Goal: Communication & Community: Share content

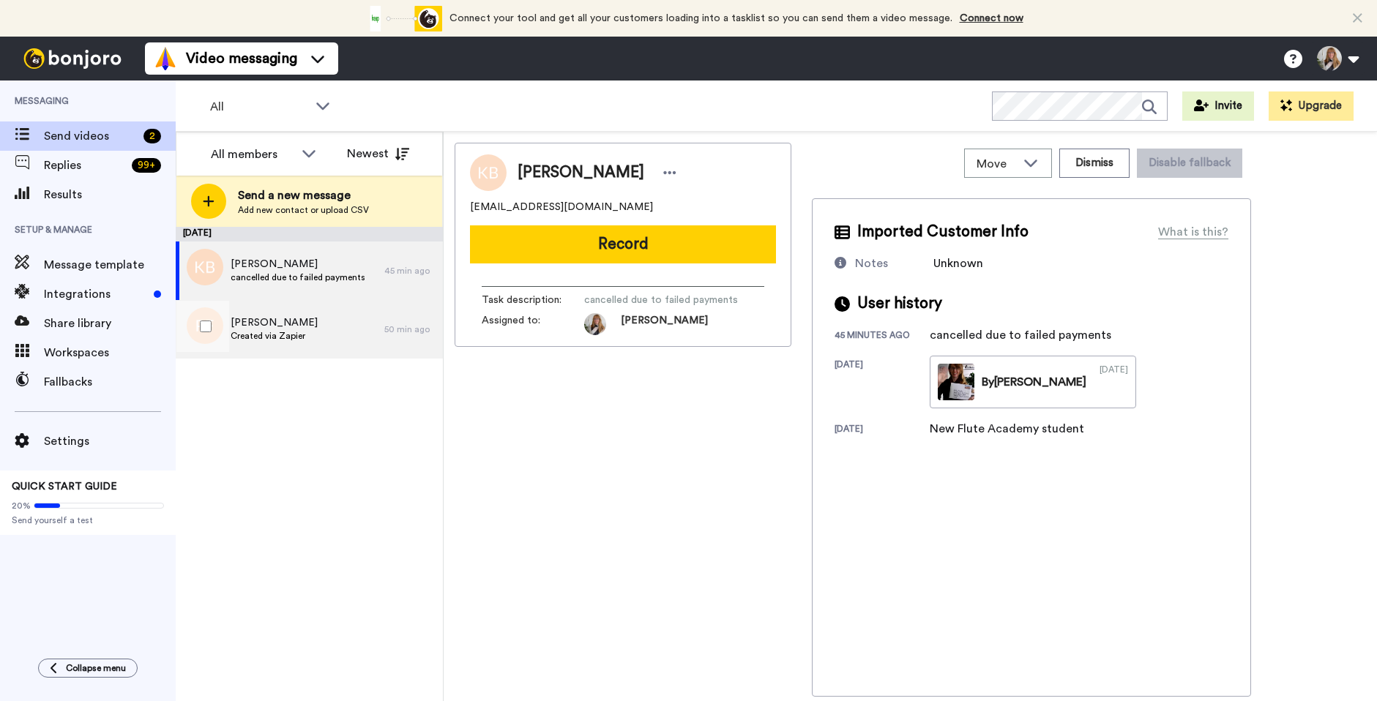
click at [304, 337] on span "Created via Zapier" at bounding box center [274, 336] width 87 height 12
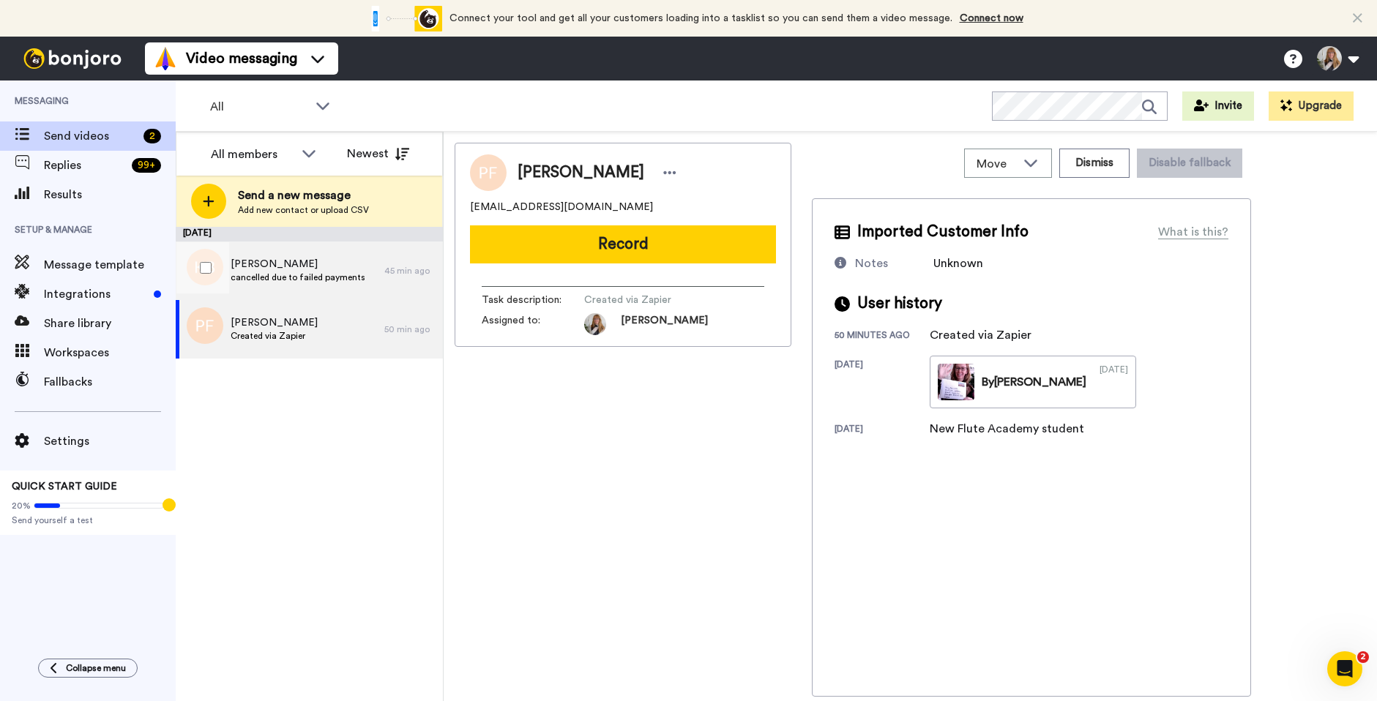
click at [304, 274] on span "cancelled due to failed payments" at bounding box center [298, 278] width 135 height 12
click at [315, 326] on div "Perry Fernandes Created via Zapier" at bounding box center [280, 329] width 209 height 59
click at [318, 285] on div "Kathy Brophy cancelled due to failed payments" at bounding box center [280, 271] width 209 height 59
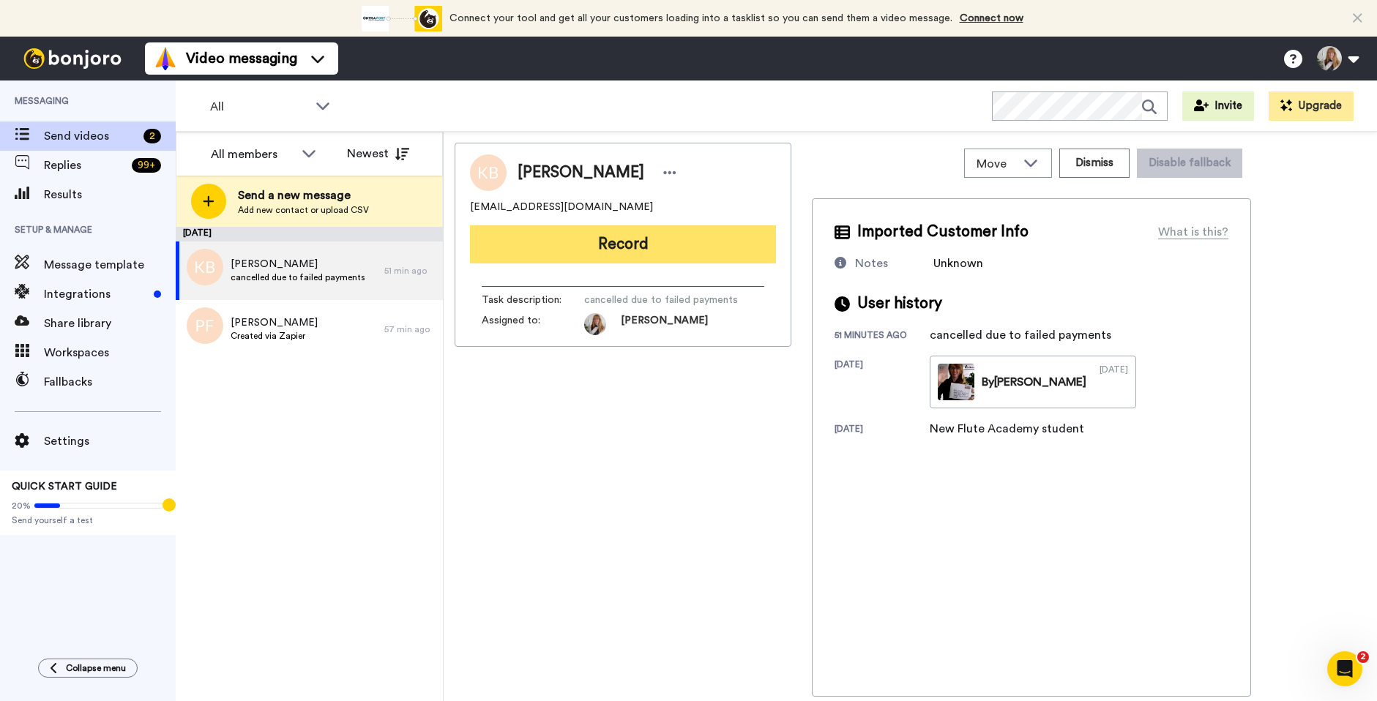
click at [672, 255] on button "Record" at bounding box center [623, 244] width 306 height 38
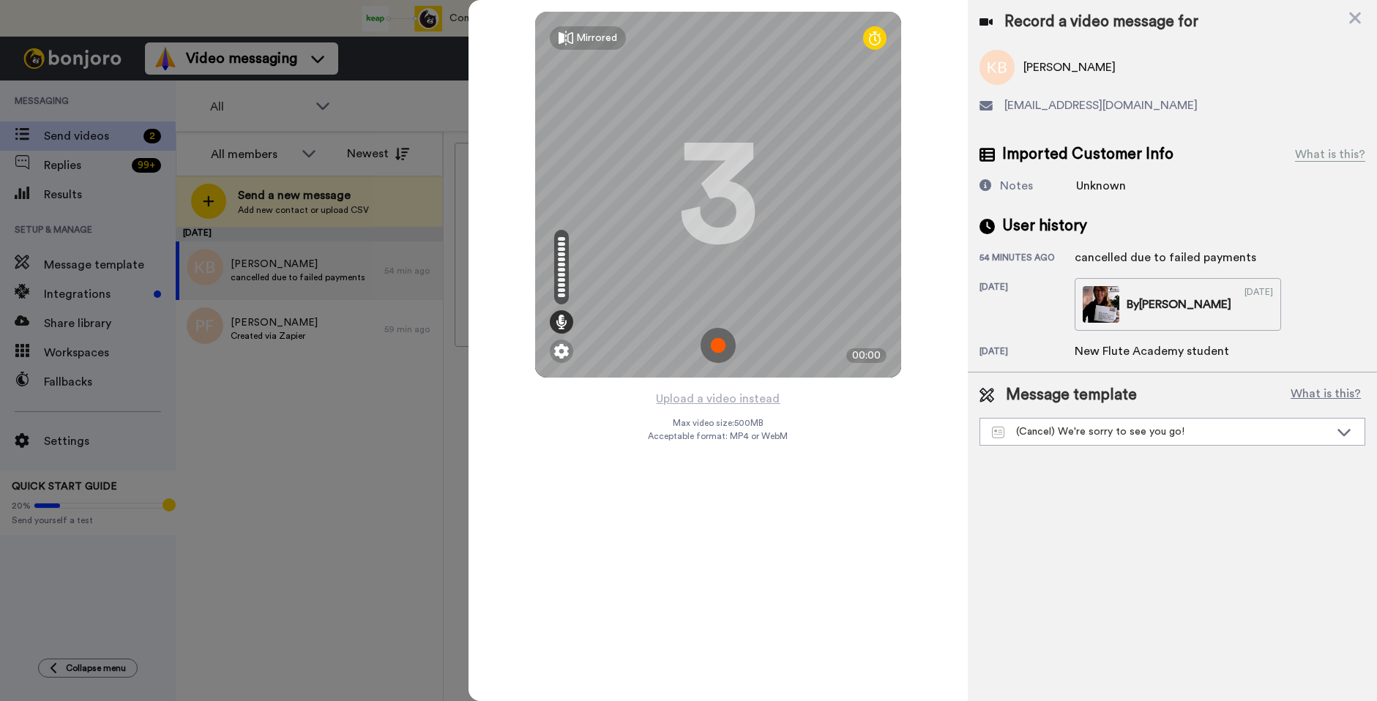
click at [719, 346] on img at bounding box center [717, 345] width 35 height 35
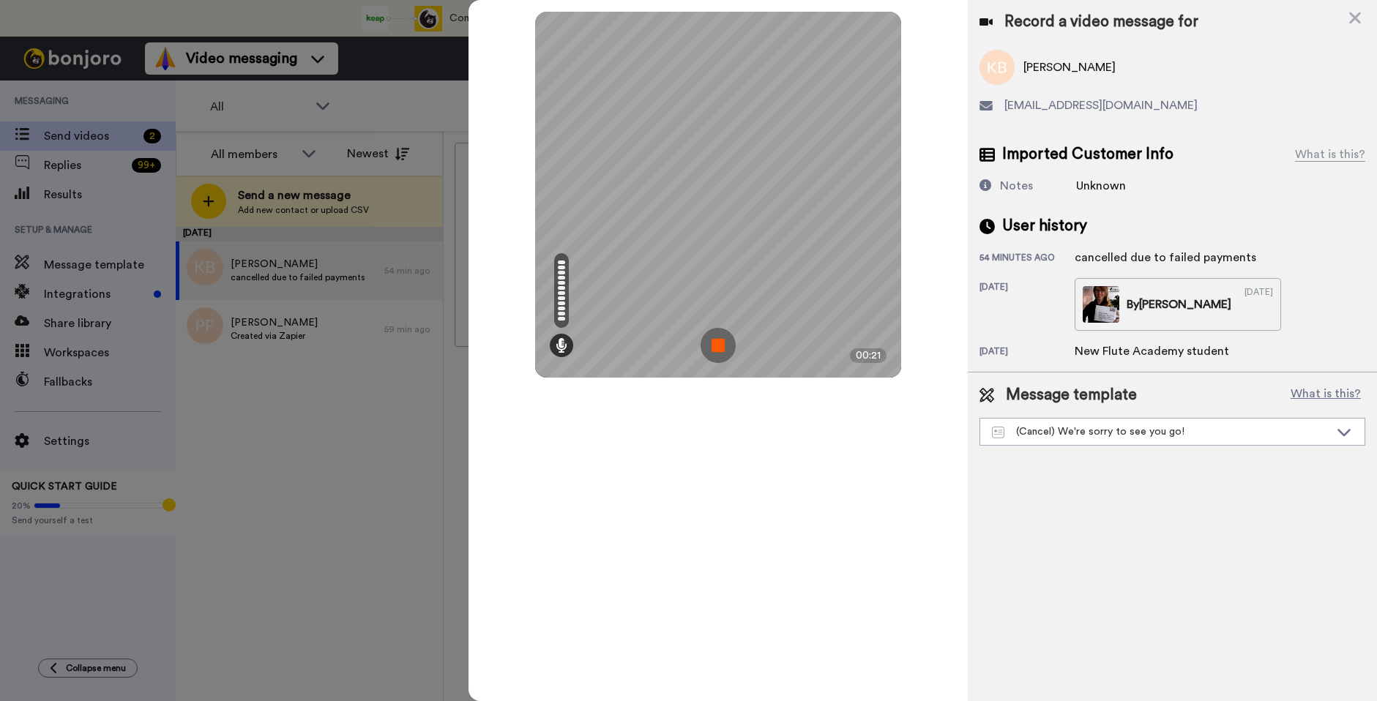
click at [719, 347] on img at bounding box center [717, 345] width 35 height 35
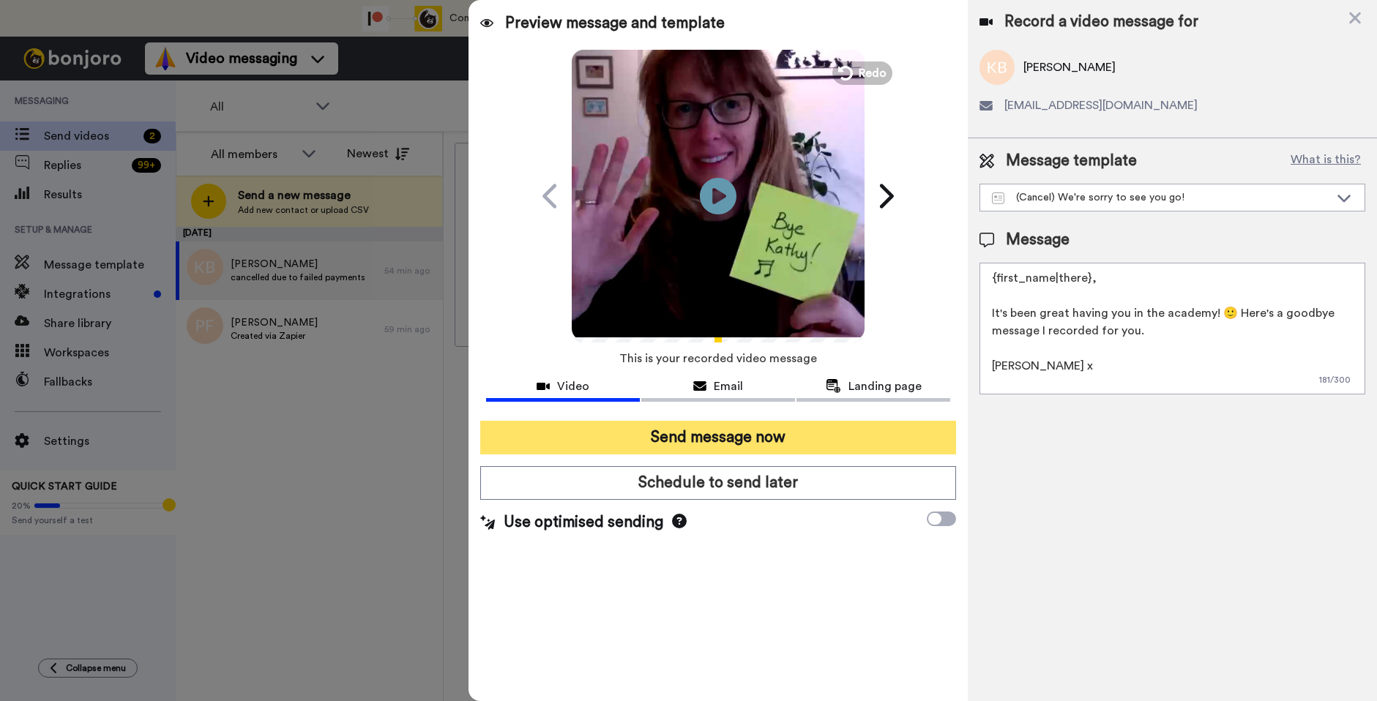
click at [785, 432] on button "Send message now" at bounding box center [718, 438] width 476 height 34
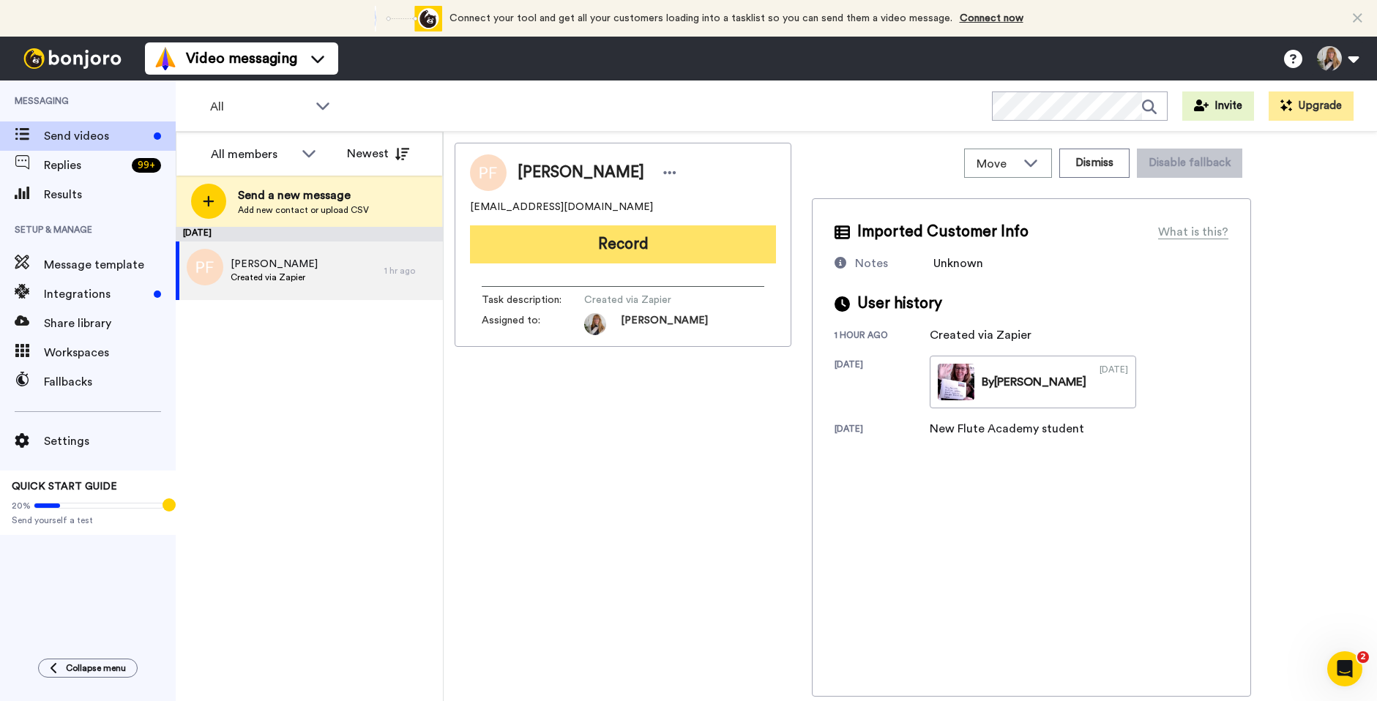
click at [751, 248] on button "Record" at bounding box center [623, 244] width 306 height 38
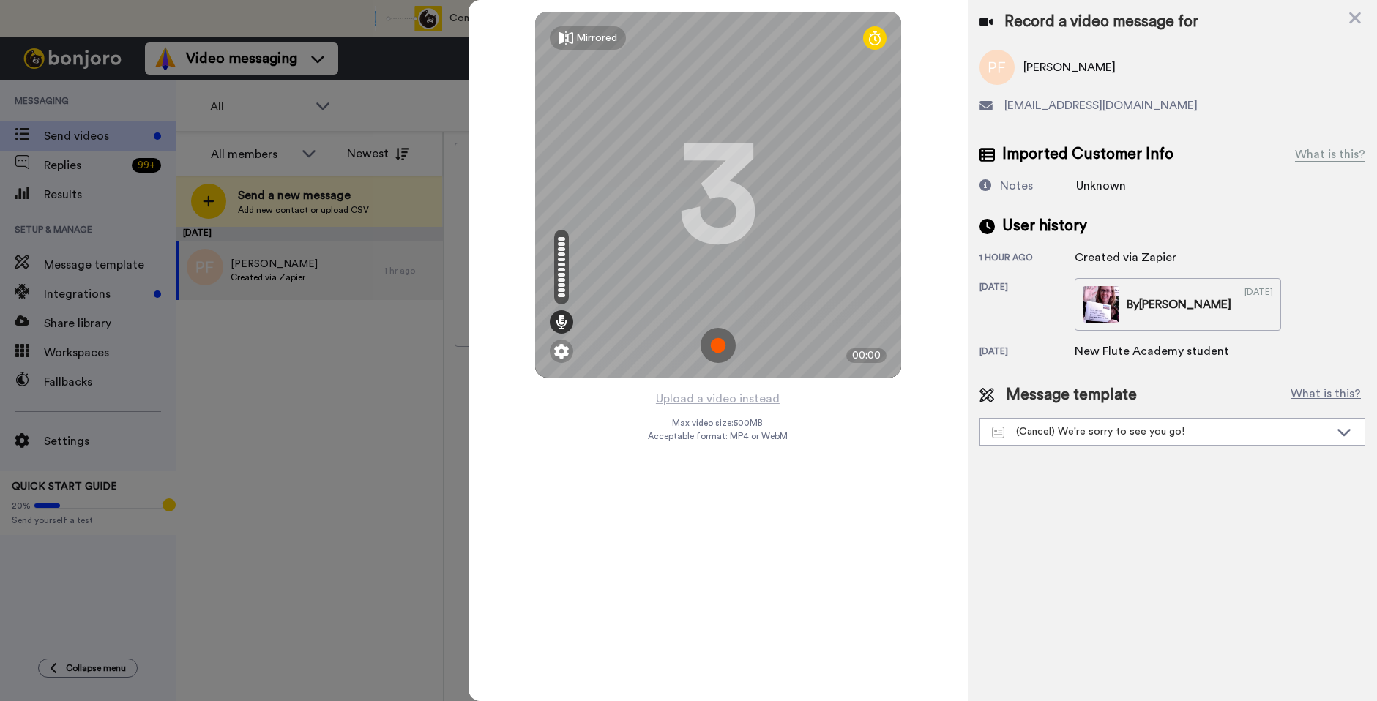
click at [725, 341] on img at bounding box center [717, 345] width 35 height 35
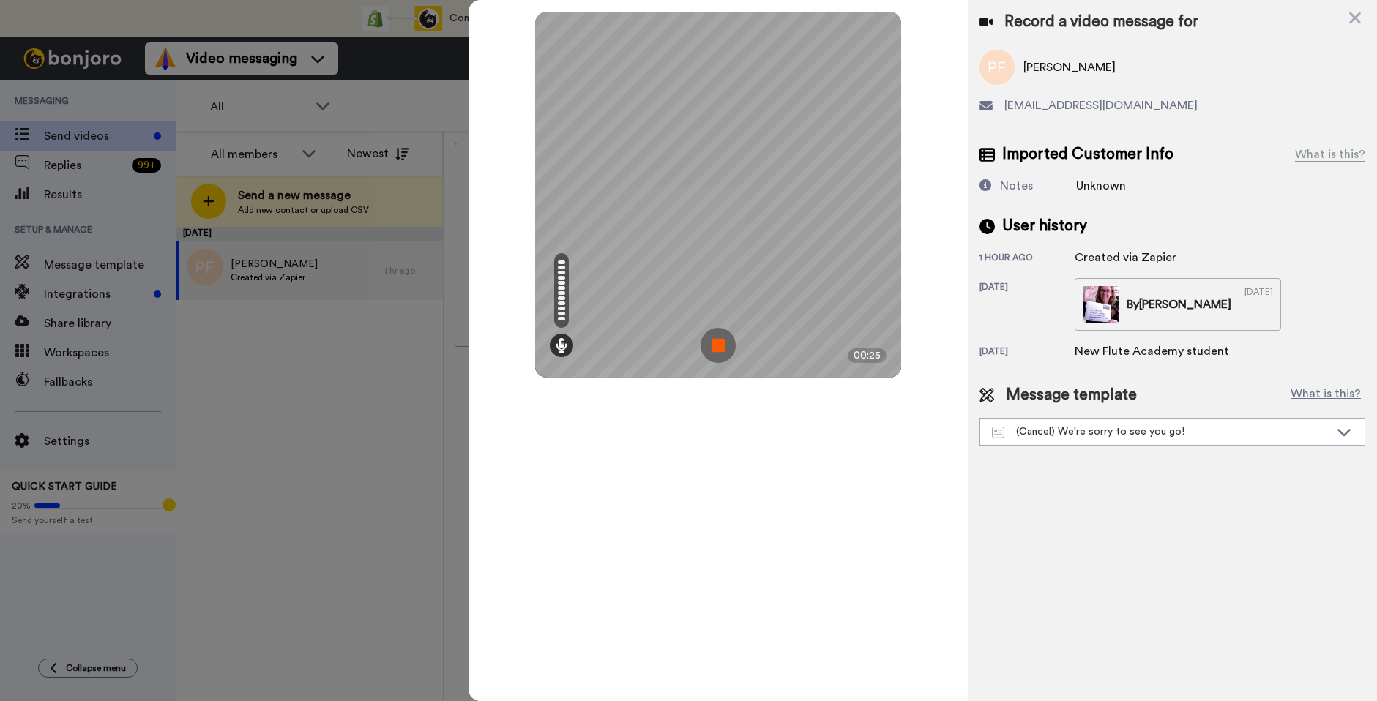
click at [725, 341] on img at bounding box center [717, 345] width 35 height 35
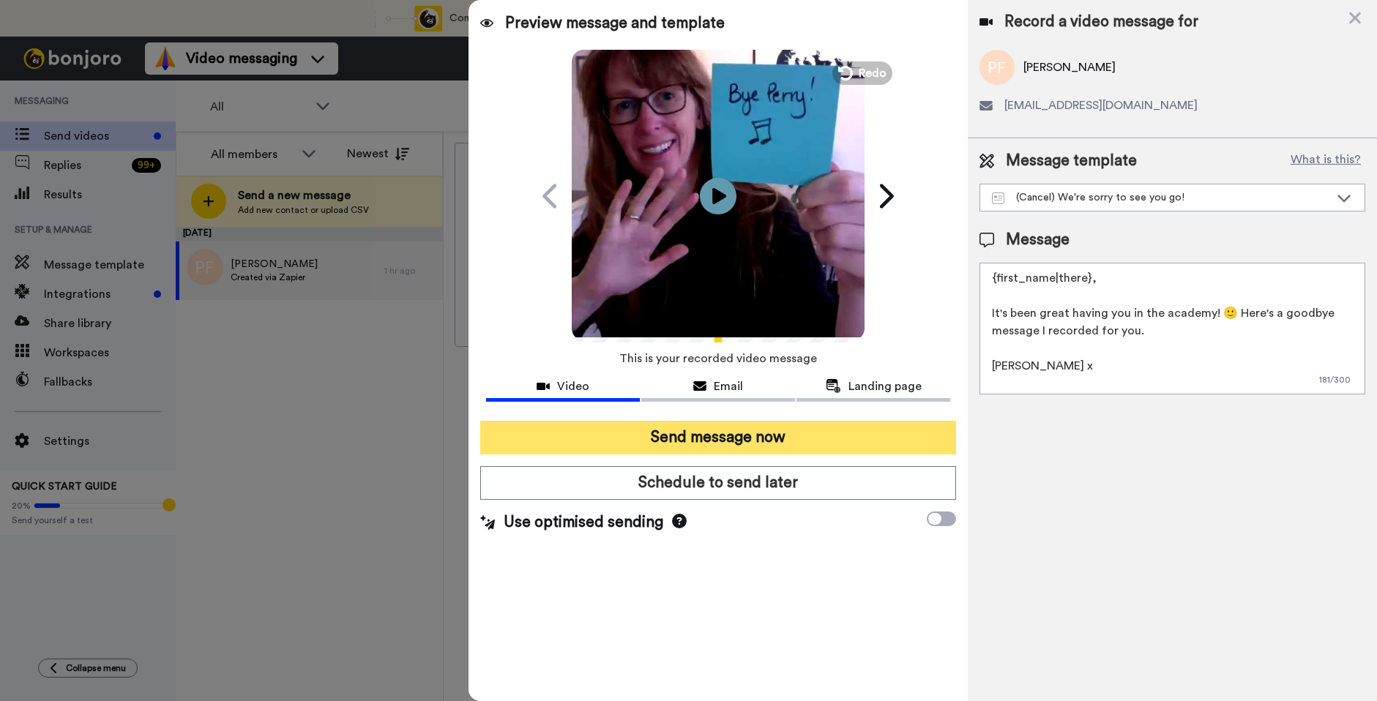
click at [884, 434] on button "Send message now" at bounding box center [718, 438] width 476 height 34
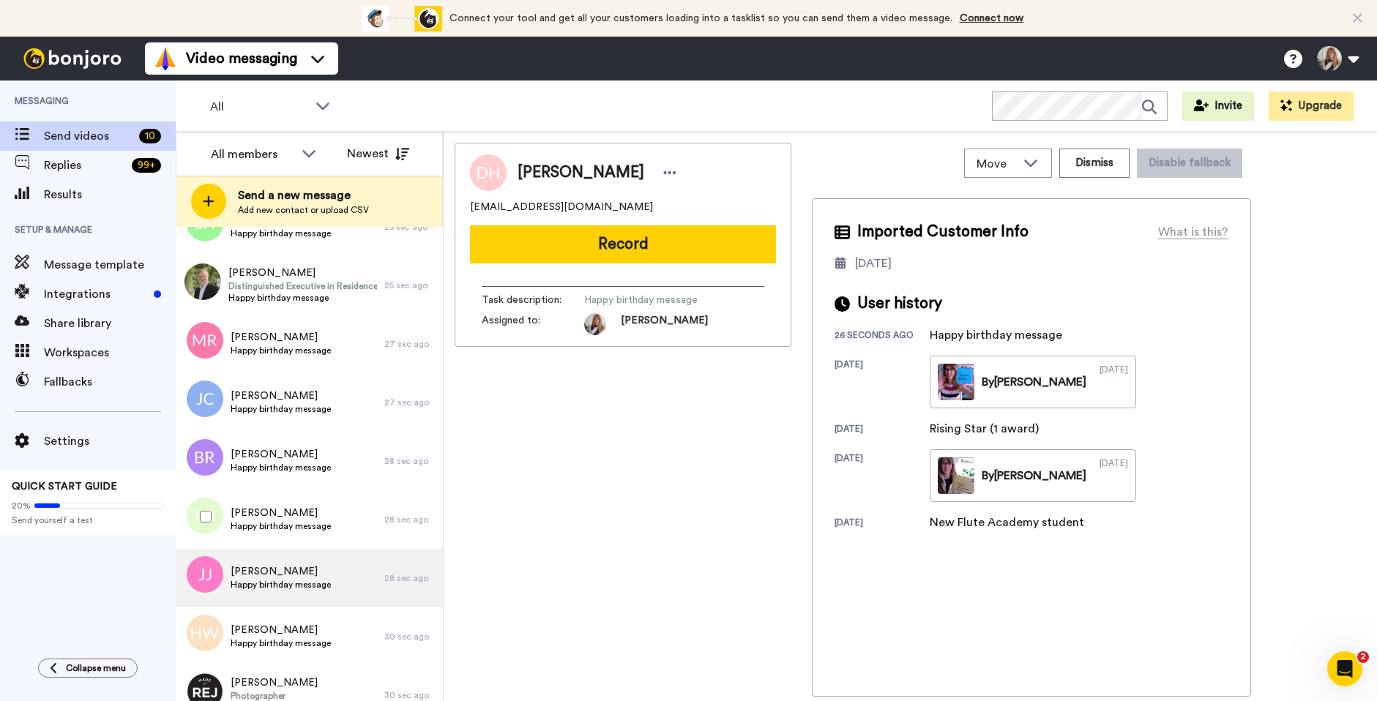
scroll to position [108, 0]
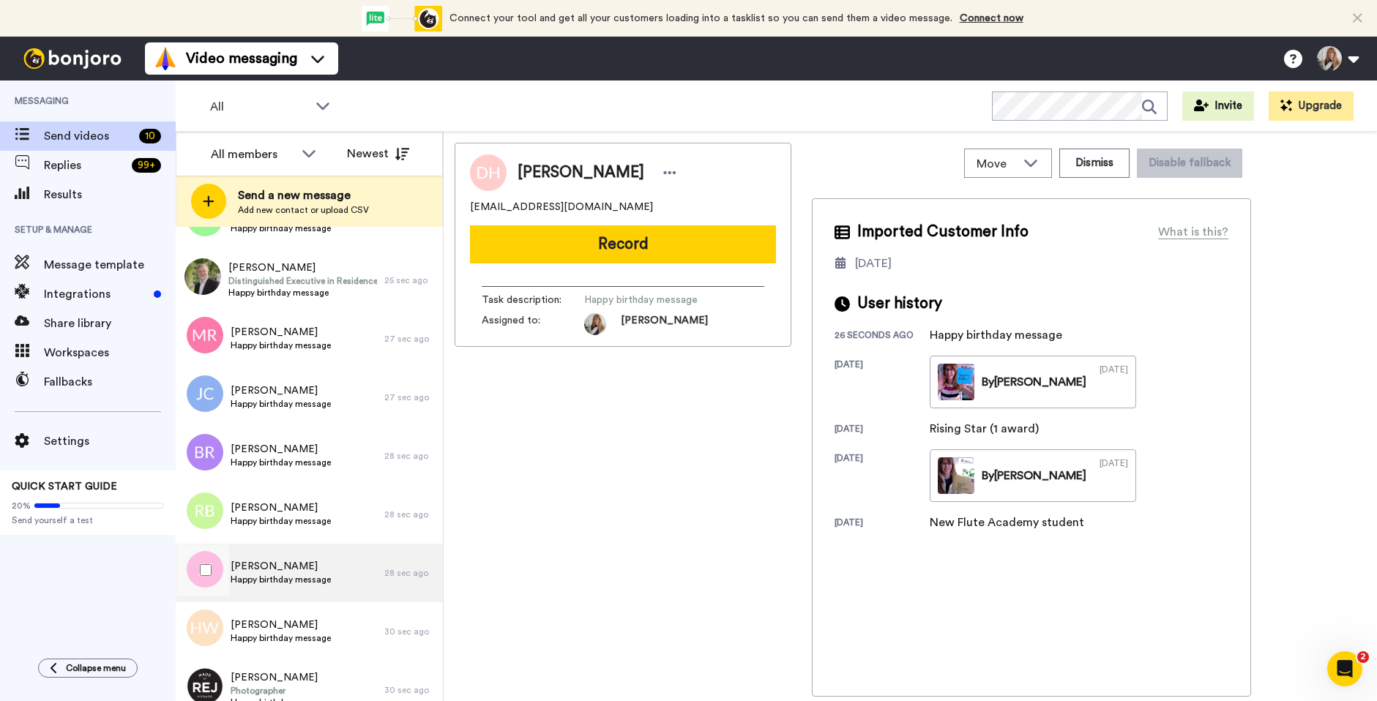
click at [297, 577] on span "Happy birthday message" at bounding box center [281, 580] width 100 height 12
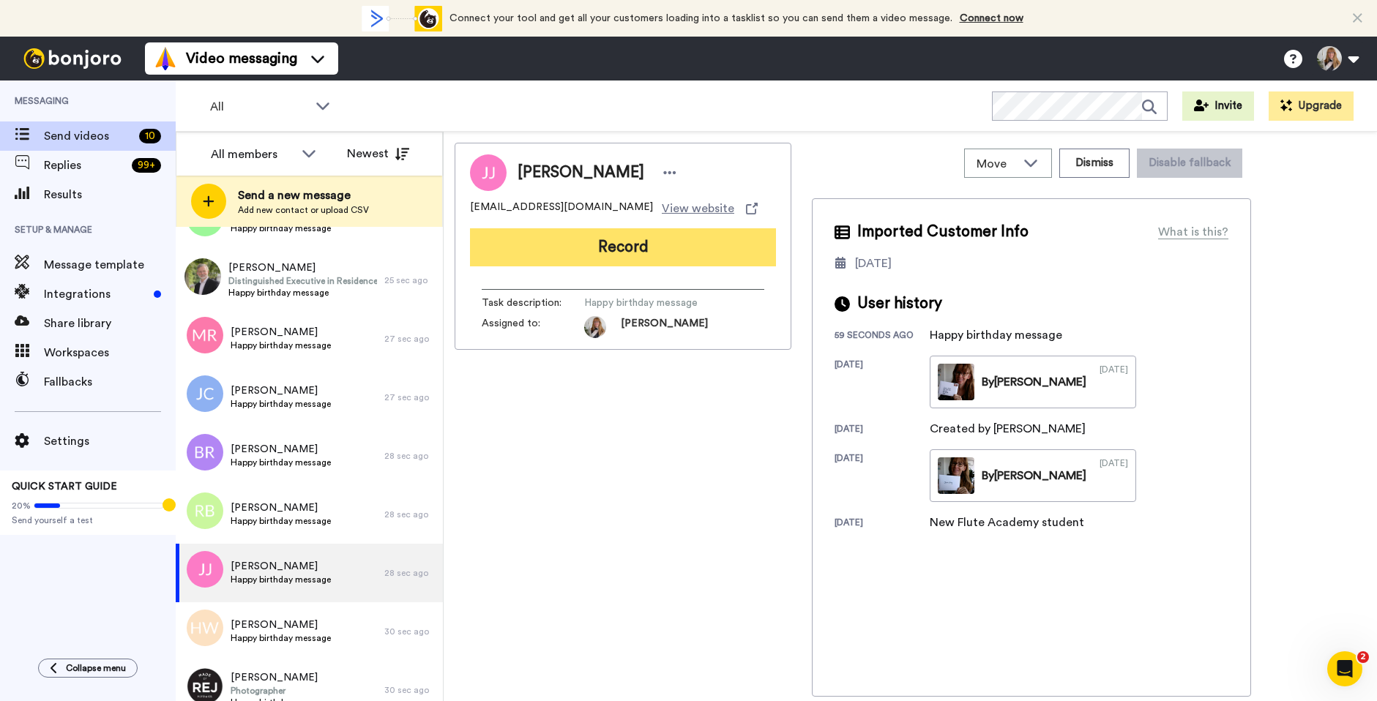
click at [627, 249] on button "Record" at bounding box center [623, 247] width 306 height 38
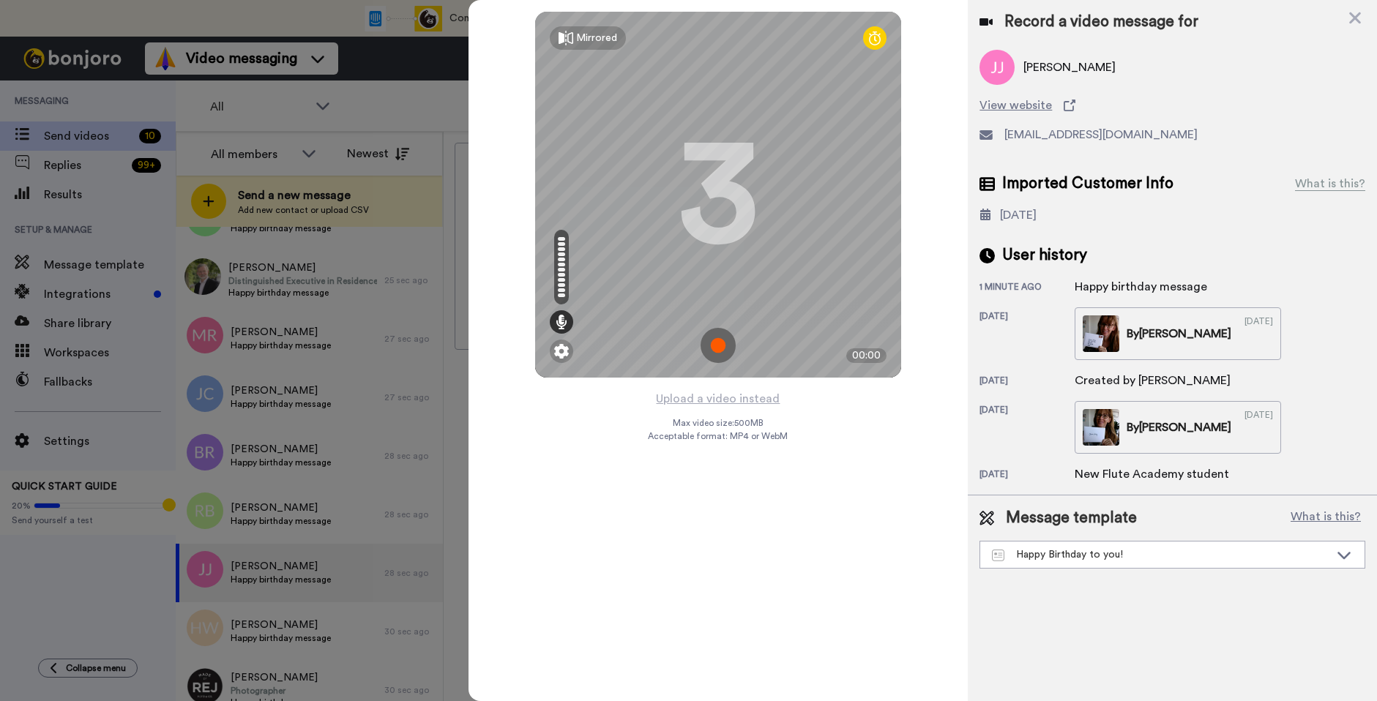
click at [720, 347] on img at bounding box center [717, 345] width 35 height 35
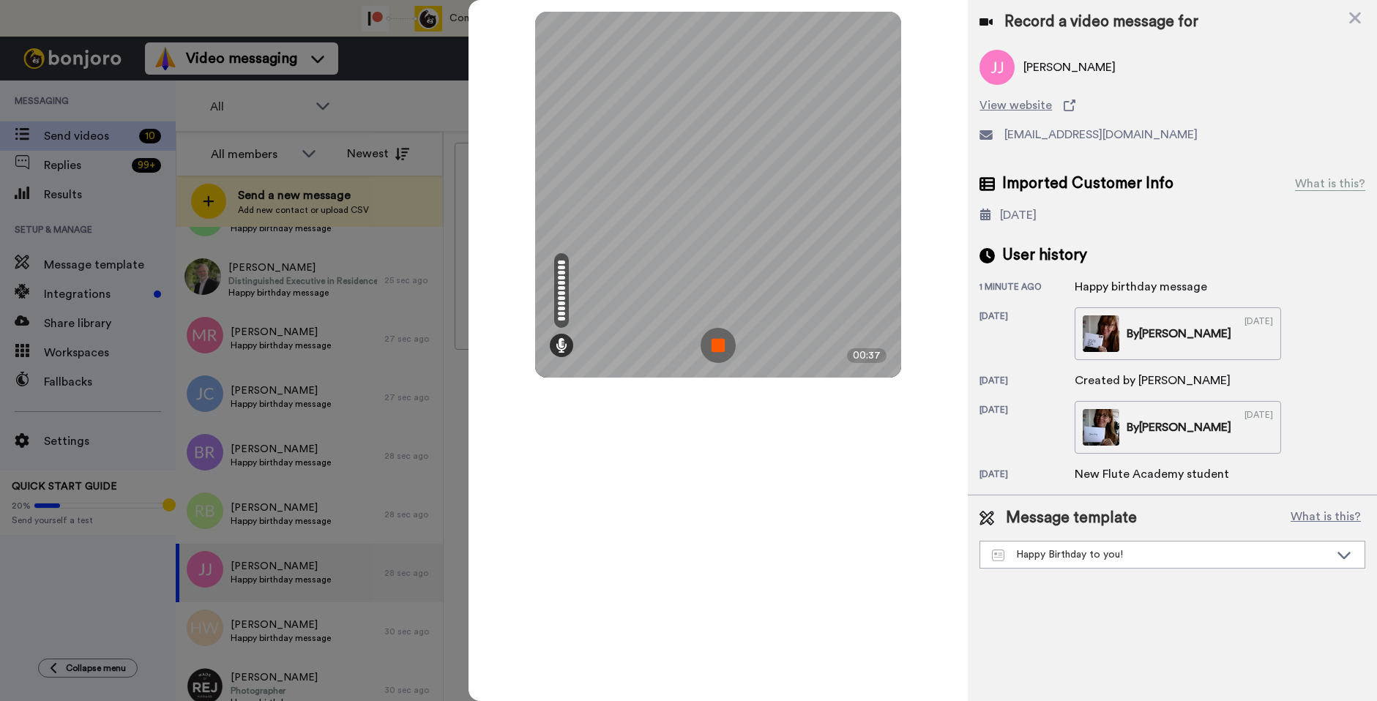
click at [720, 346] on img at bounding box center [717, 345] width 35 height 35
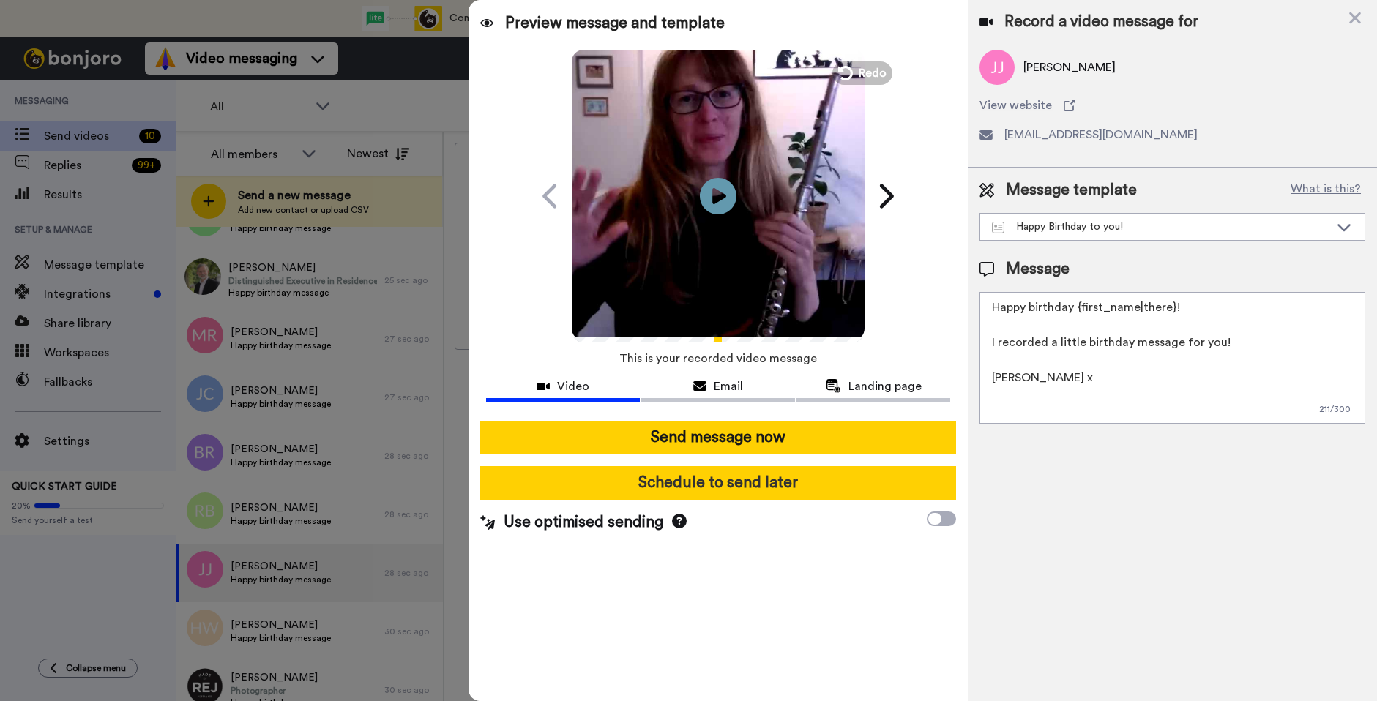
click at [770, 483] on button "Schedule to send later" at bounding box center [718, 483] width 476 height 34
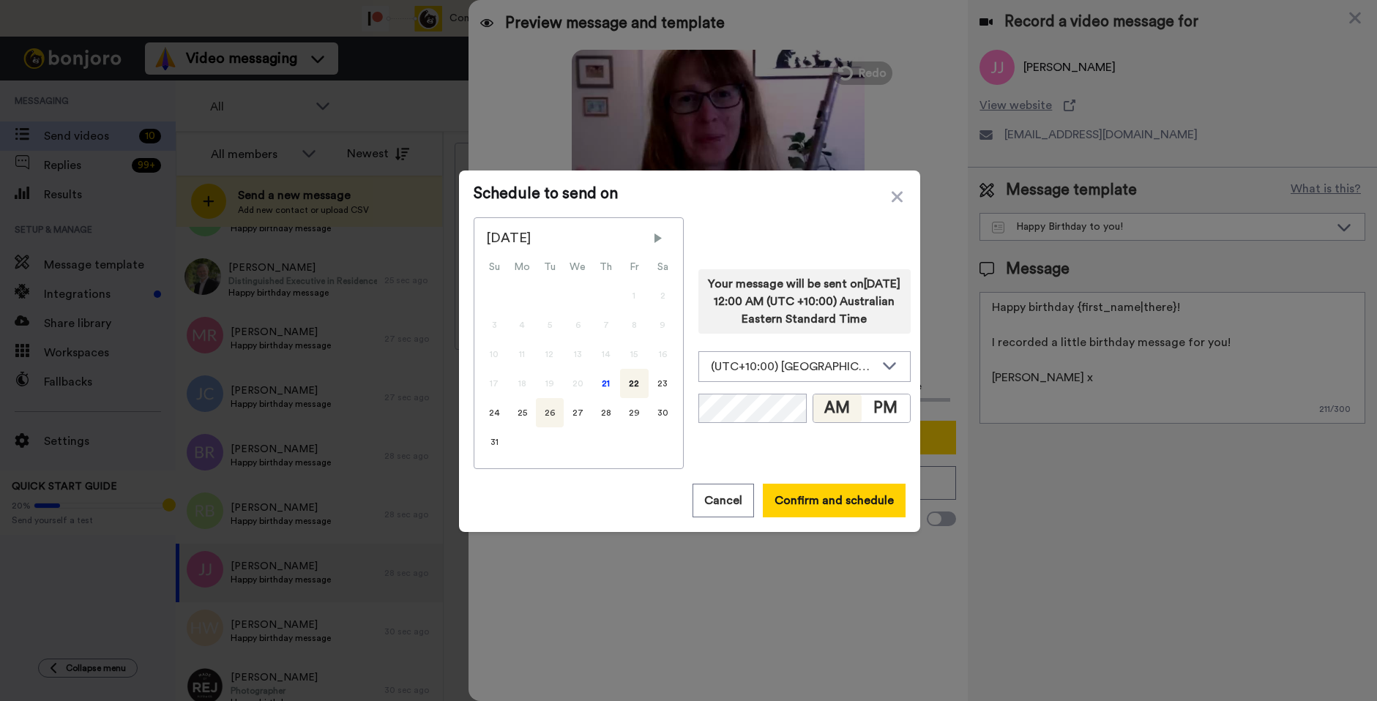
click at [547, 416] on div "26" at bounding box center [550, 412] width 28 height 29
drag, startPoint x: 875, startPoint y: 408, endPoint x: 805, endPoint y: 418, distance: 70.2
click at [874, 408] on button "PM" at bounding box center [885, 408] width 48 height 28
click at [833, 494] on button "Confirm and schedule" at bounding box center [834, 501] width 143 height 34
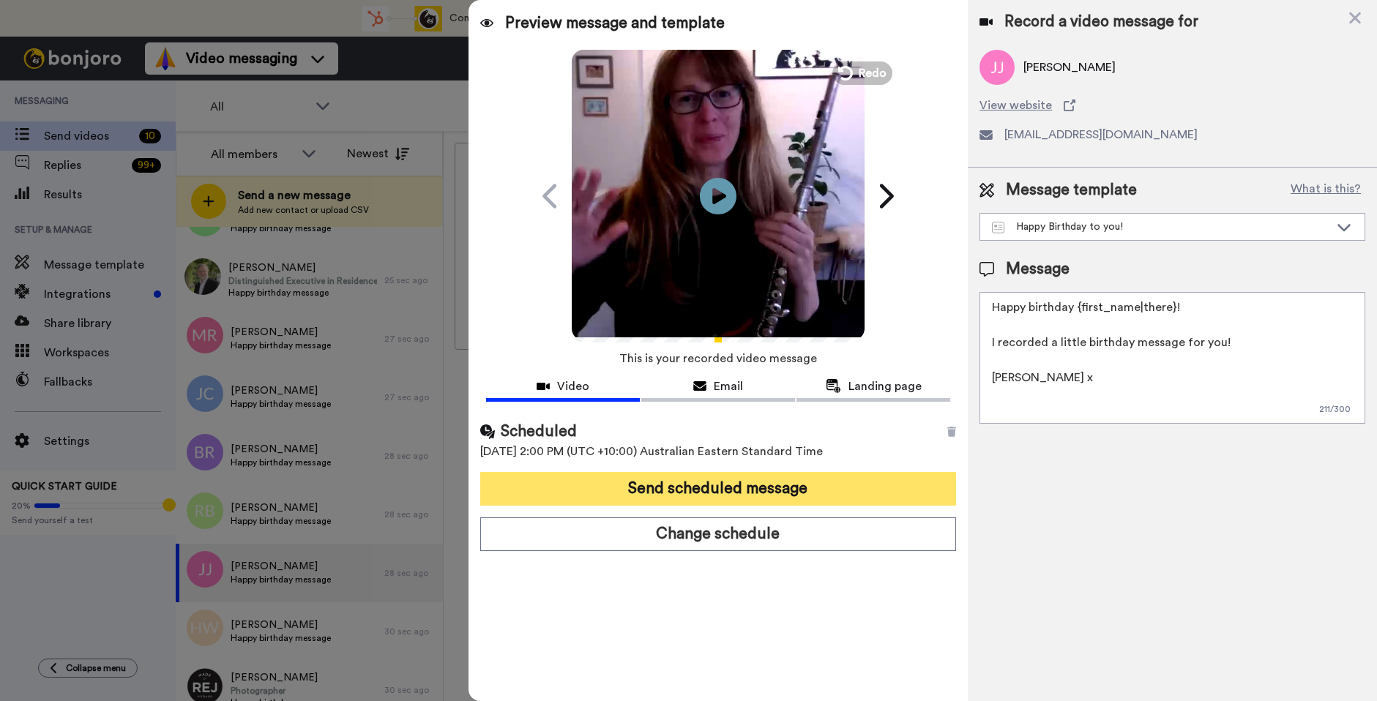
click at [810, 493] on button "Send scheduled message" at bounding box center [718, 489] width 476 height 34
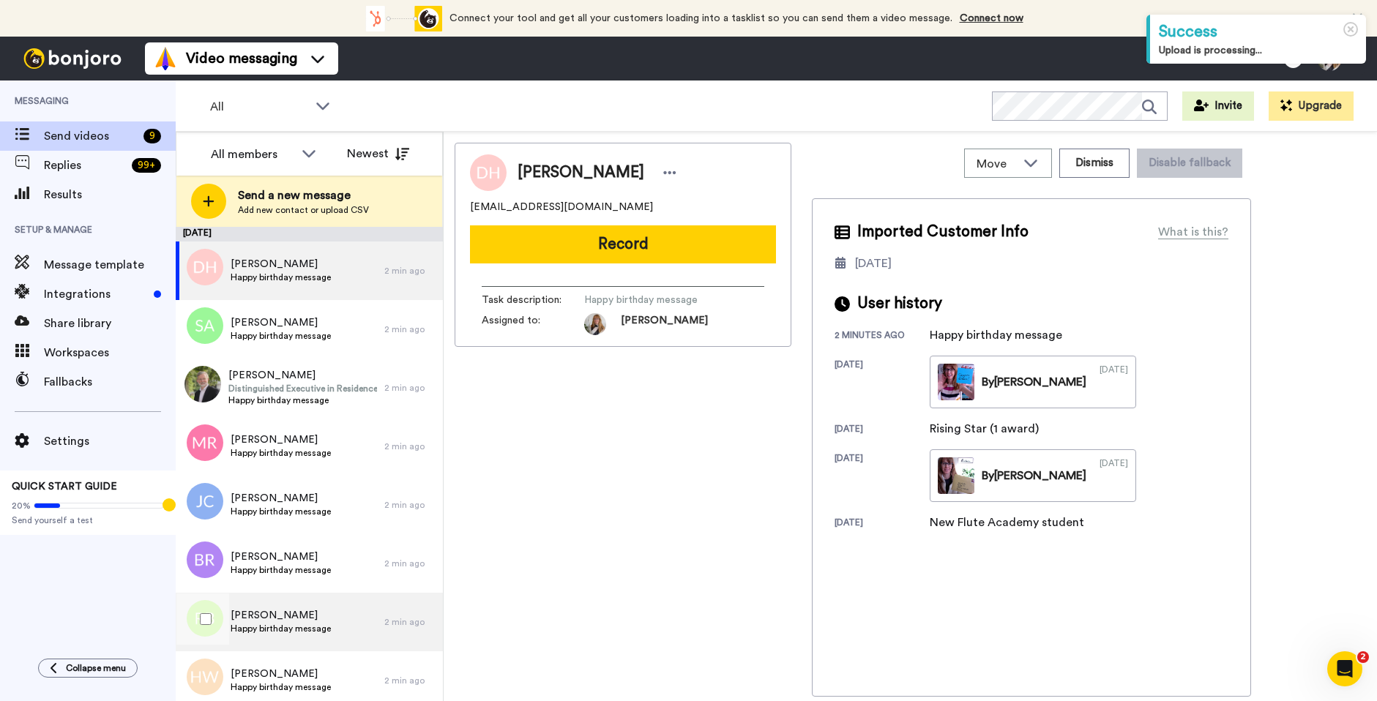
click at [296, 613] on span "[PERSON_NAME]" at bounding box center [281, 615] width 100 height 15
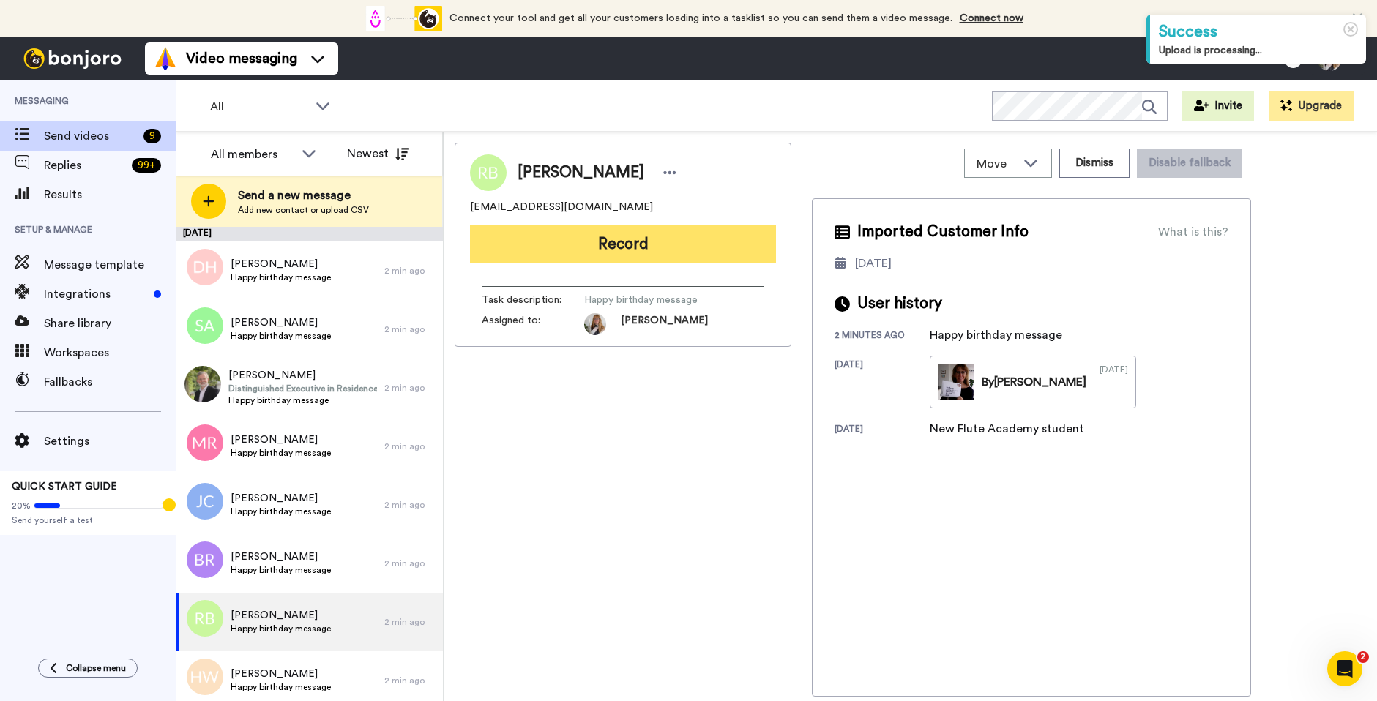
click at [650, 243] on button "Record" at bounding box center [623, 244] width 306 height 38
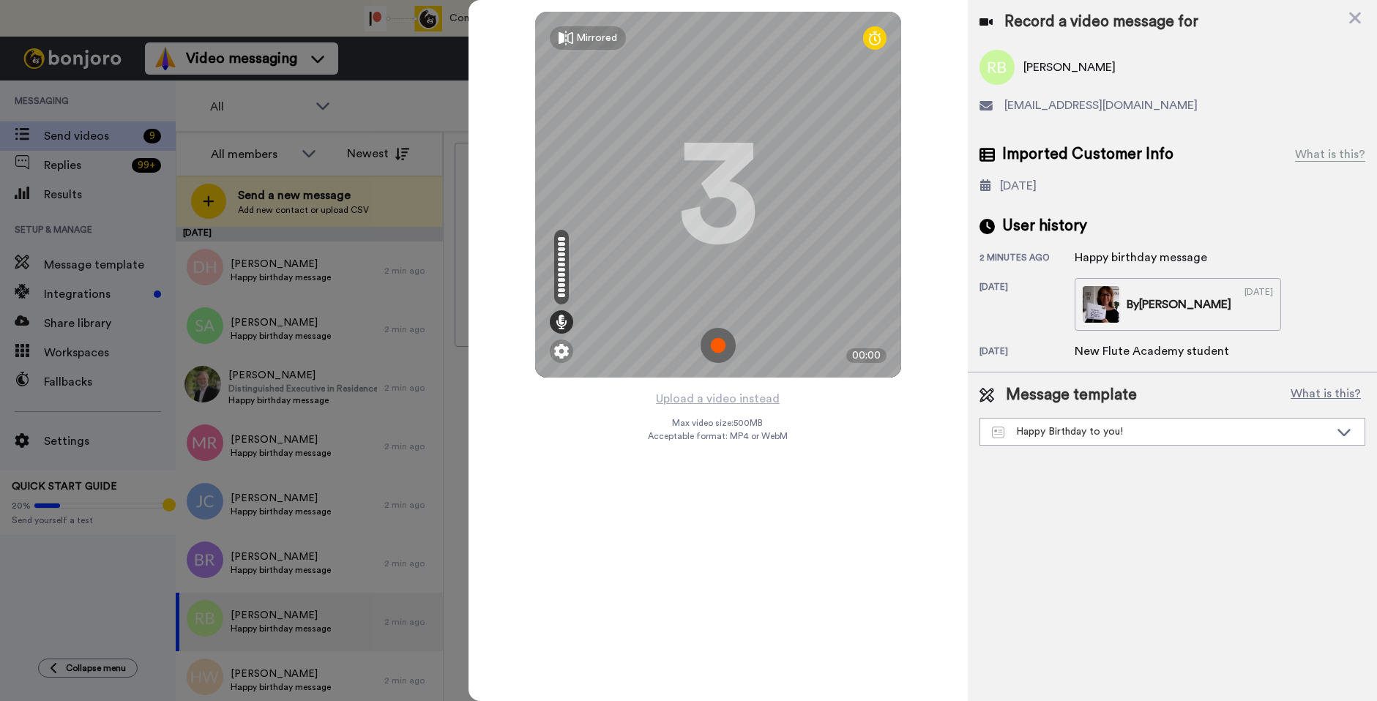
click at [718, 345] on img at bounding box center [717, 345] width 35 height 35
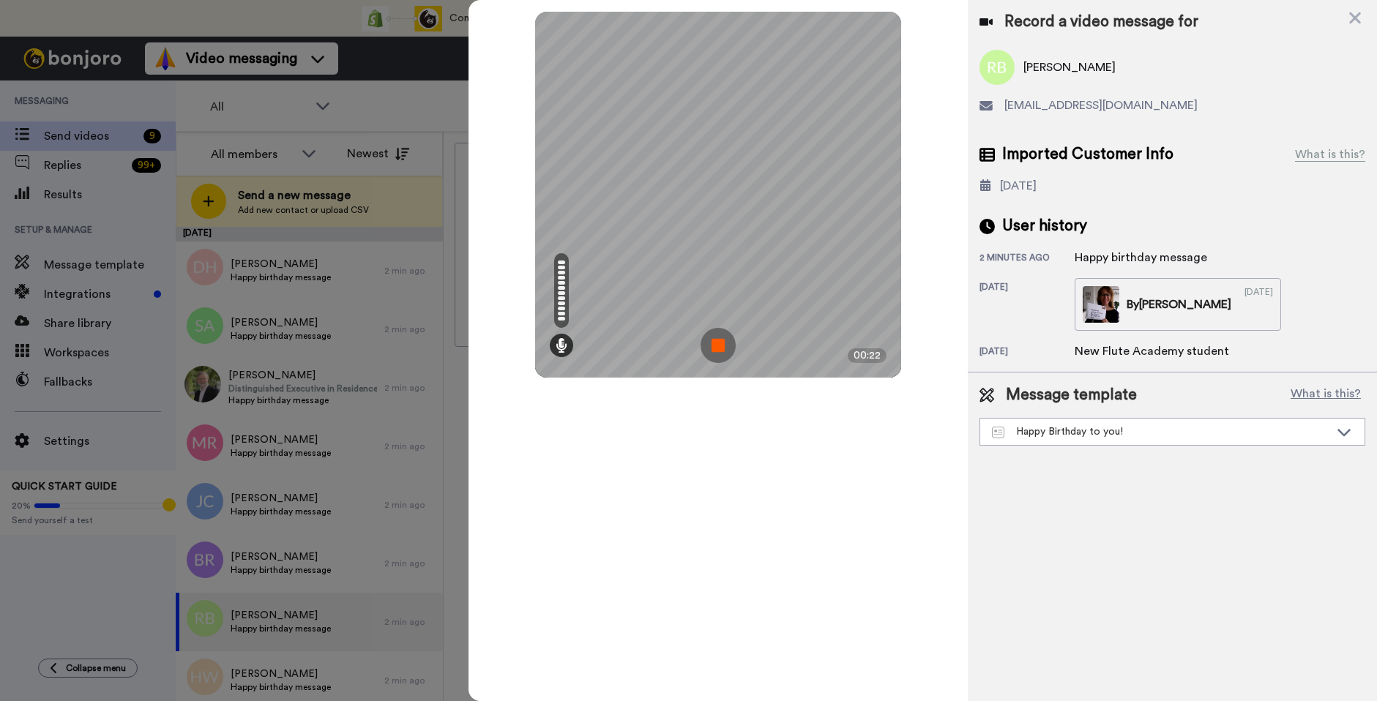
click at [714, 354] on img at bounding box center [717, 345] width 35 height 35
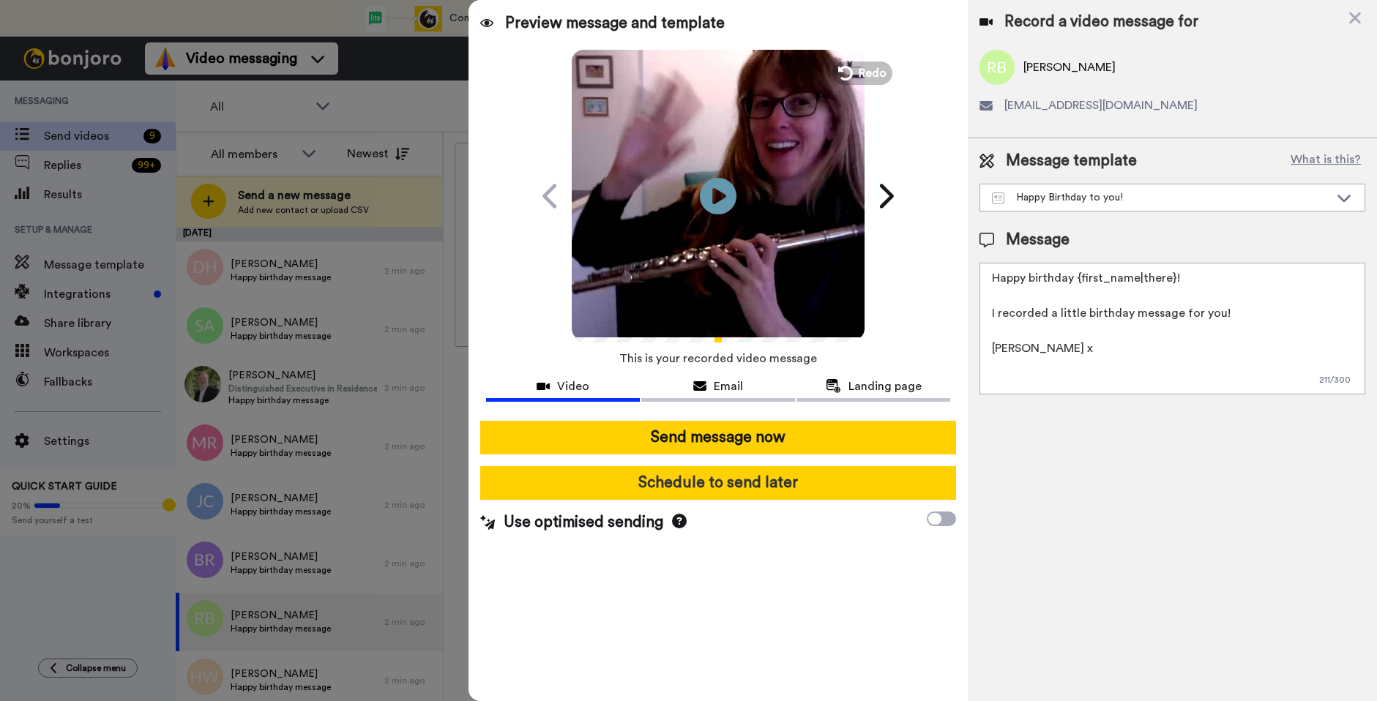
click at [755, 488] on button "Schedule to send later" at bounding box center [718, 483] width 476 height 34
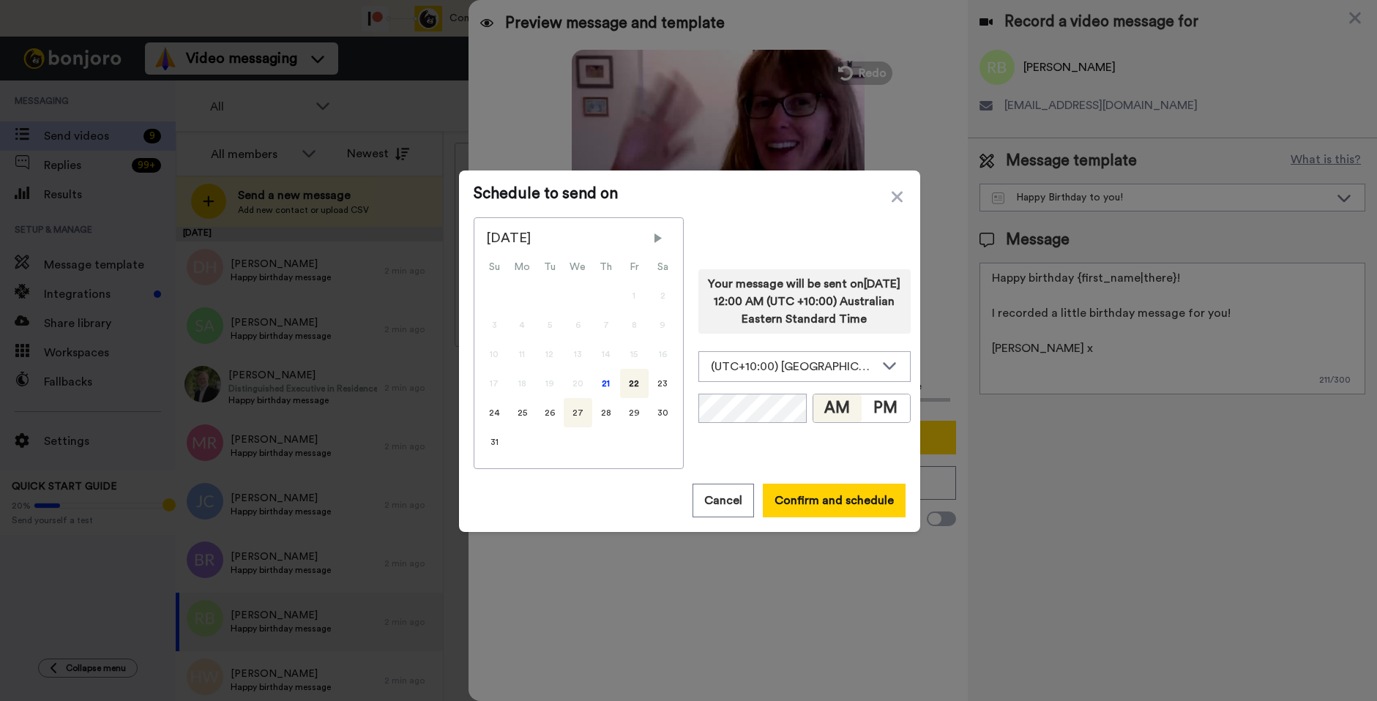
click at [580, 414] on div "27" at bounding box center [578, 412] width 29 height 29
click at [885, 411] on button "PM" at bounding box center [885, 408] width 48 height 28
click at [837, 499] on button "Confirm and schedule" at bounding box center [834, 501] width 143 height 34
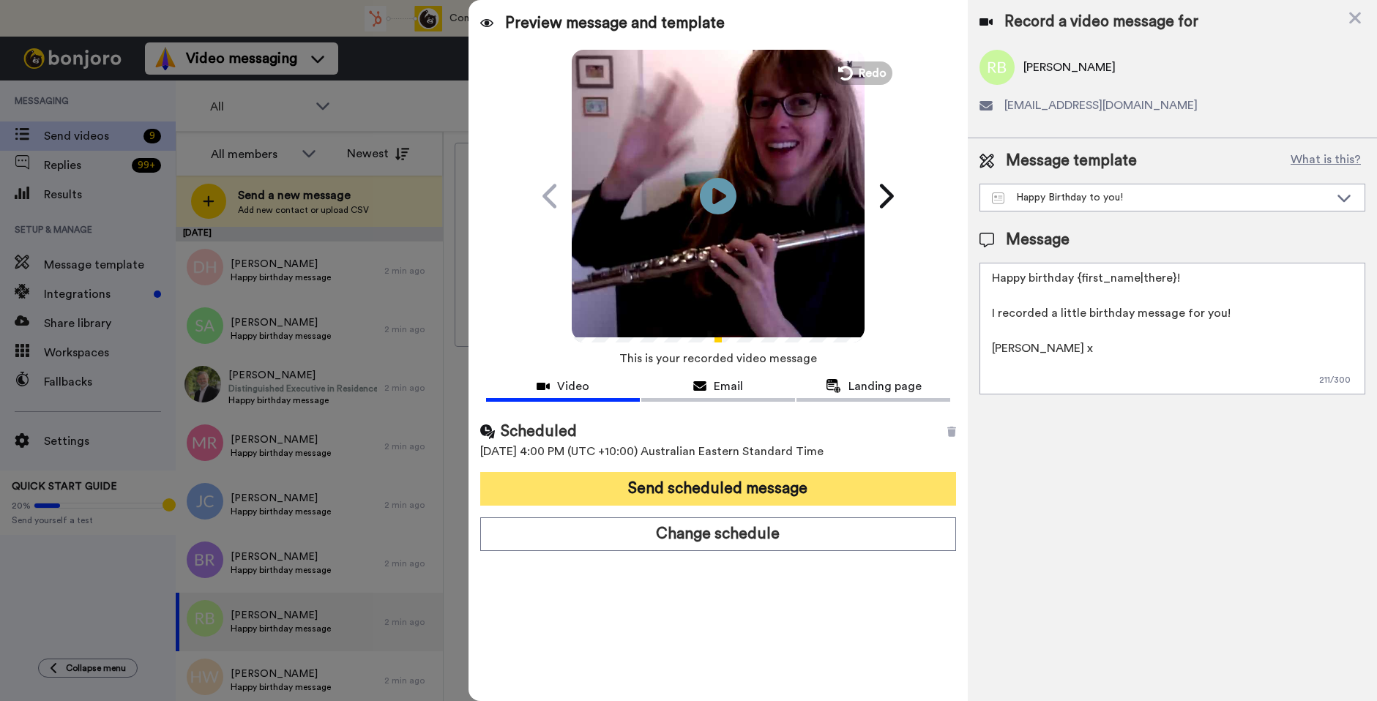
click at [832, 492] on button "Send scheduled message" at bounding box center [718, 489] width 476 height 34
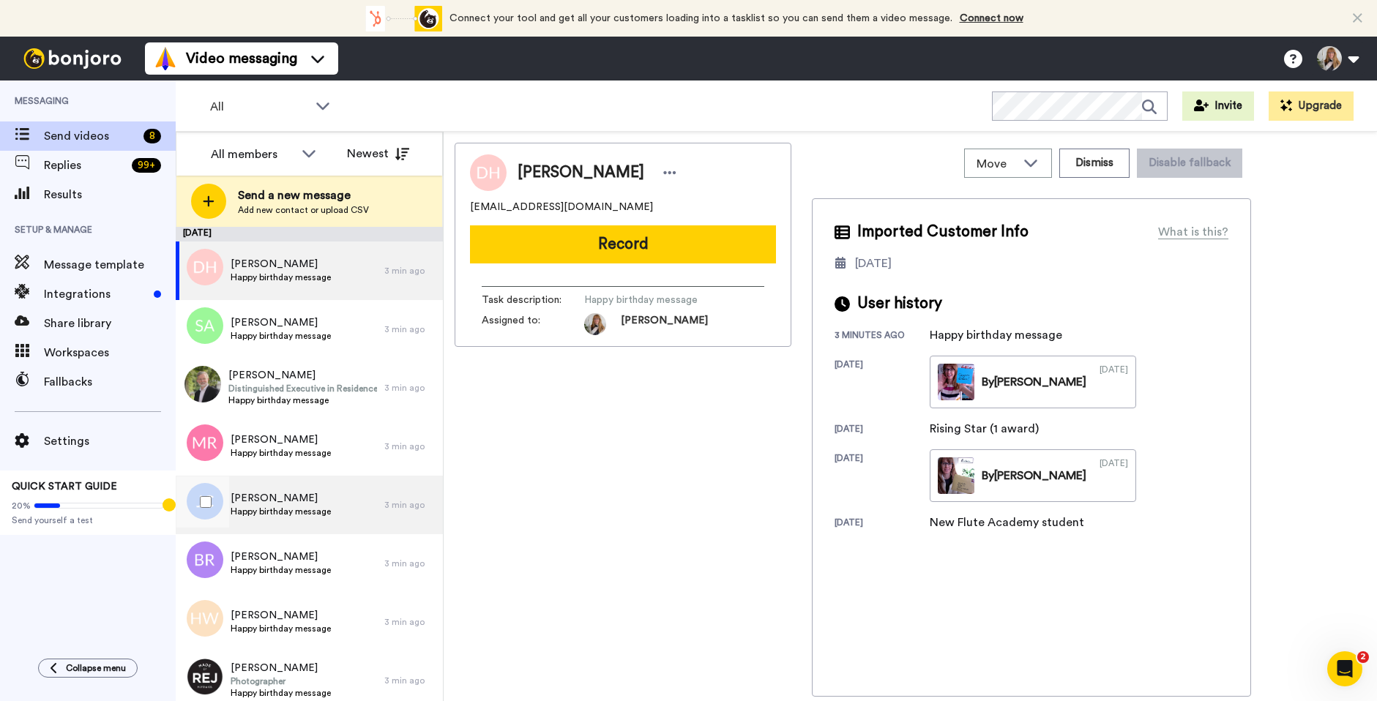
click at [318, 499] on span "[PERSON_NAME]" at bounding box center [281, 498] width 100 height 15
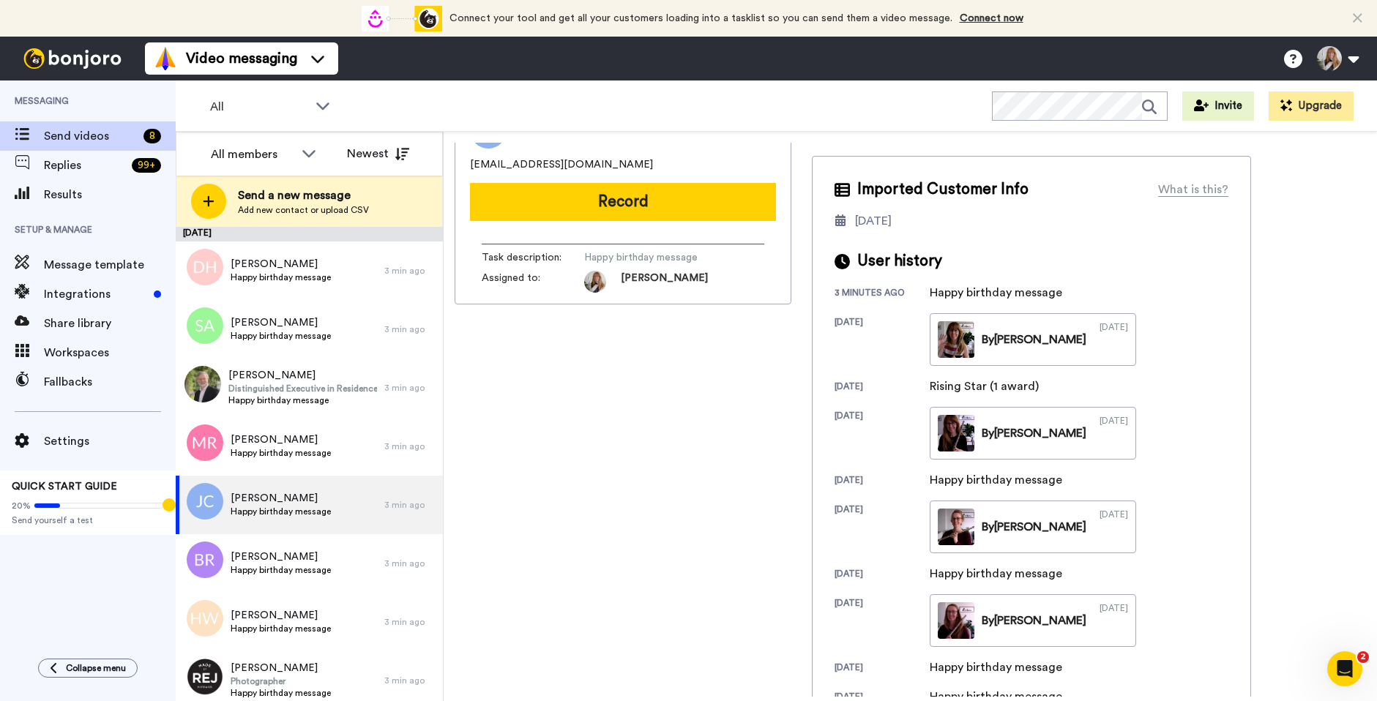
scroll to position [33, 0]
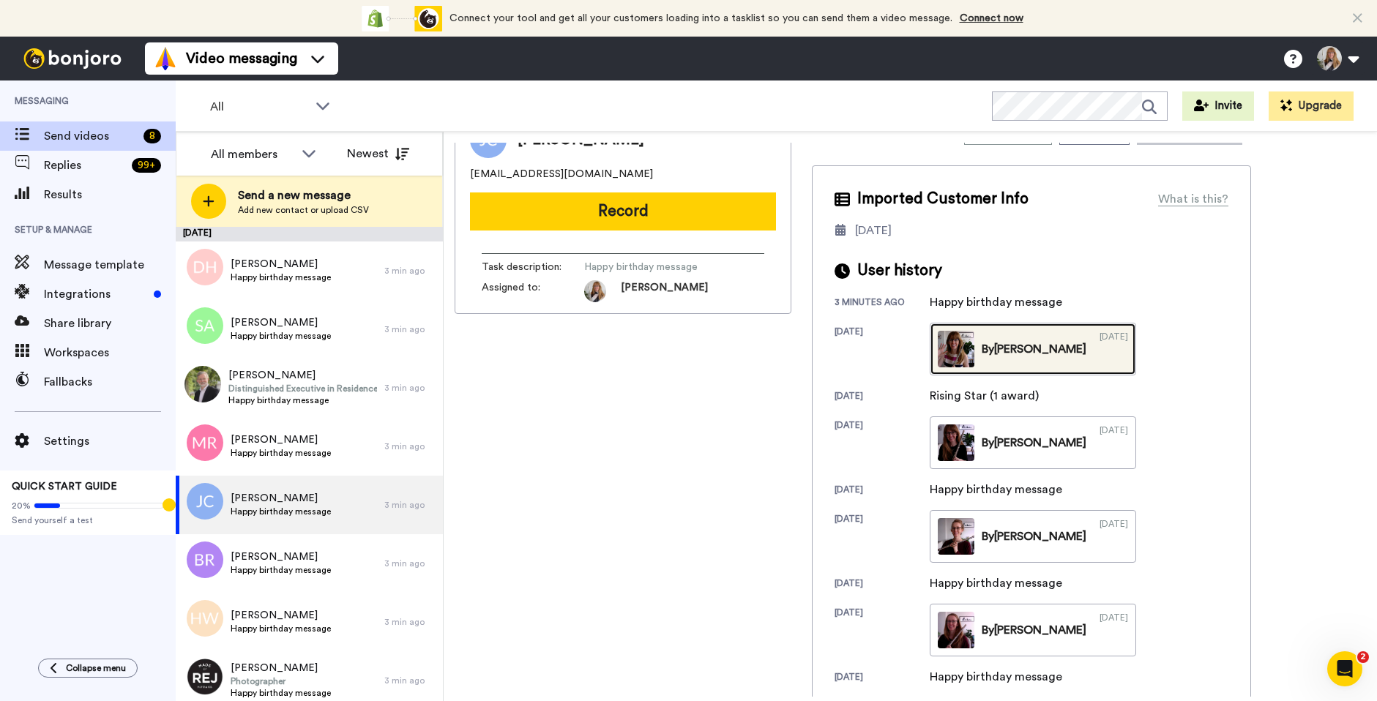
click at [1011, 350] on div "By Jane" at bounding box center [1033, 349] width 105 height 18
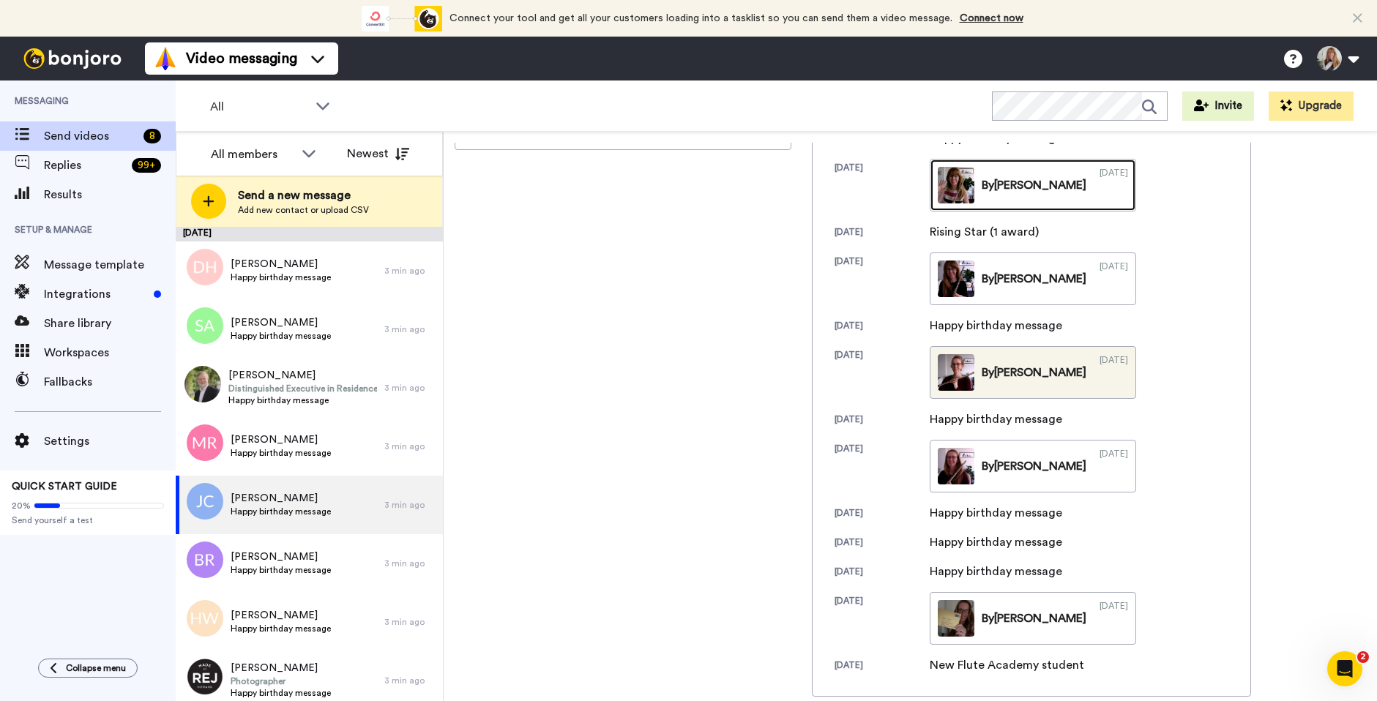
scroll to position [0, 0]
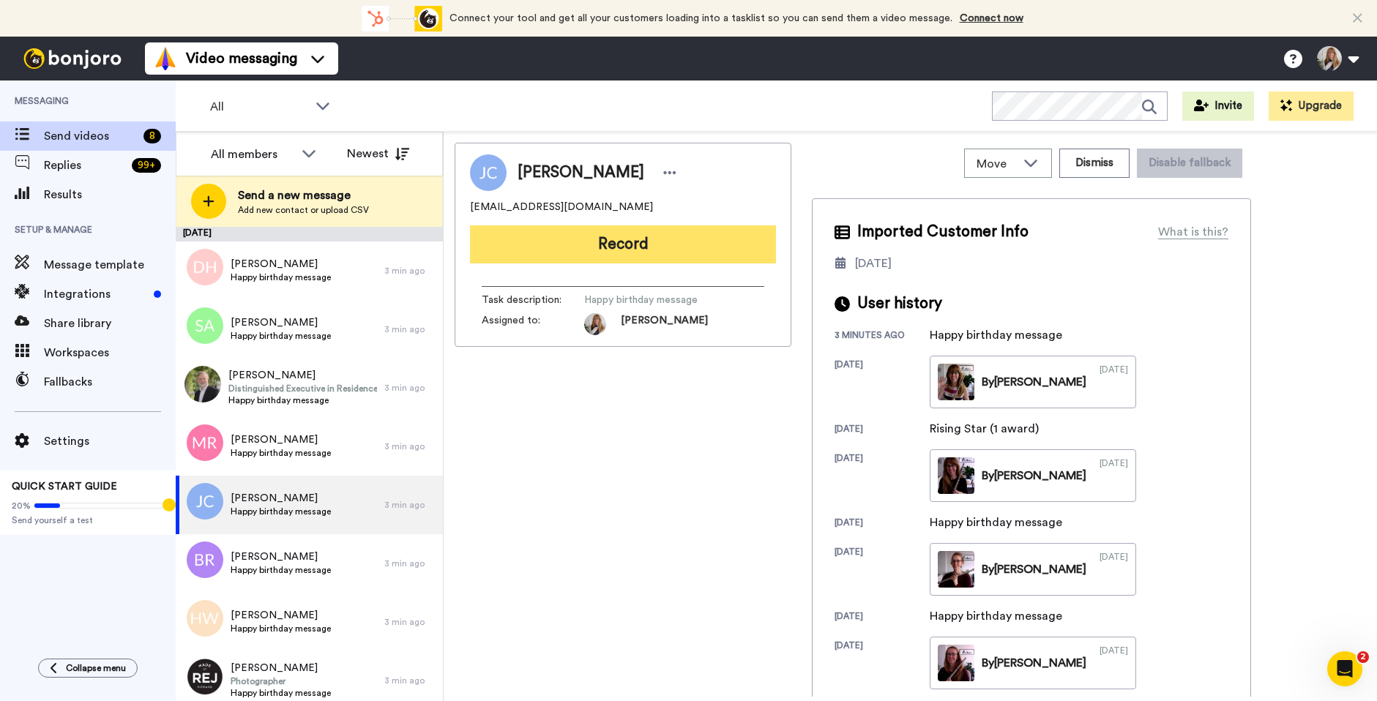
click at [643, 242] on button "Record" at bounding box center [623, 244] width 306 height 38
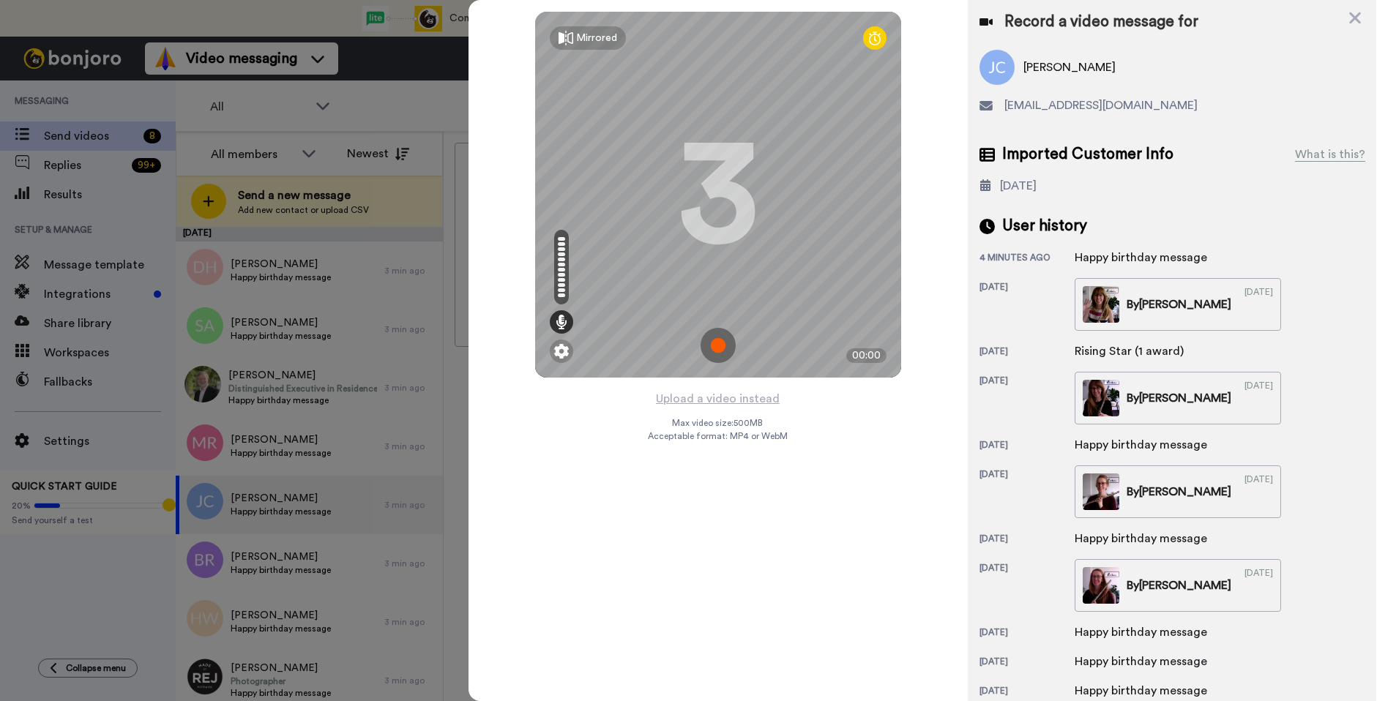
click at [725, 352] on img at bounding box center [717, 345] width 35 height 35
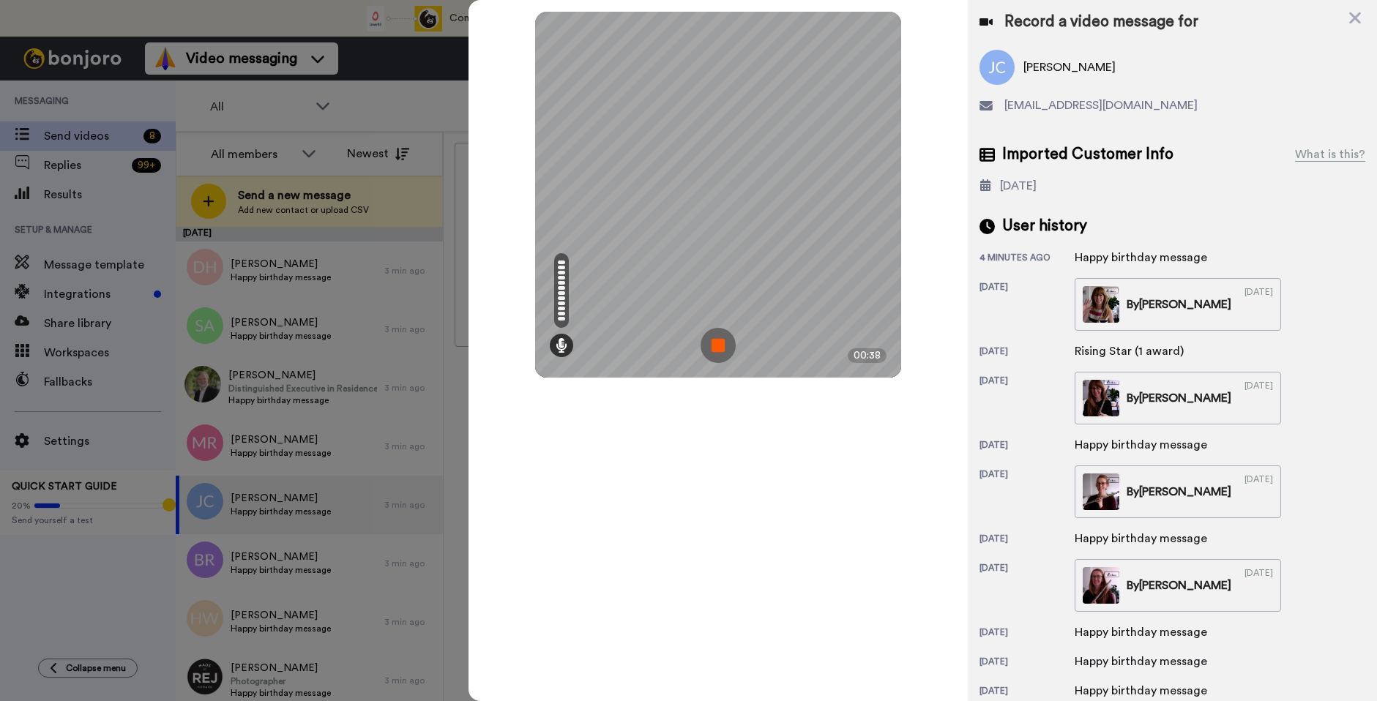
click at [724, 351] on img at bounding box center [717, 345] width 35 height 35
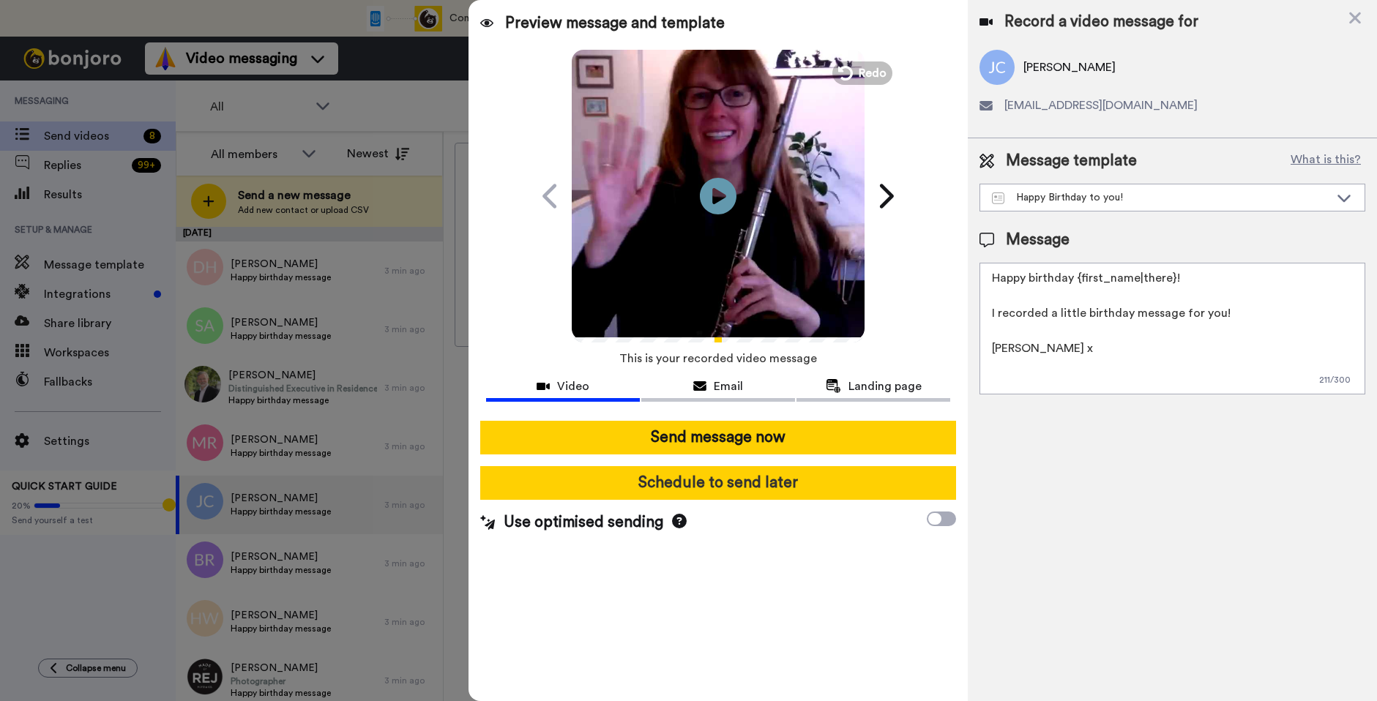
click at [810, 482] on button "Schedule to send later" at bounding box center [718, 483] width 476 height 34
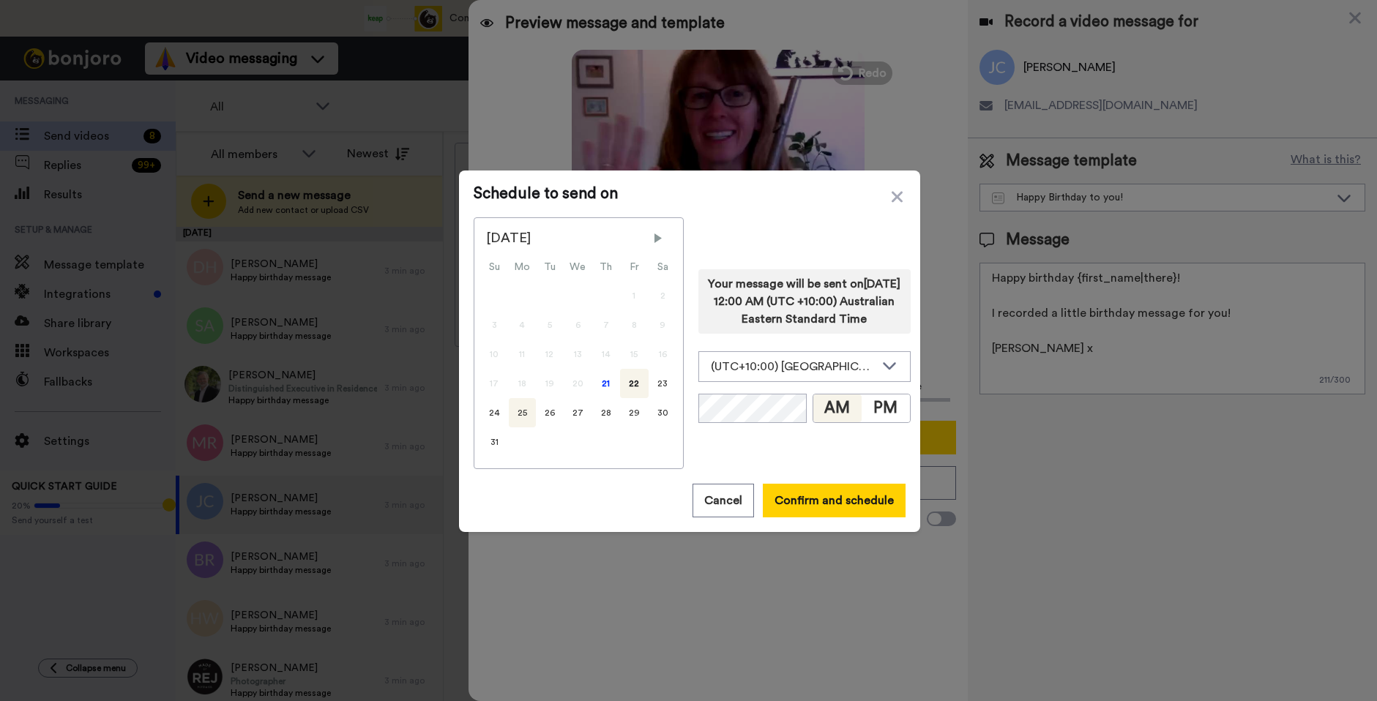
click at [518, 415] on div "25" at bounding box center [522, 412] width 27 height 29
click at [882, 406] on button "PM" at bounding box center [885, 408] width 48 height 28
click at [832, 505] on button "Confirm and schedule" at bounding box center [834, 501] width 143 height 34
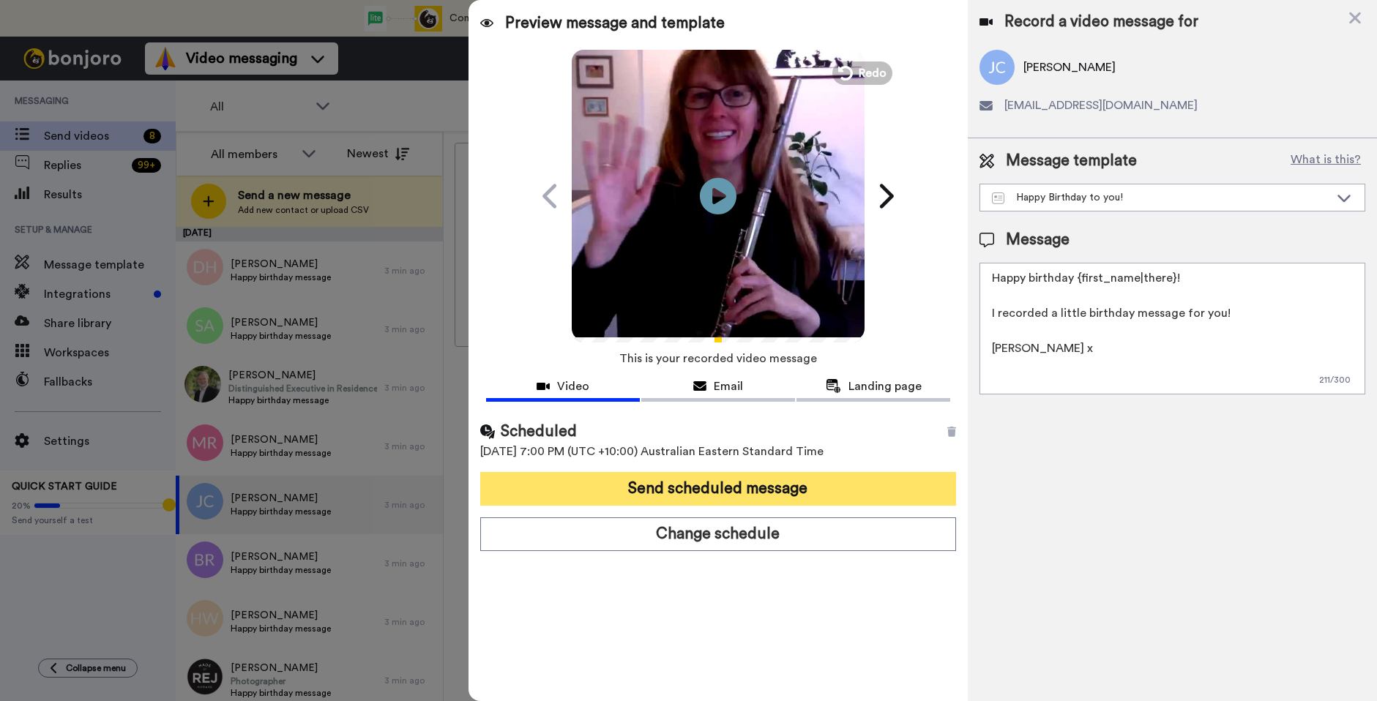
click at [839, 495] on button "Send scheduled message" at bounding box center [718, 489] width 476 height 34
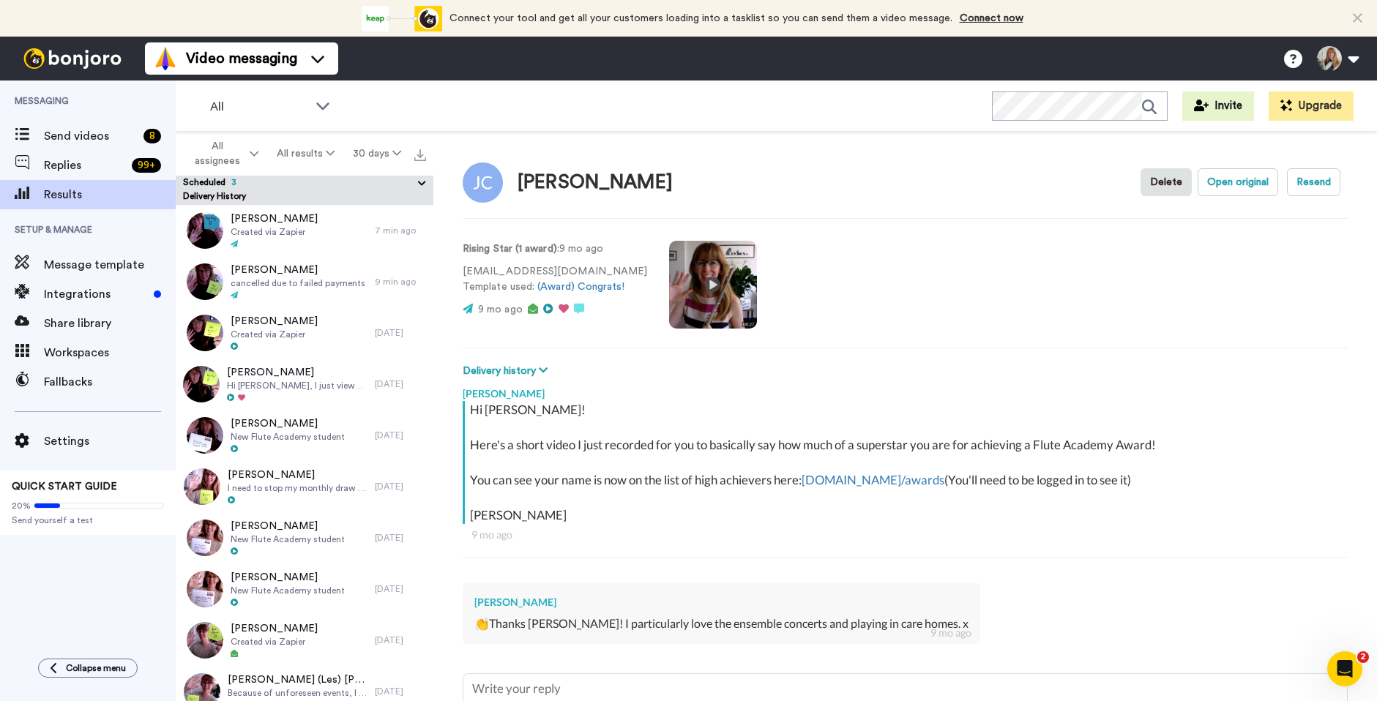
click at [681, 287] on video at bounding box center [713, 285] width 88 height 88
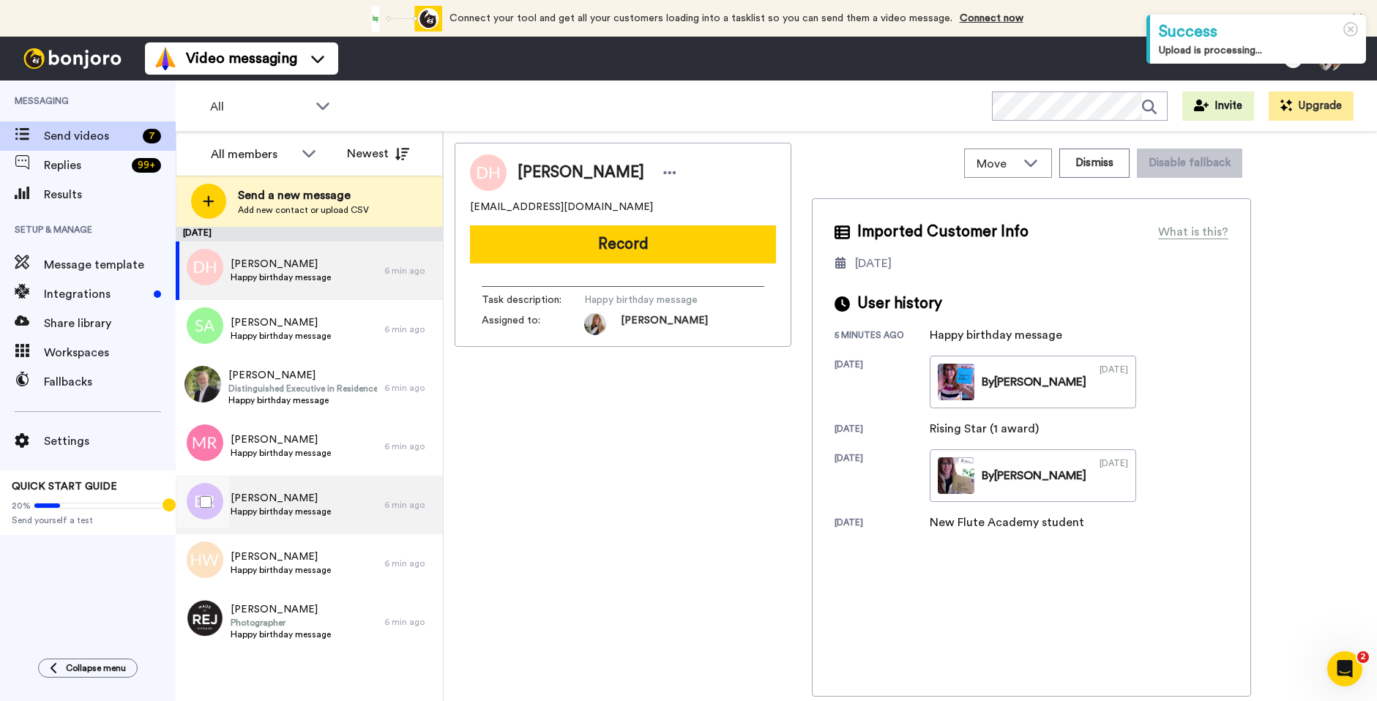
click at [310, 508] on span "Happy birthday message" at bounding box center [281, 512] width 100 height 12
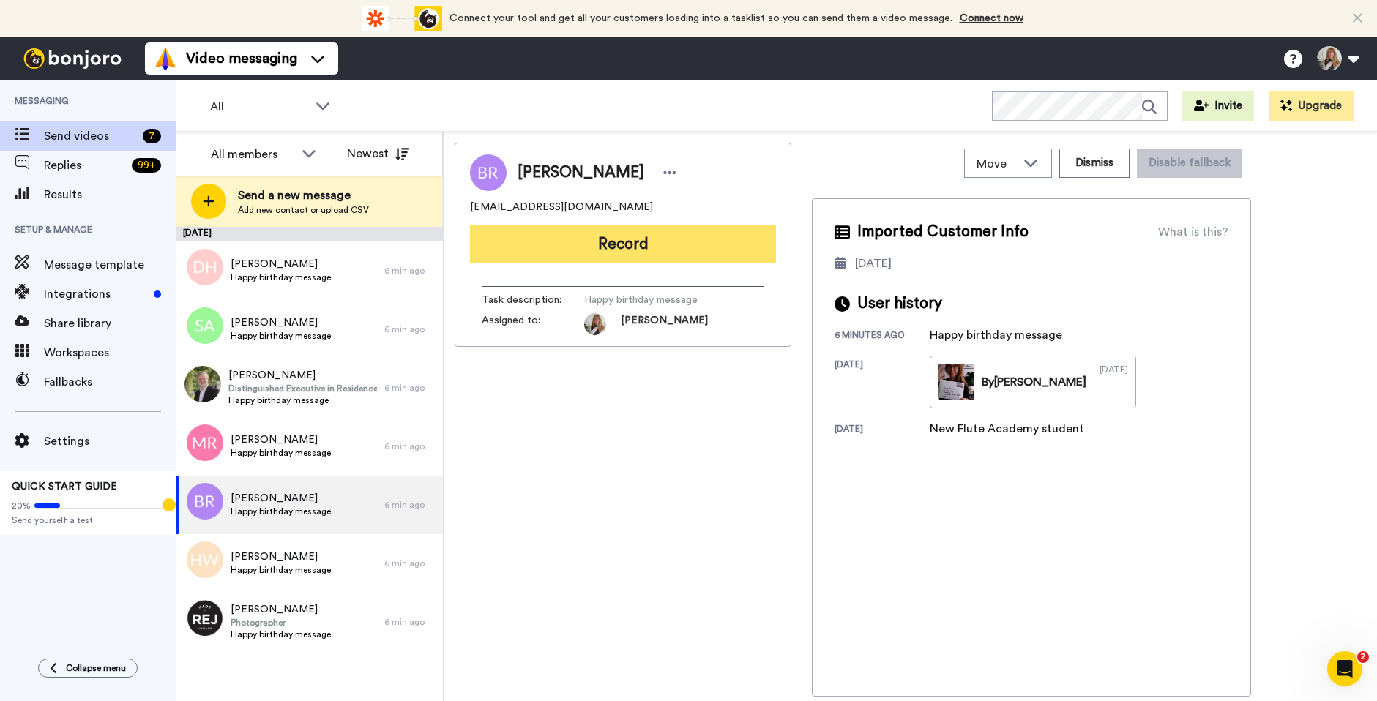
click at [599, 246] on button "Record" at bounding box center [623, 244] width 306 height 38
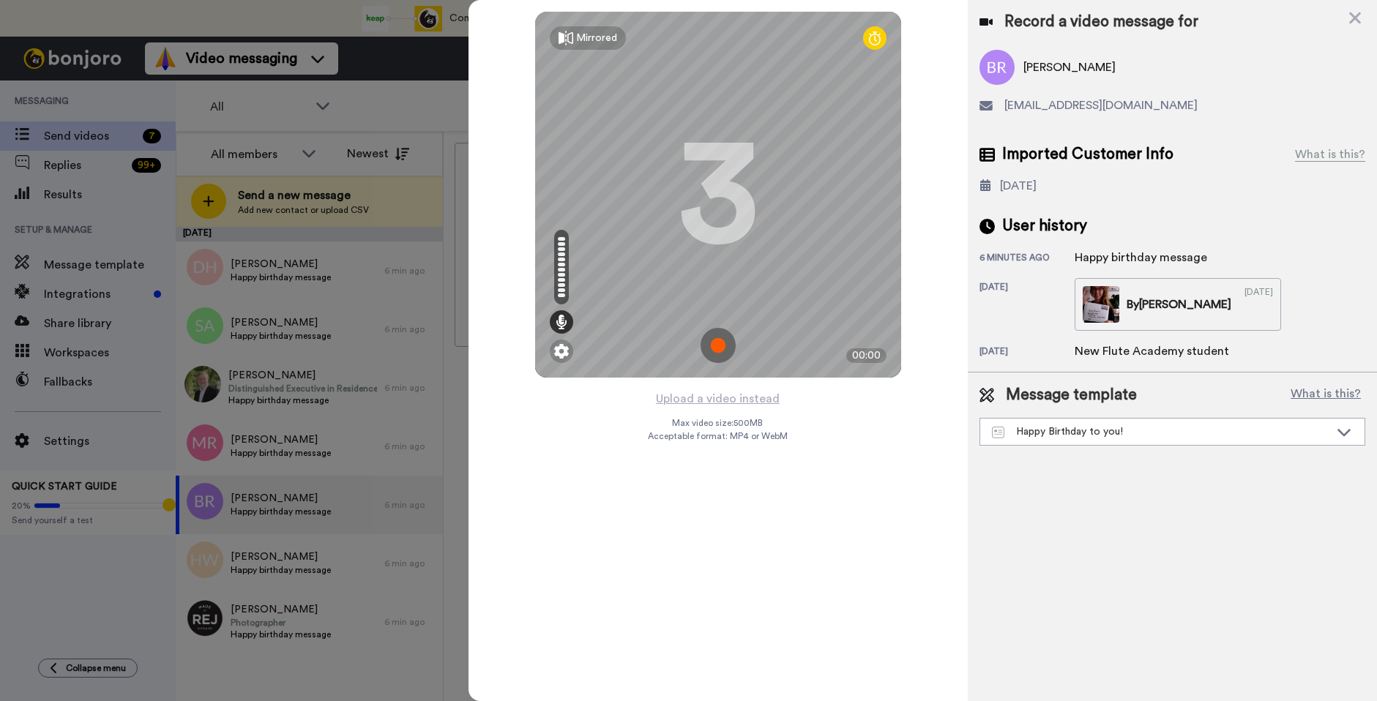
click at [709, 341] on img at bounding box center [717, 345] width 35 height 35
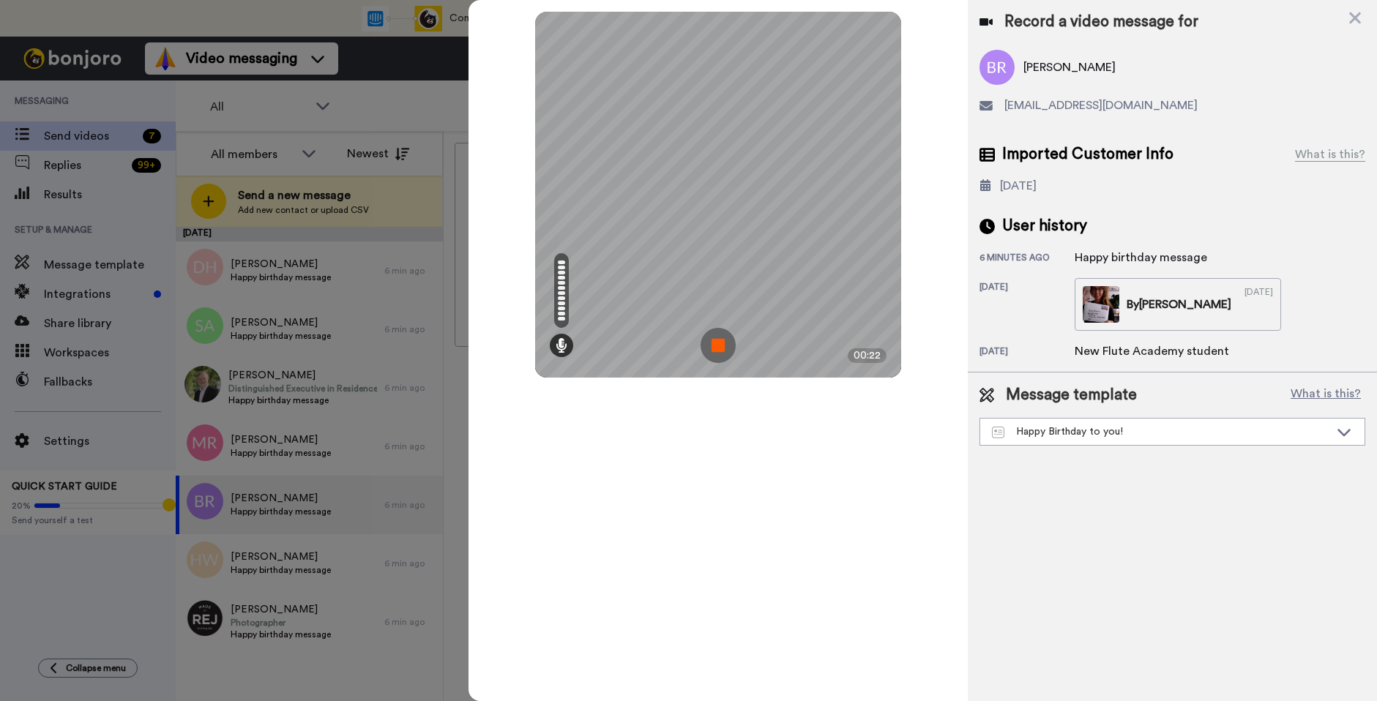
click at [709, 341] on img at bounding box center [717, 345] width 35 height 35
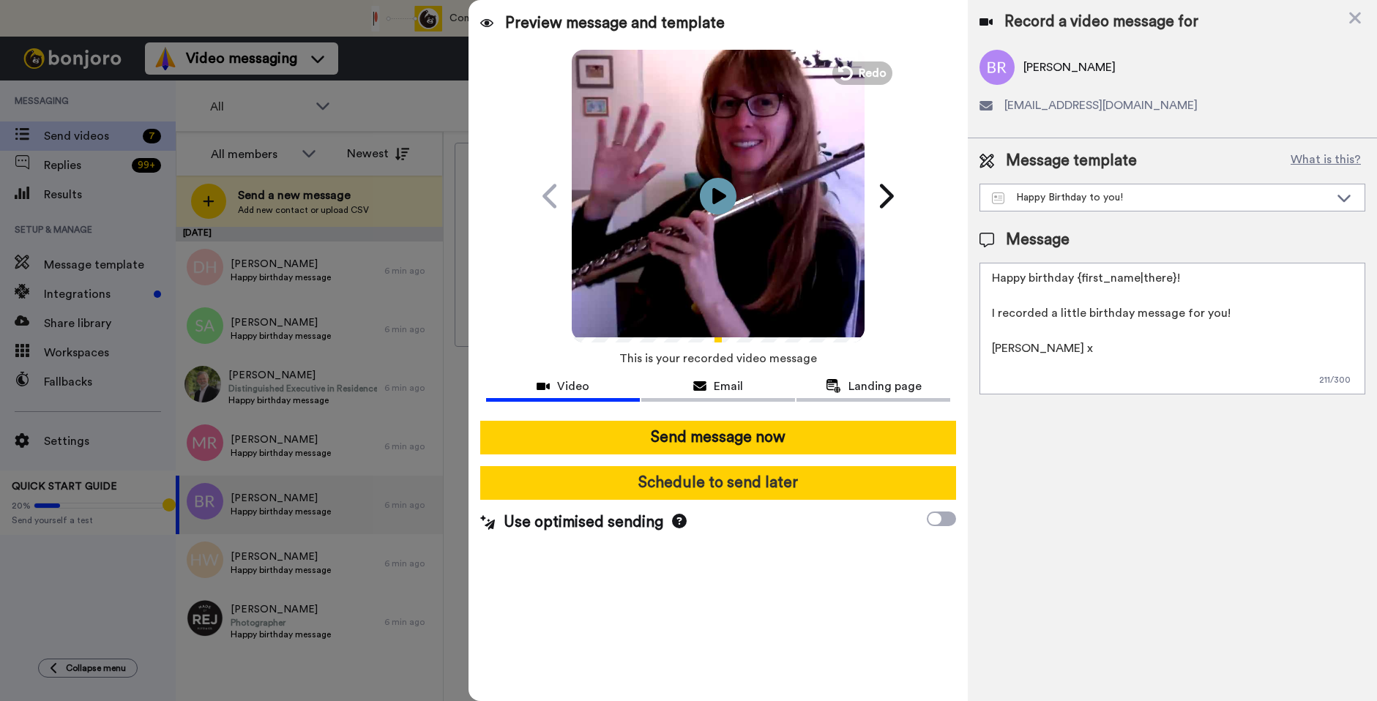
click at [782, 491] on button "Schedule to send later" at bounding box center [718, 483] width 476 height 34
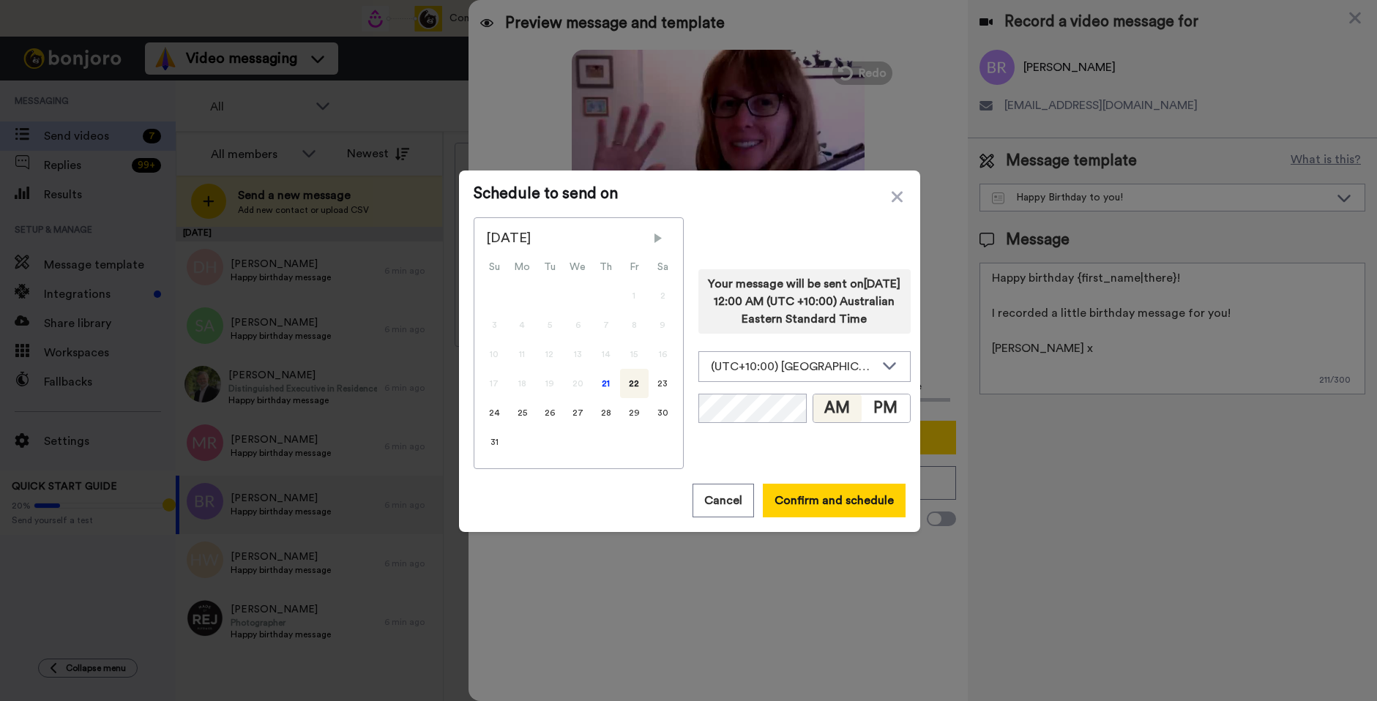
click at [651, 241] on span "Next Month" at bounding box center [658, 238] width 15 height 15
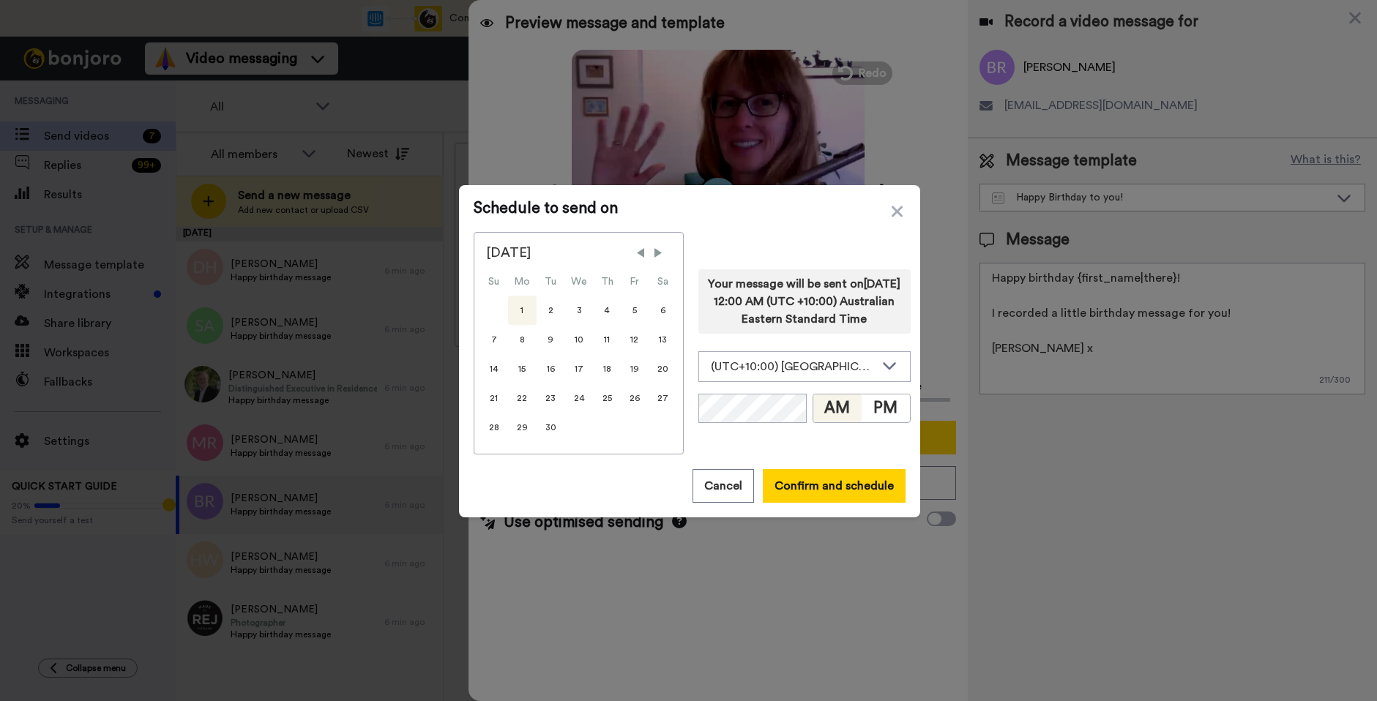
click at [519, 313] on div "1" at bounding box center [522, 310] width 29 height 29
drag, startPoint x: 872, startPoint y: 416, endPoint x: 801, endPoint y: 425, distance: 70.8
click at [870, 416] on button "PM" at bounding box center [885, 408] width 48 height 28
click at [788, 477] on button "Confirm and schedule" at bounding box center [834, 486] width 143 height 34
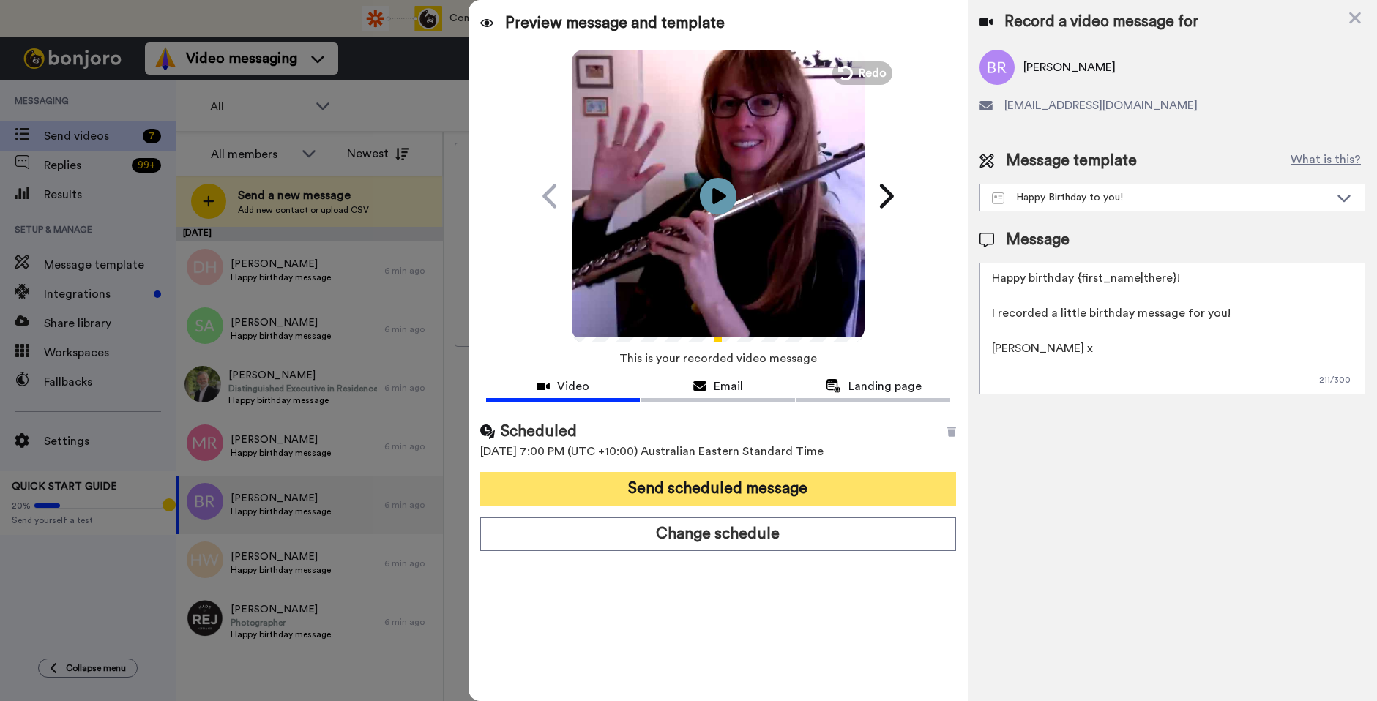
click at [787, 480] on button "Send scheduled message" at bounding box center [718, 489] width 476 height 34
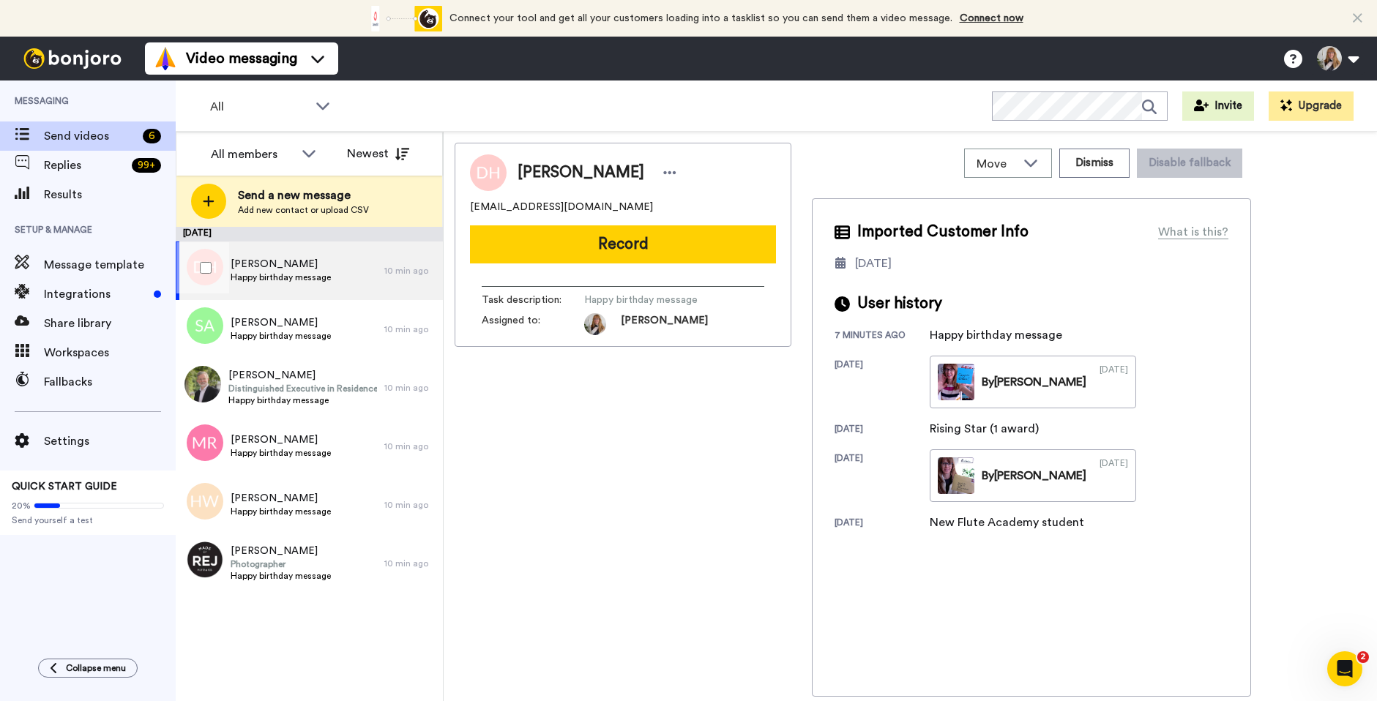
click at [348, 285] on div "Debora Heath Happy birthday message" at bounding box center [280, 271] width 209 height 59
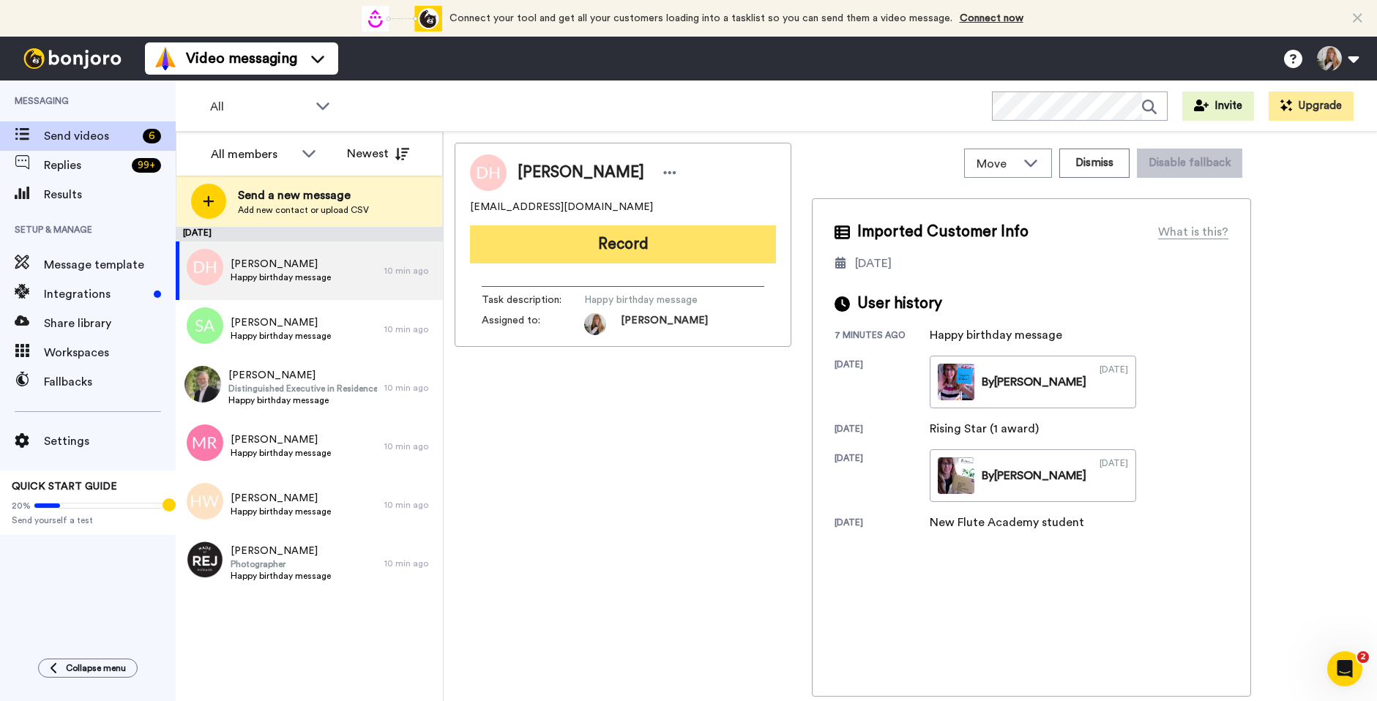
click at [647, 251] on button "Record" at bounding box center [623, 244] width 306 height 38
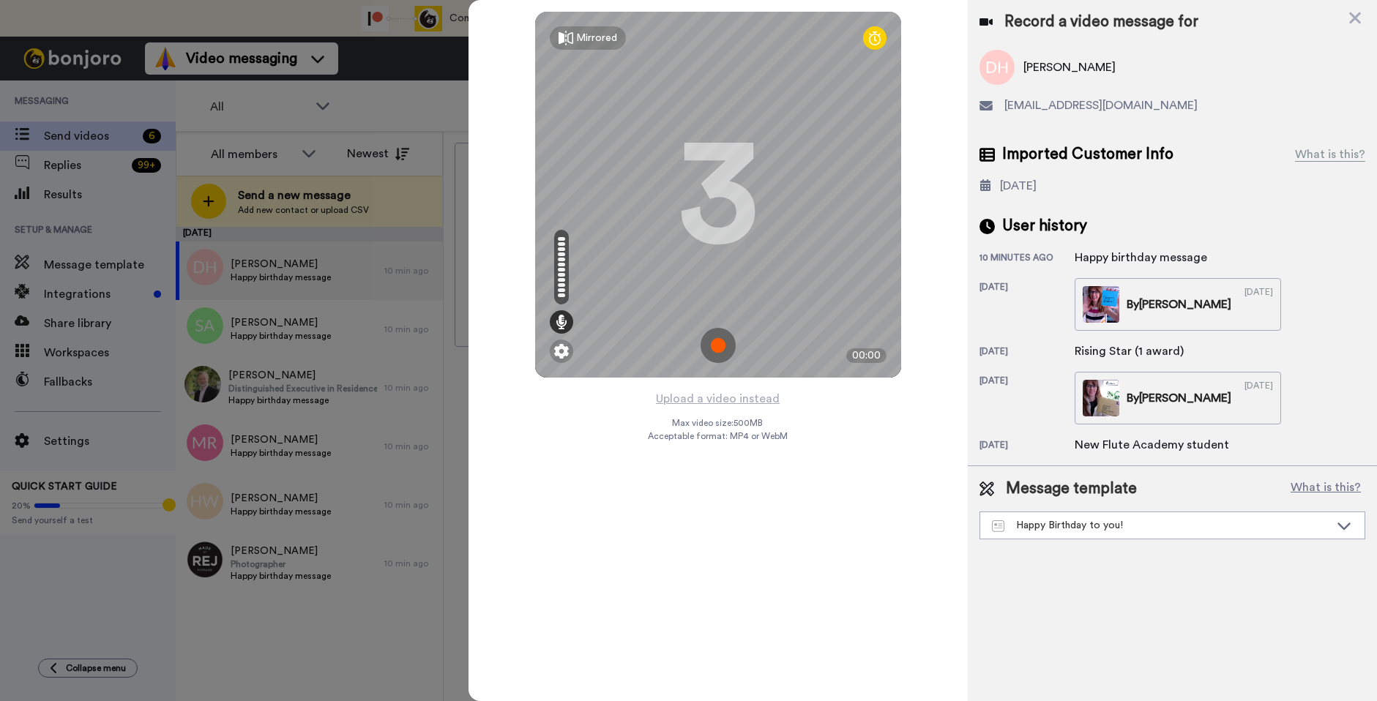
click at [723, 343] on img at bounding box center [717, 345] width 35 height 35
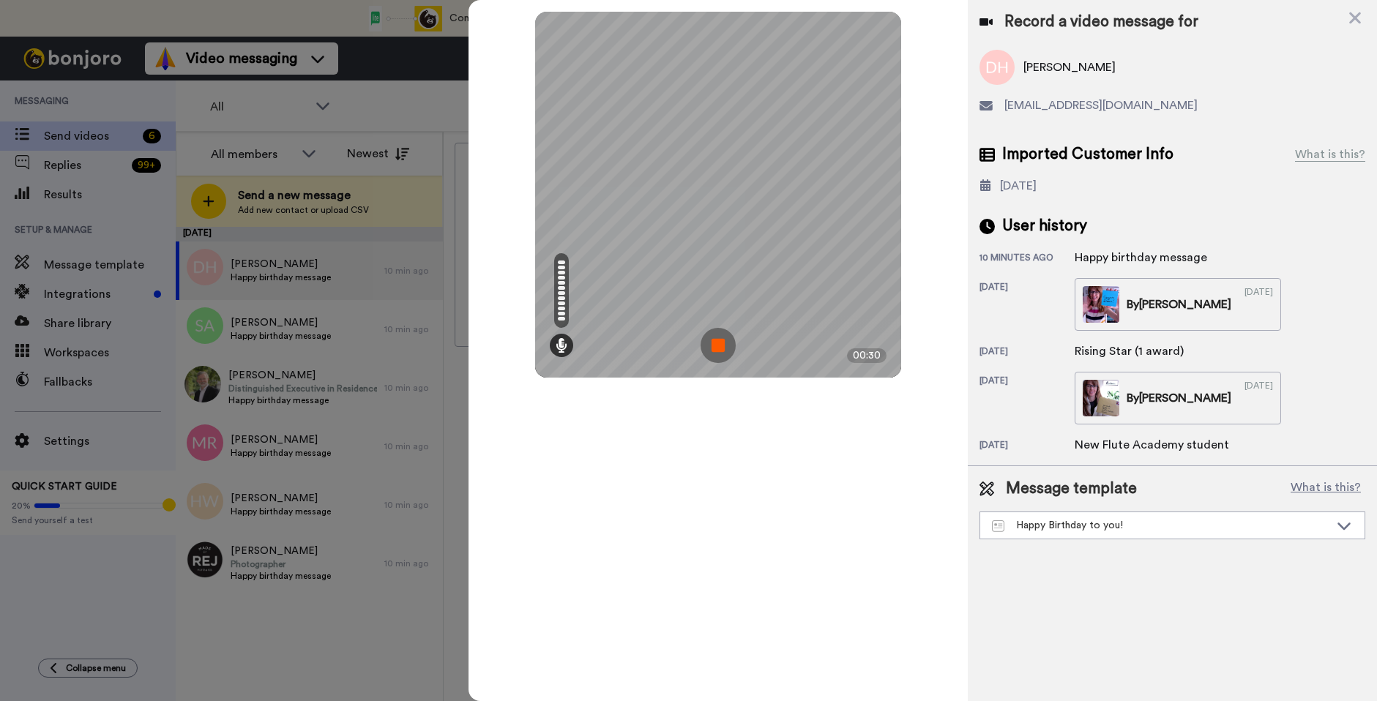
click at [722, 342] on img at bounding box center [717, 345] width 35 height 35
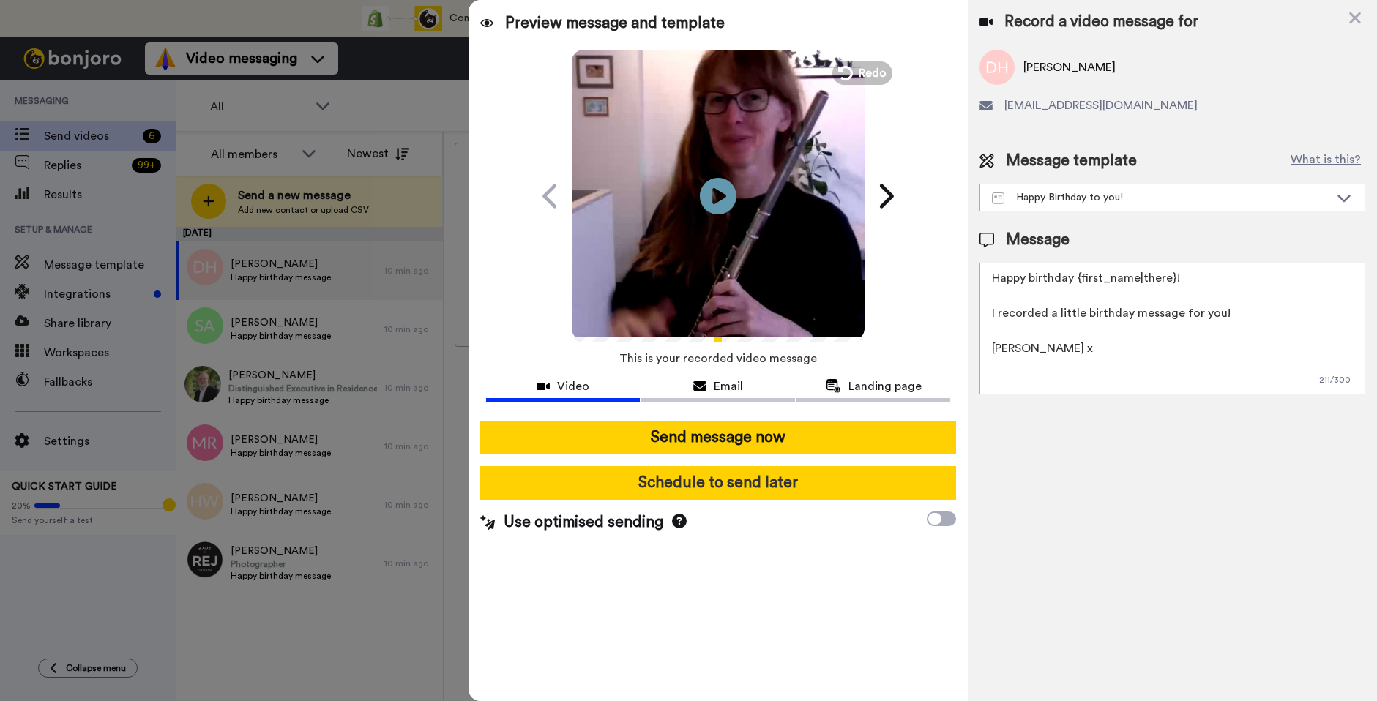
click at [771, 489] on button "Schedule to send later" at bounding box center [718, 483] width 476 height 34
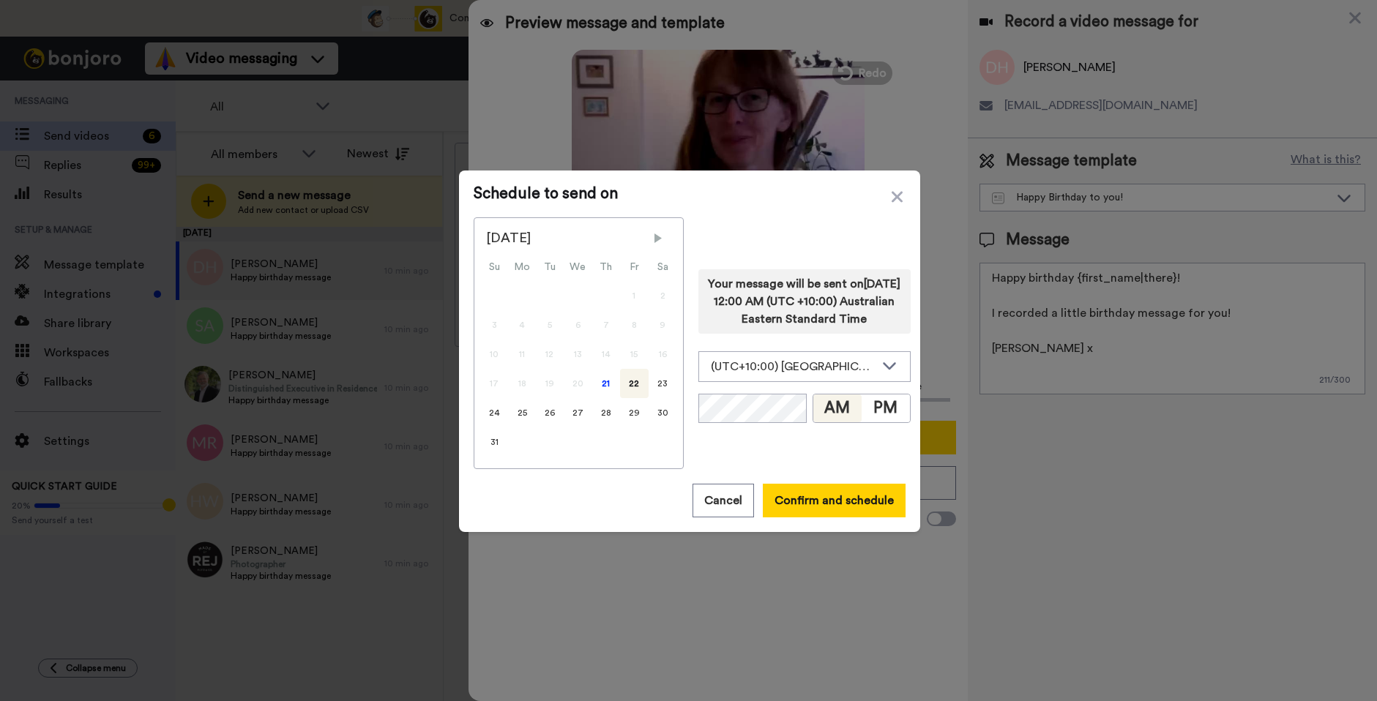
click at [651, 240] on span "Next Month" at bounding box center [658, 238] width 15 height 15
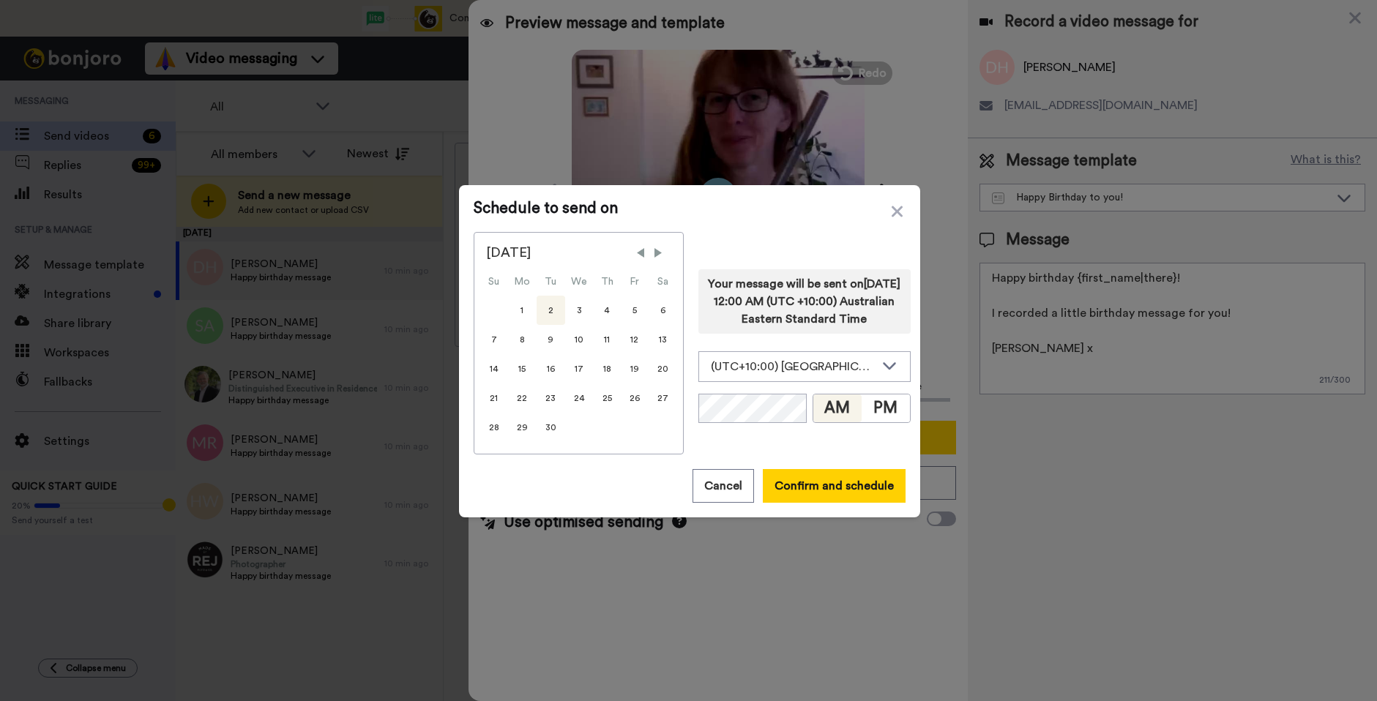
click at [547, 310] on div "2" at bounding box center [550, 310] width 29 height 29
drag, startPoint x: 871, startPoint y: 420, endPoint x: 764, endPoint y: 457, distance: 113.2
click at [870, 420] on button "PM" at bounding box center [885, 408] width 48 height 28
click at [807, 481] on button "Confirm and schedule" at bounding box center [834, 486] width 143 height 34
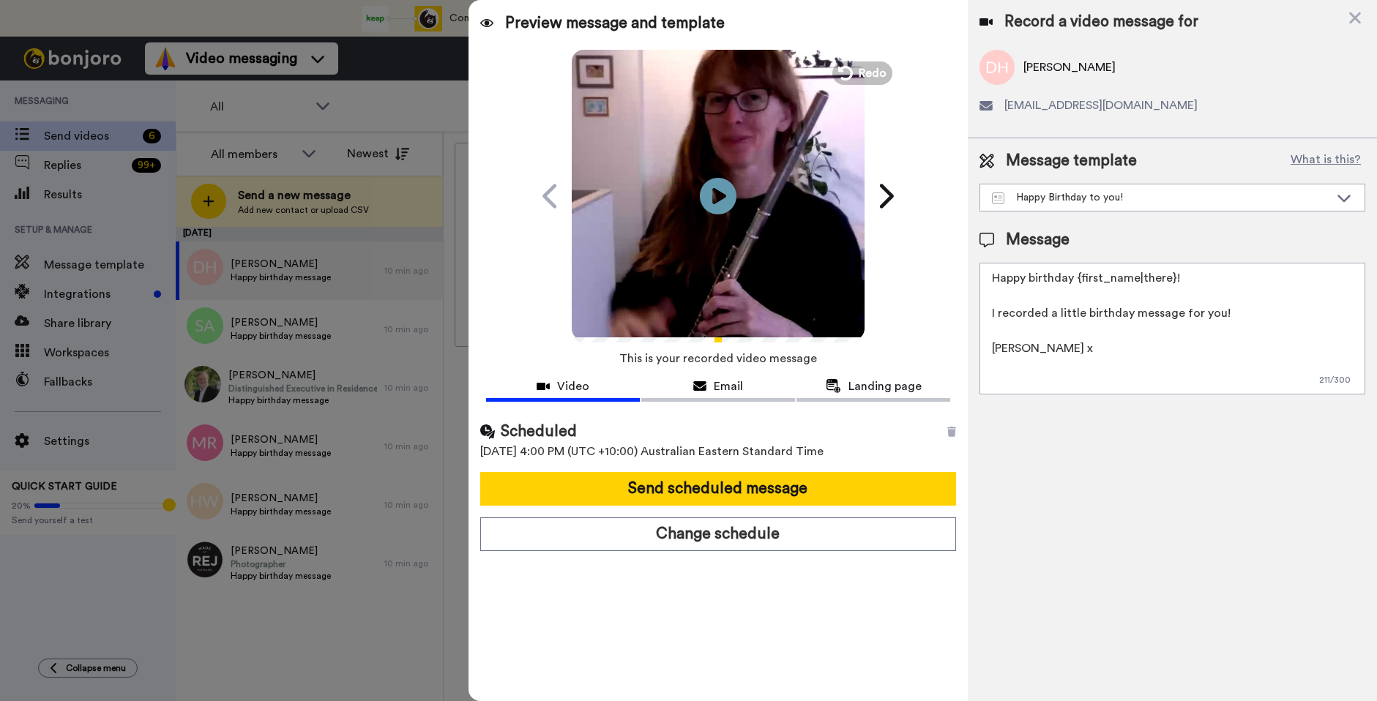
click at [807, 481] on button "Send scheduled message" at bounding box center [718, 489] width 476 height 34
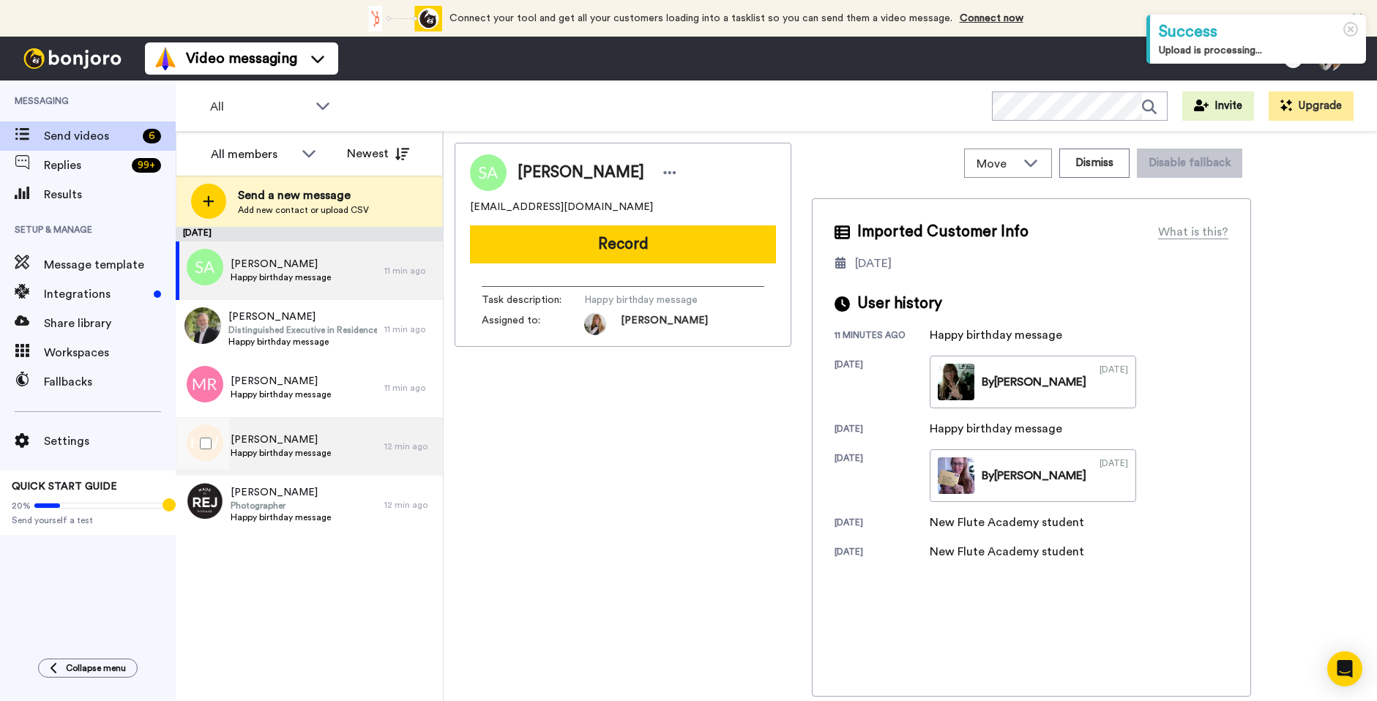
click at [325, 441] on span "[PERSON_NAME]" at bounding box center [281, 440] width 100 height 15
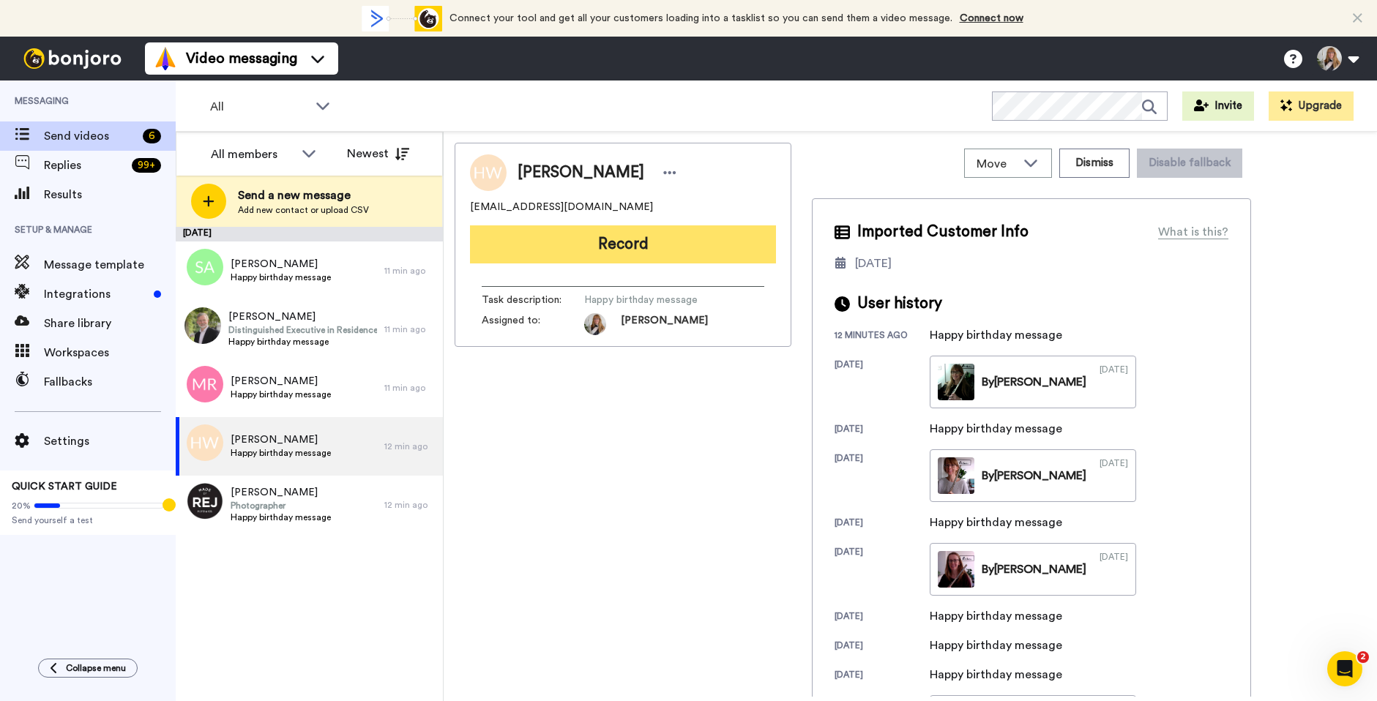
click at [677, 240] on button "Record" at bounding box center [623, 244] width 306 height 38
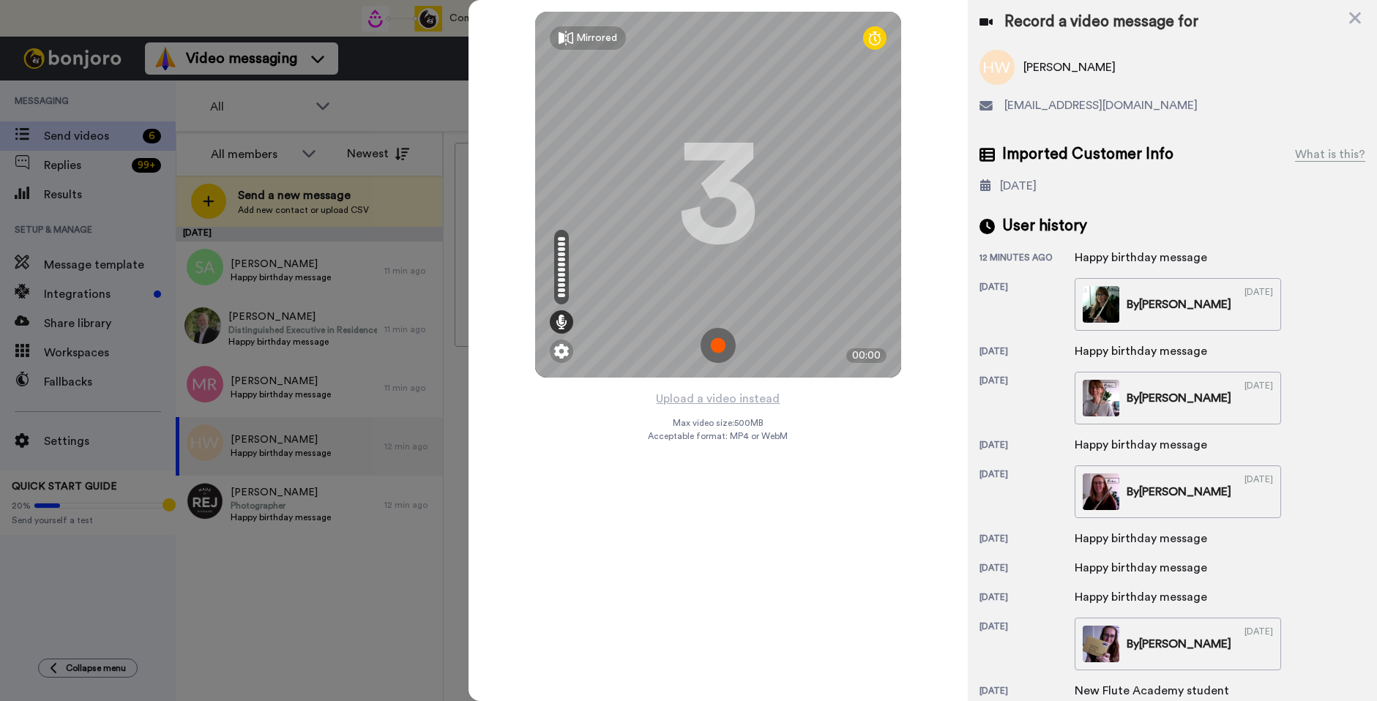
click at [719, 337] on img at bounding box center [717, 345] width 35 height 35
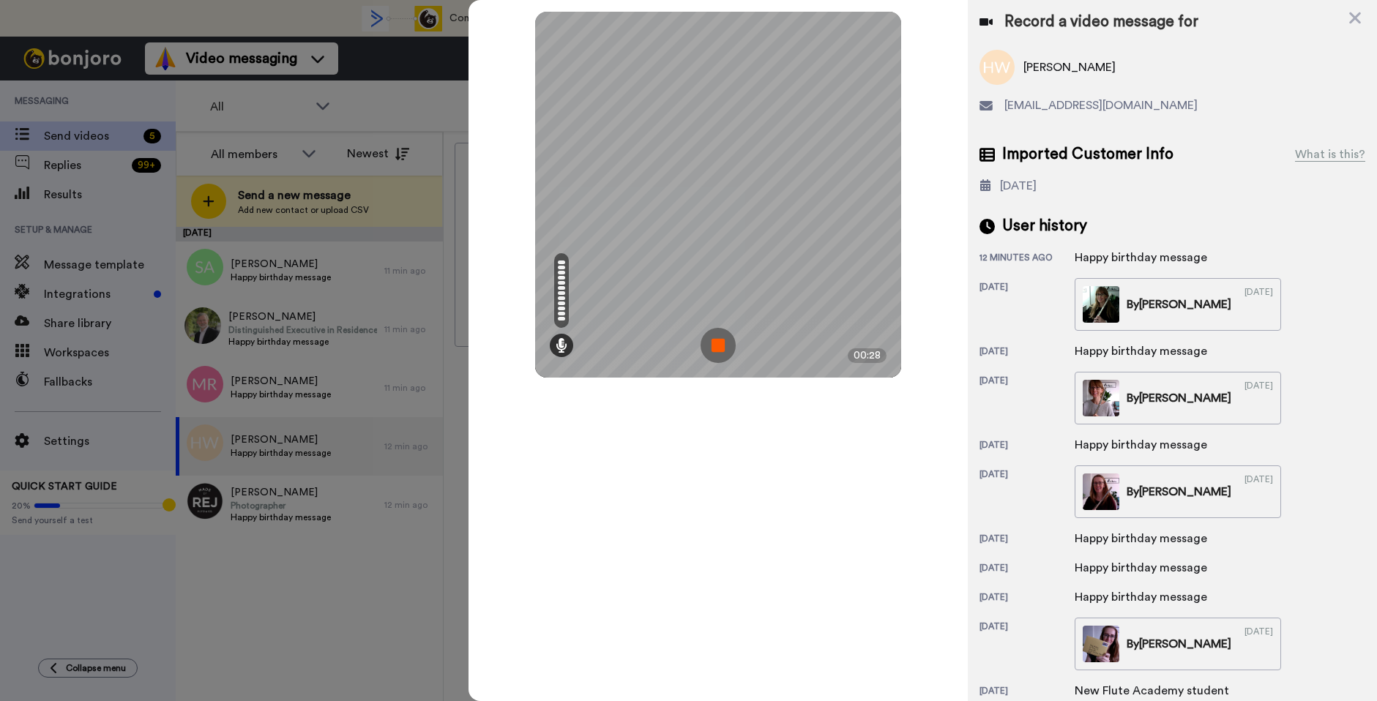
click at [723, 353] on img at bounding box center [717, 345] width 35 height 35
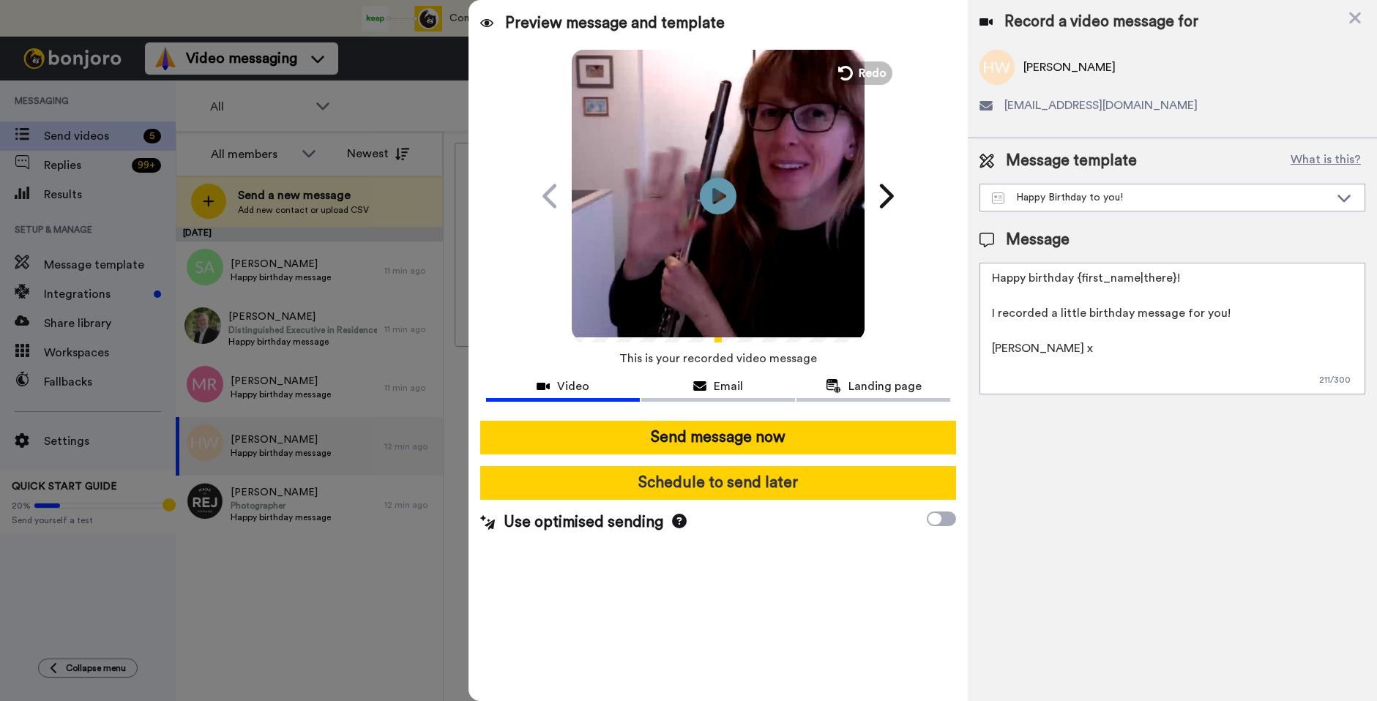
click at [773, 487] on button "Schedule to send later" at bounding box center [718, 483] width 476 height 34
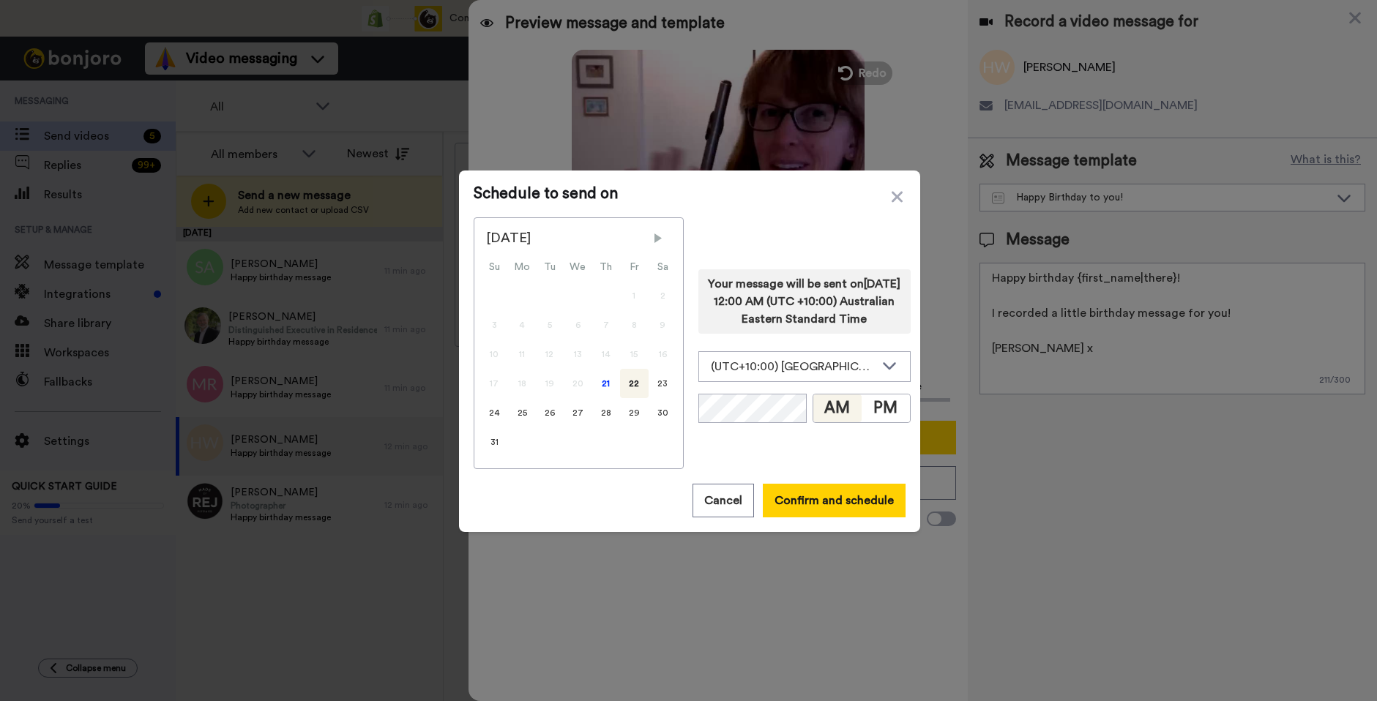
click at [656, 242] on span "Next Month" at bounding box center [658, 238] width 15 height 15
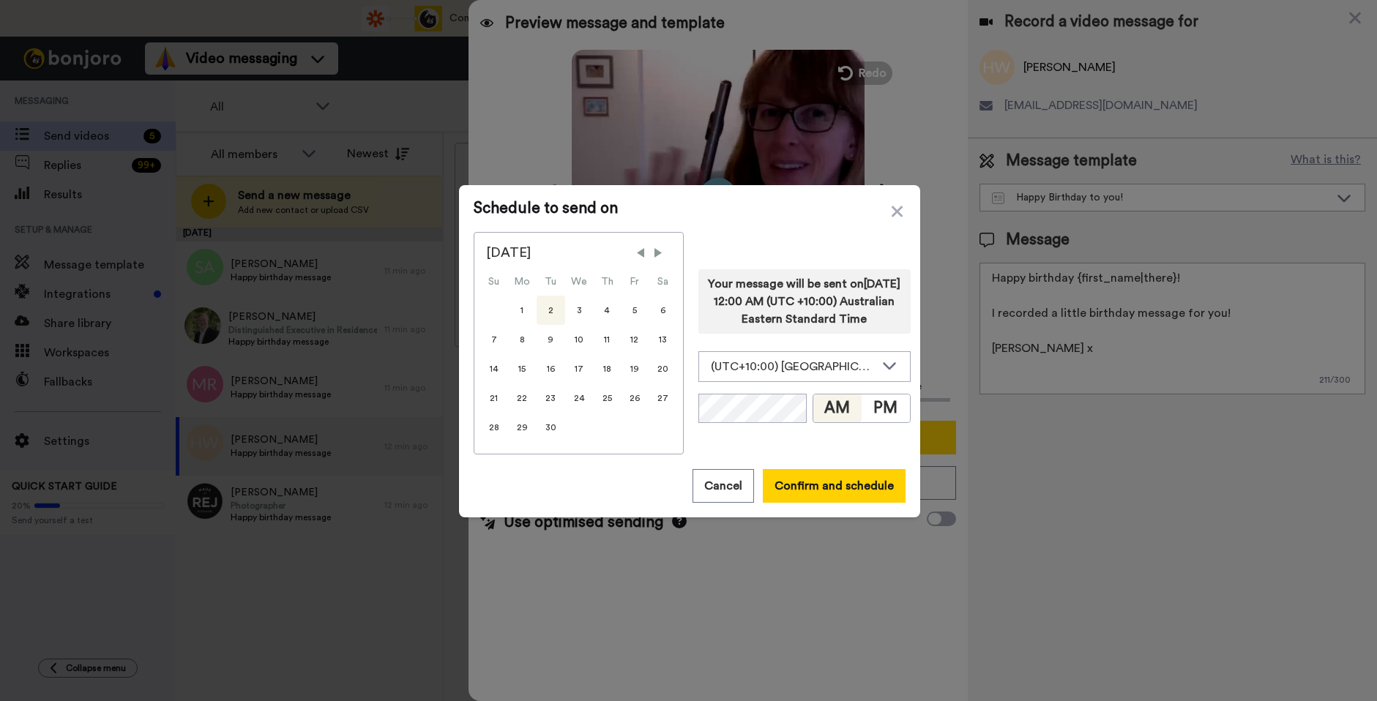
click at [549, 314] on div "2" at bounding box center [550, 310] width 29 height 29
click at [879, 416] on button "PM" at bounding box center [885, 408] width 48 height 28
click at [833, 493] on button "Confirm and schedule" at bounding box center [834, 486] width 143 height 34
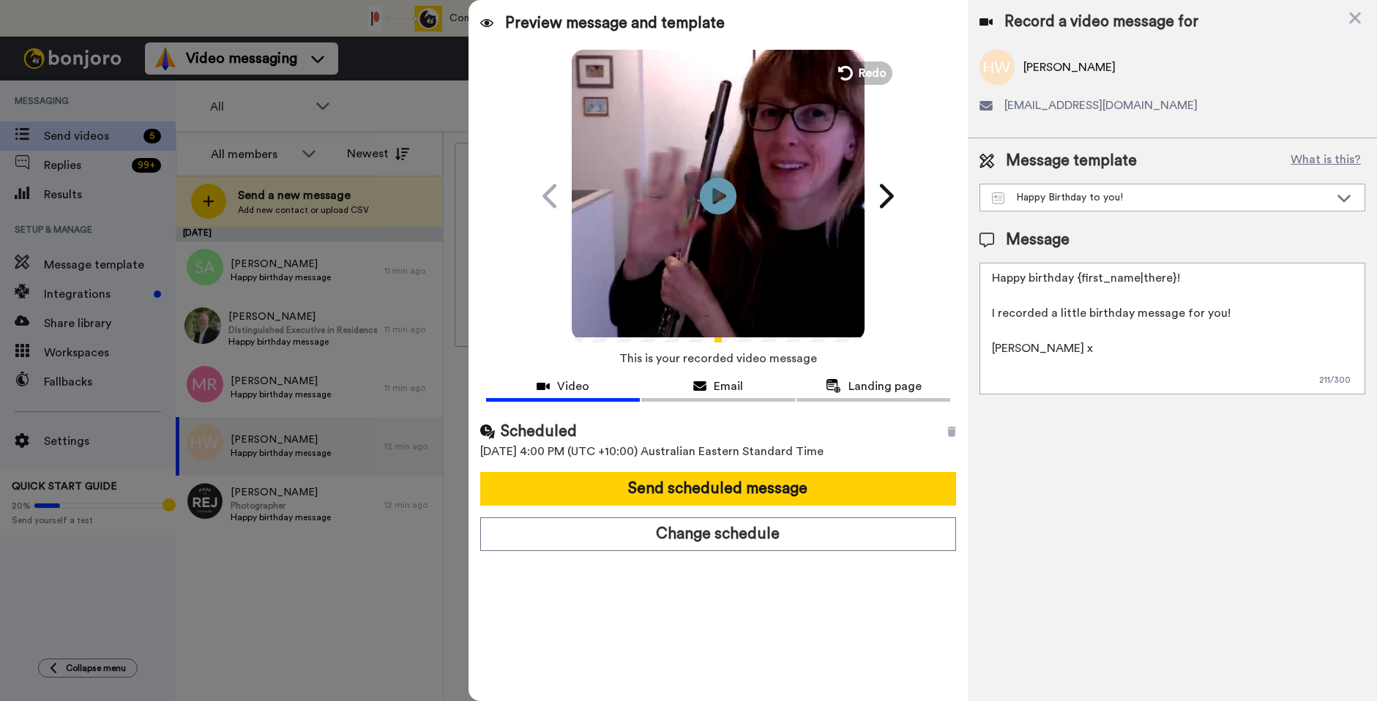
click at [833, 493] on button "Send scheduled message" at bounding box center [718, 489] width 476 height 34
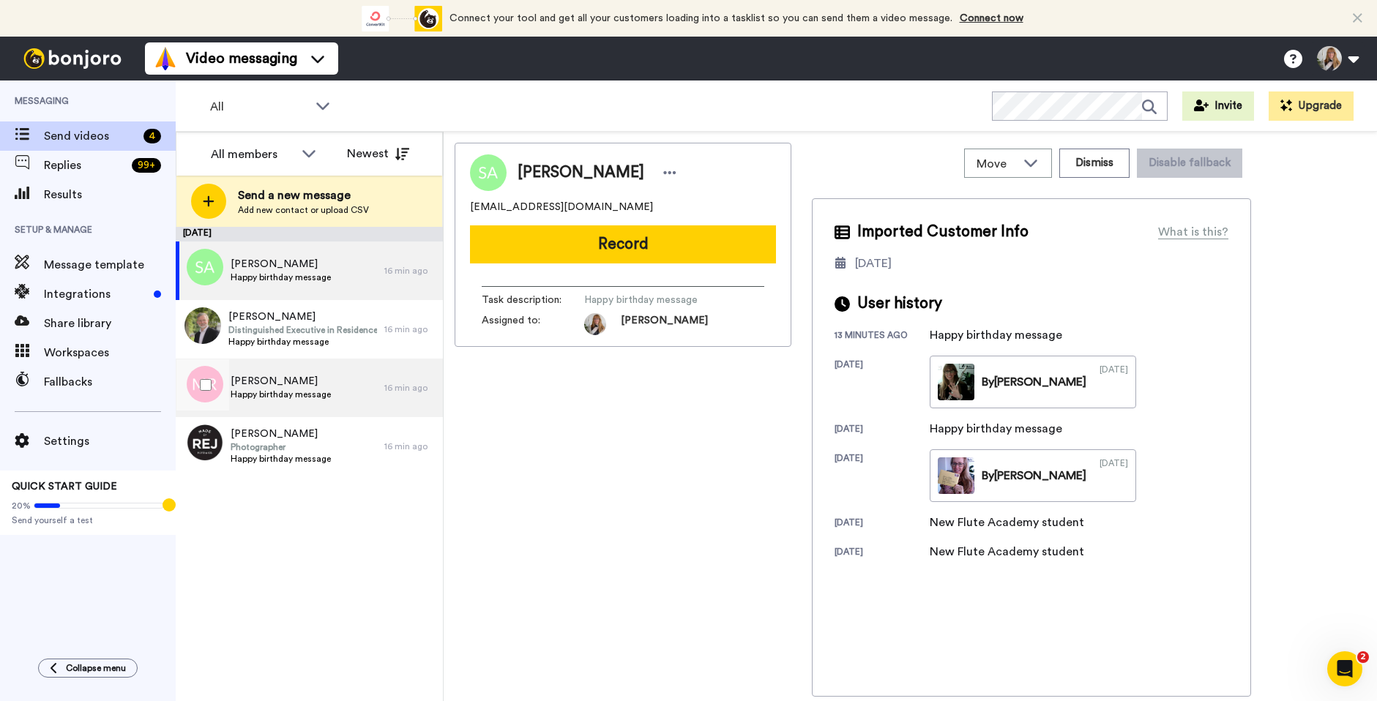
click at [348, 381] on div "[PERSON_NAME] Happy birthday message" at bounding box center [280, 388] width 209 height 59
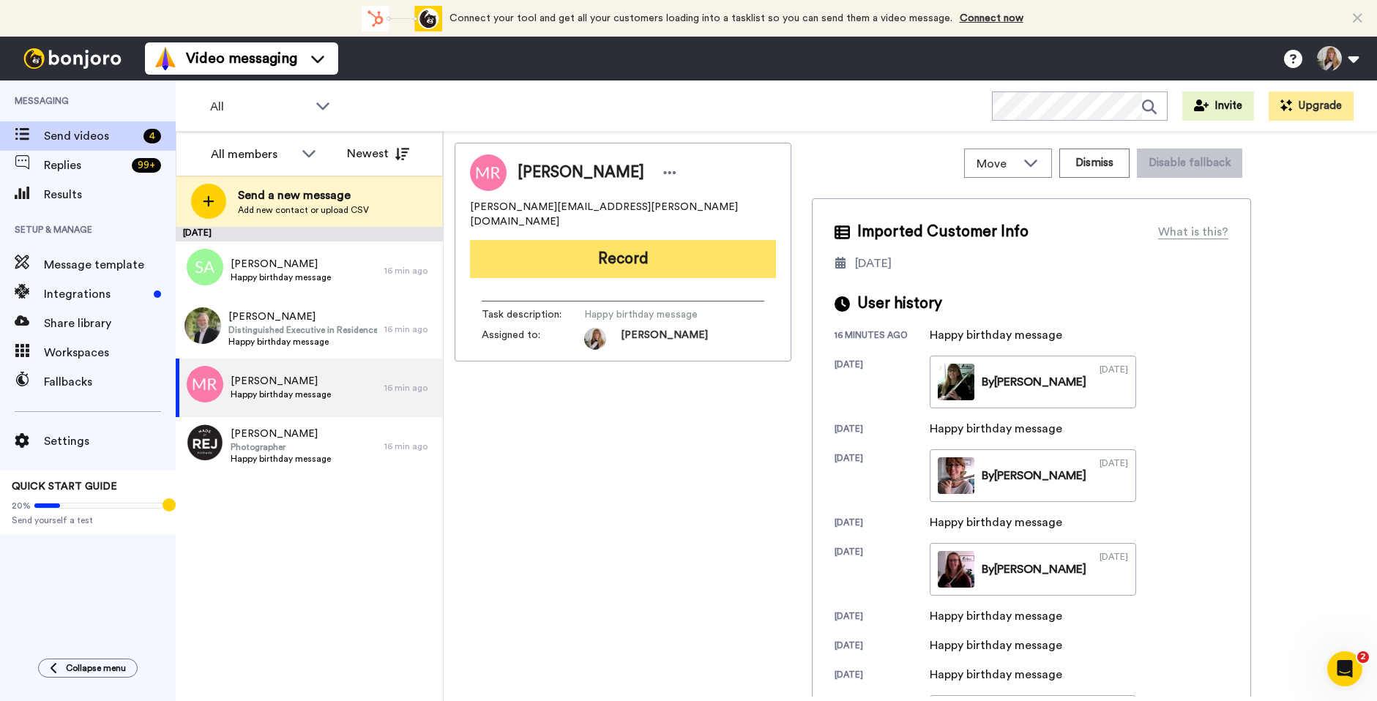
click at [652, 242] on button "Record" at bounding box center [623, 259] width 306 height 38
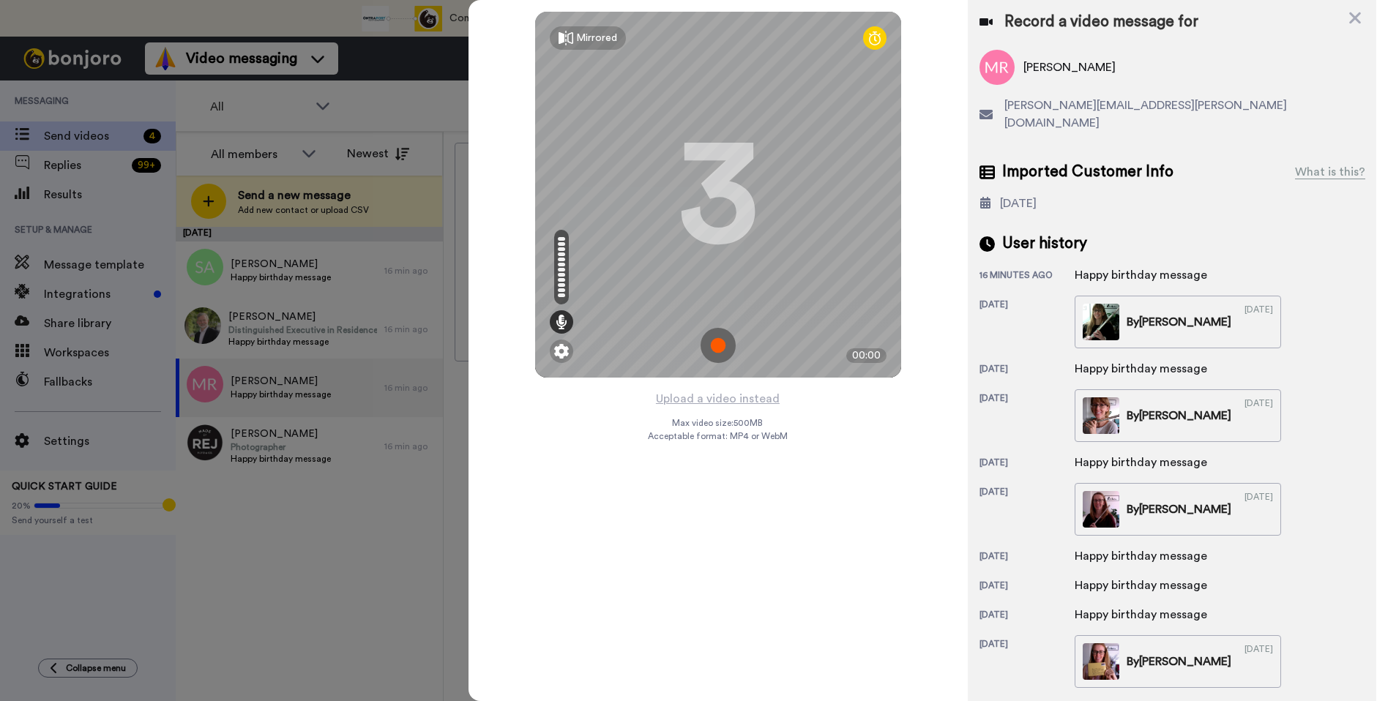
scroll to position [96, 0]
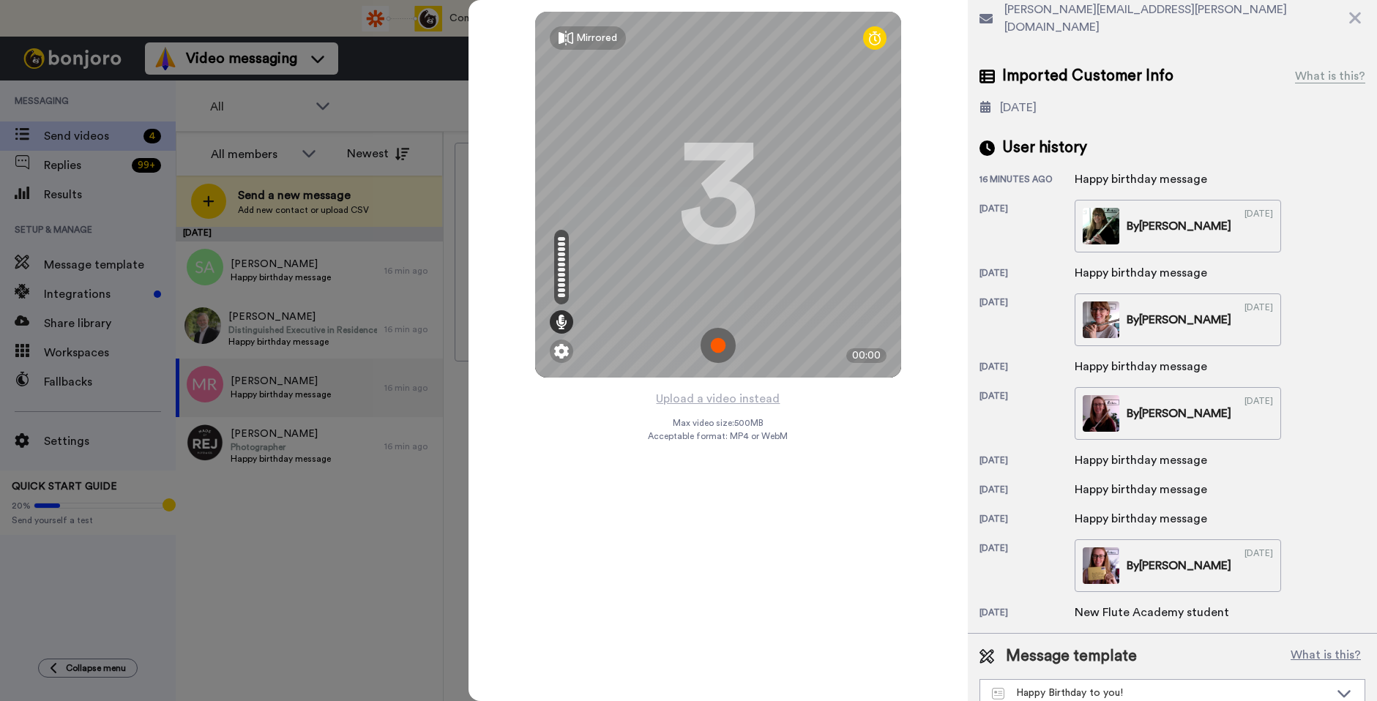
click at [722, 354] on img at bounding box center [717, 345] width 35 height 35
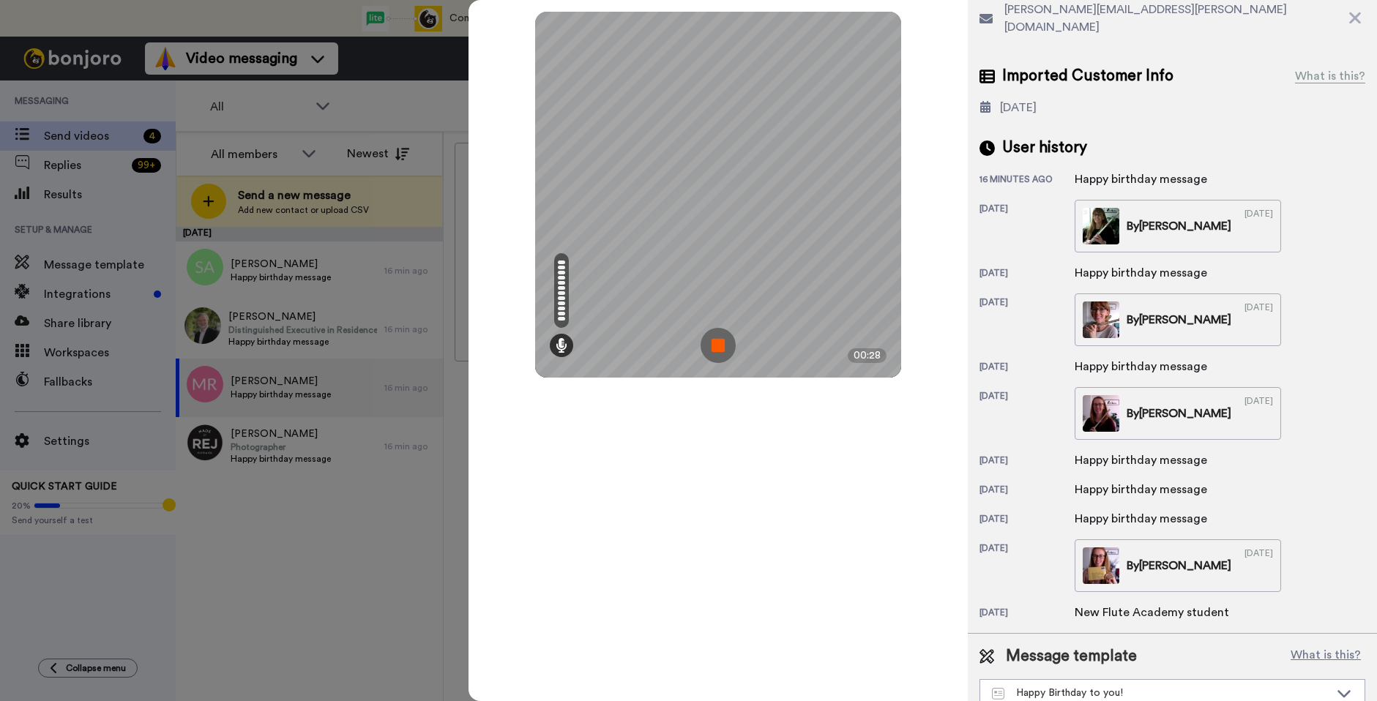
click at [713, 336] on img at bounding box center [717, 345] width 35 height 35
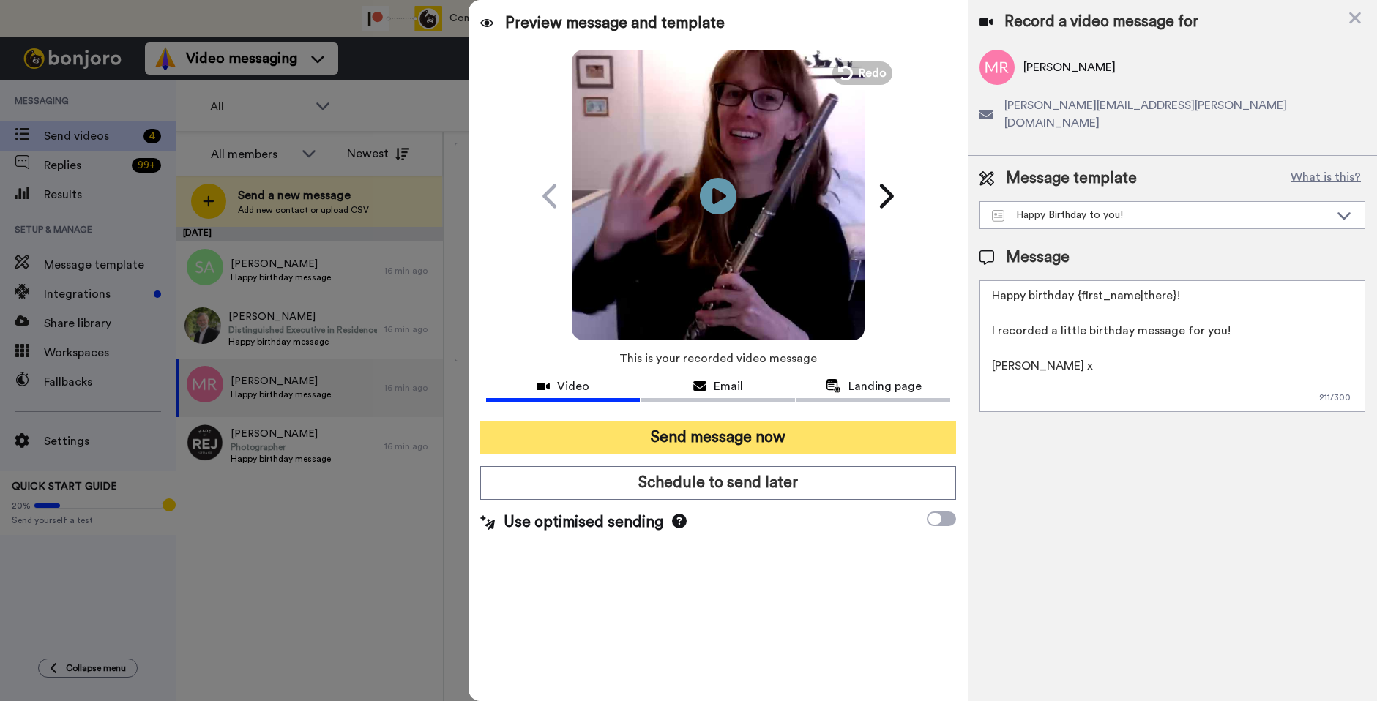
scroll to position [0, 0]
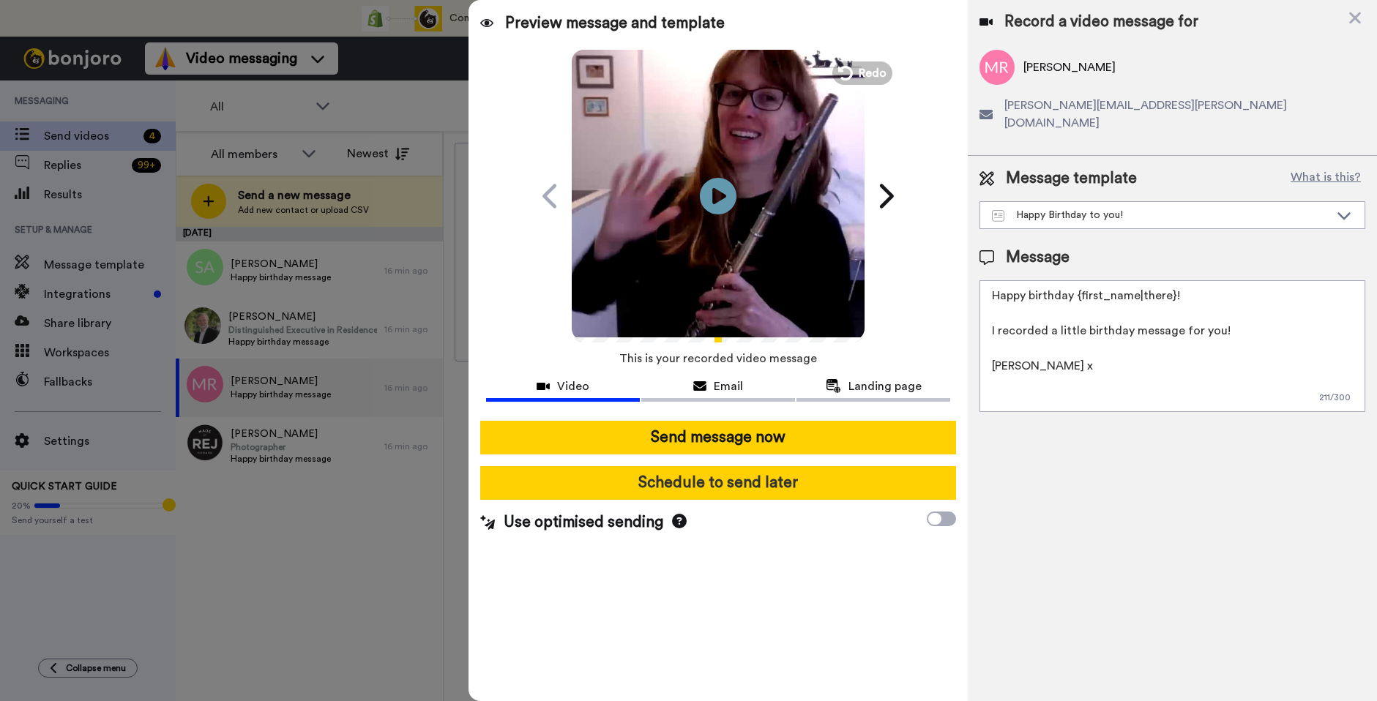
click at [764, 480] on button "Schedule to send later" at bounding box center [718, 483] width 476 height 34
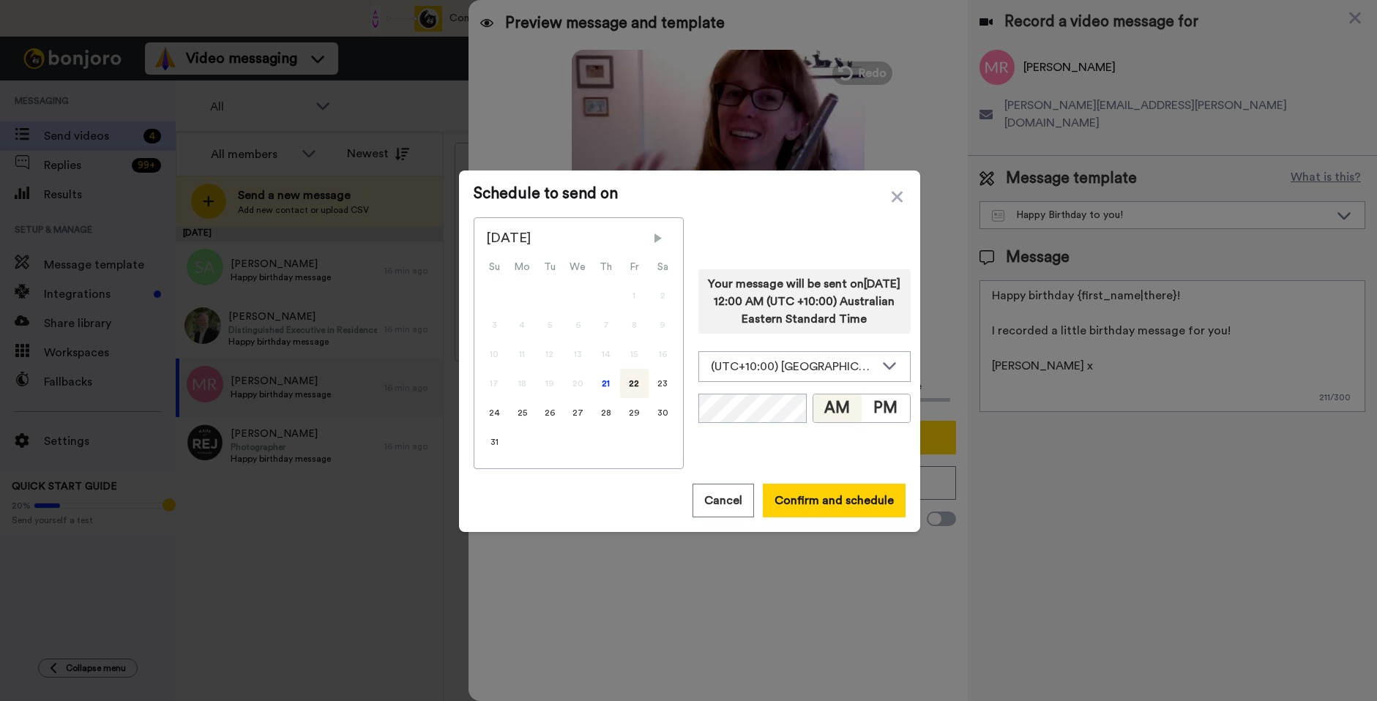
click at [651, 239] on span "Next Month" at bounding box center [658, 238] width 15 height 15
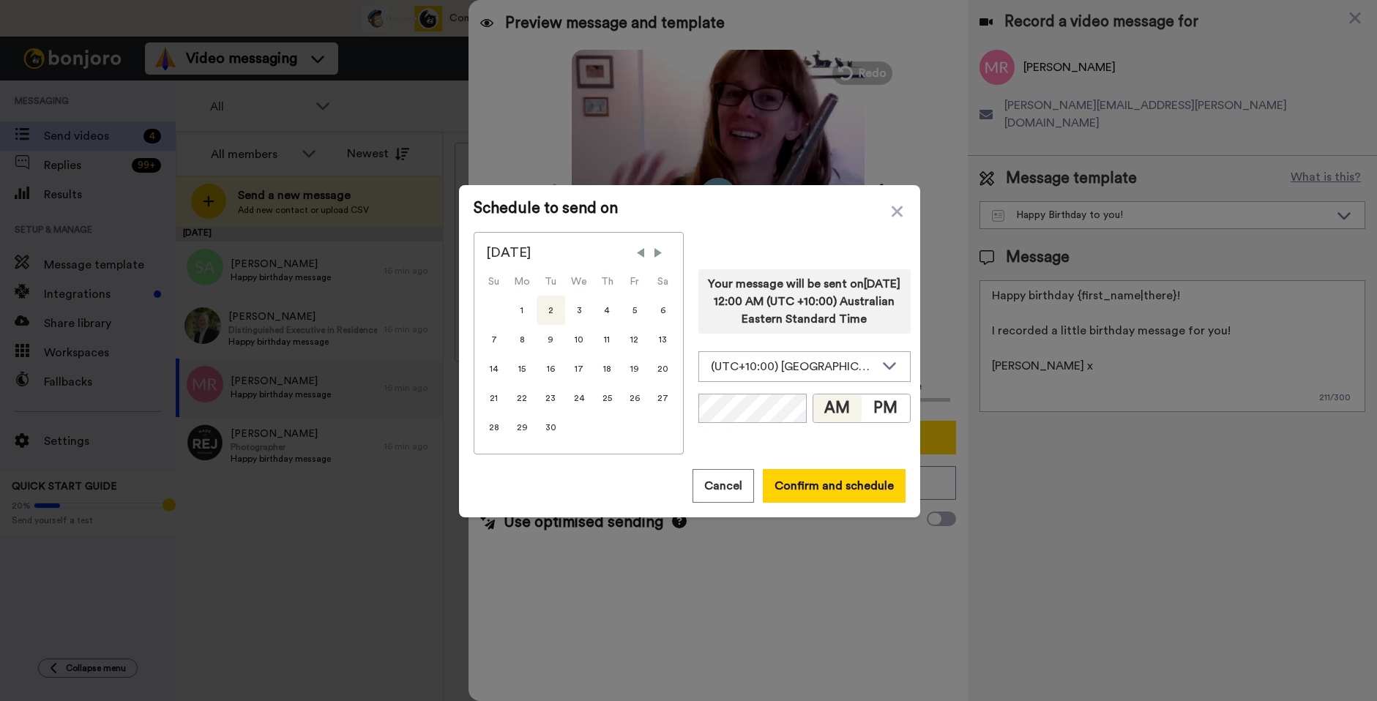
drag, startPoint x: 553, startPoint y: 311, endPoint x: 791, endPoint y: 373, distance: 246.4
click at [553, 311] on div "2" at bounding box center [550, 310] width 29 height 29
click at [870, 416] on button "PM" at bounding box center [885, 408] width 48 height 28
click at [838, 490] on button "Confirm and schedule" at bounding box center [834, 486] width 143 height 34
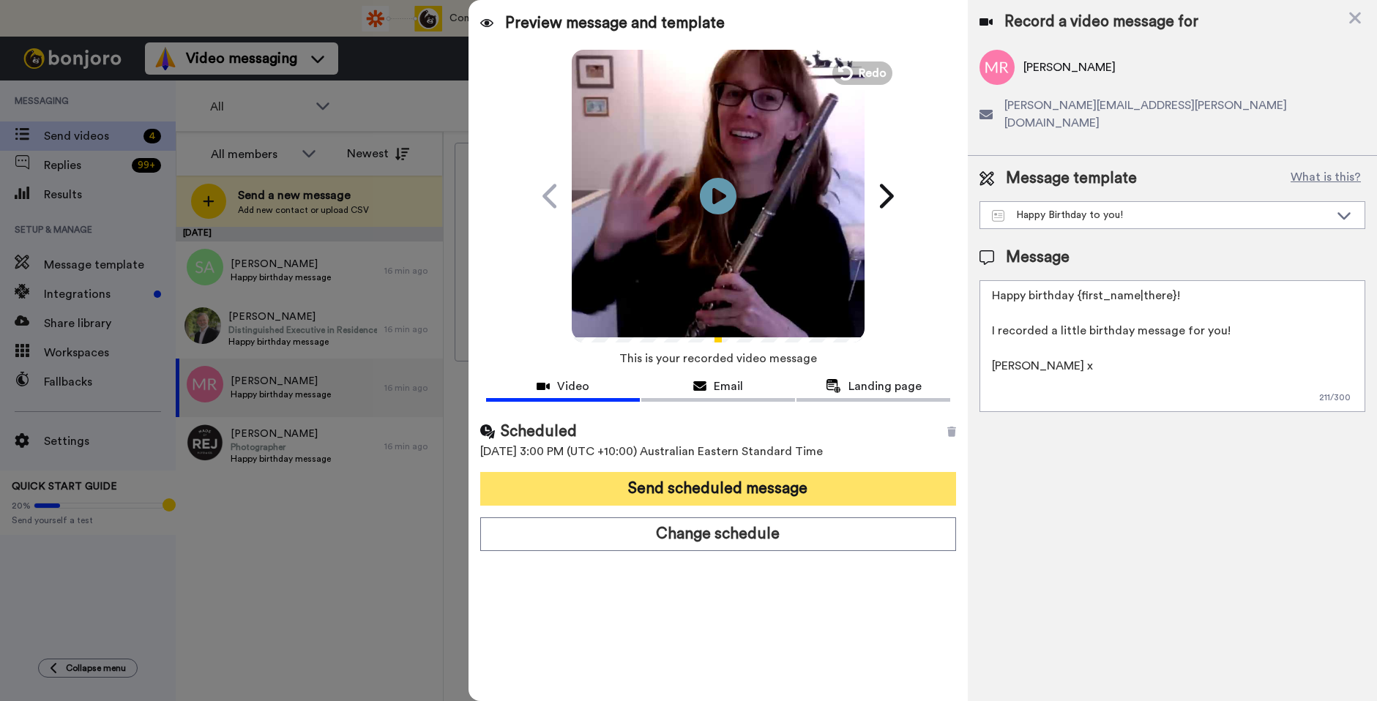
click at [839, 479] on button "Send scheduled message" at bounding box center [718, 489] width 476 height 34
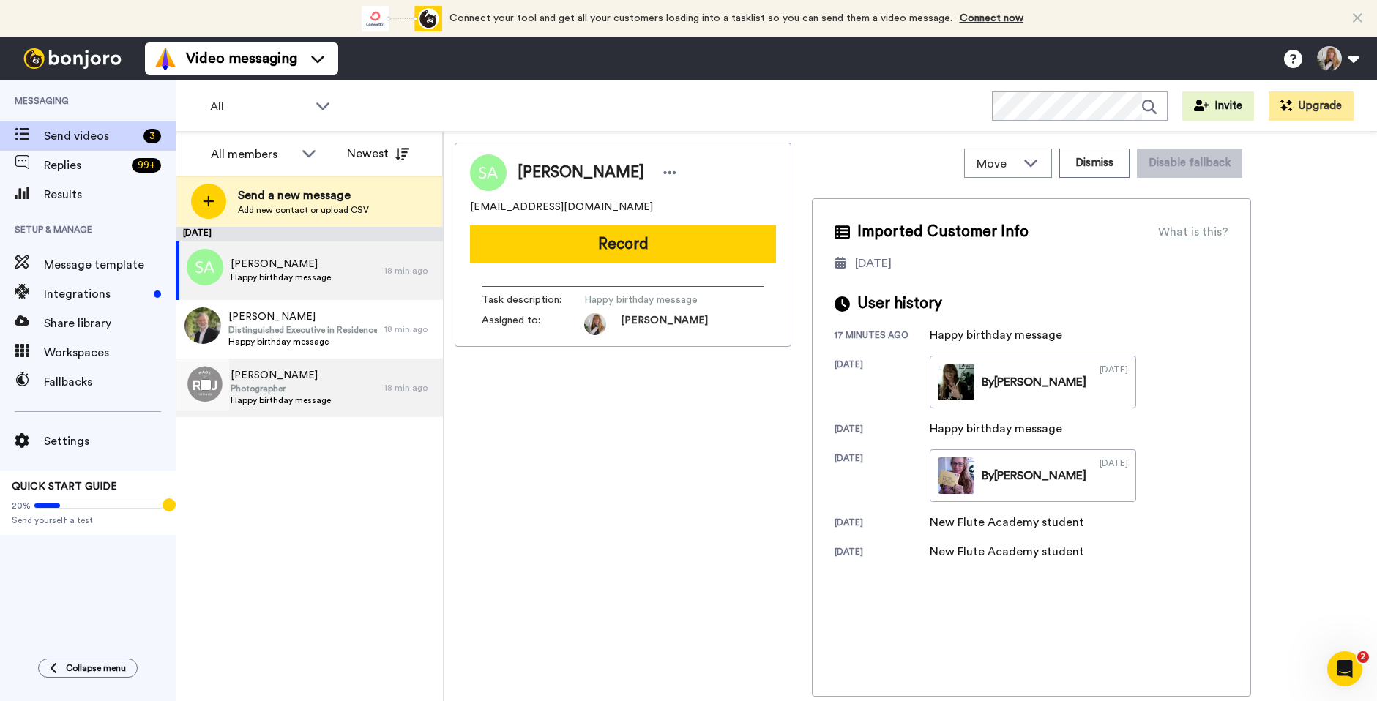
click at [296, 390] on span "Photographer" at bounding box center [281, 389] width 100 height 12
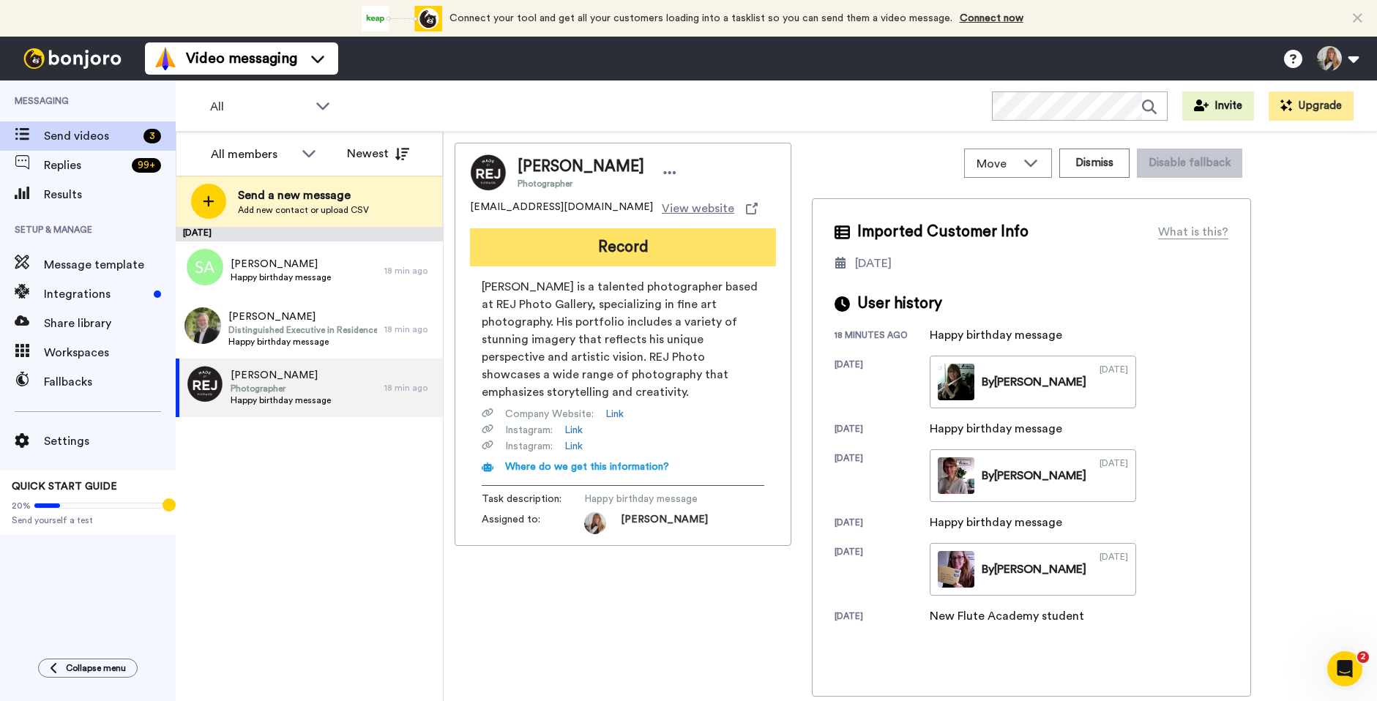
click at [632, 241] on button "Record" at bounding box center [623, 247] width 306 height 38
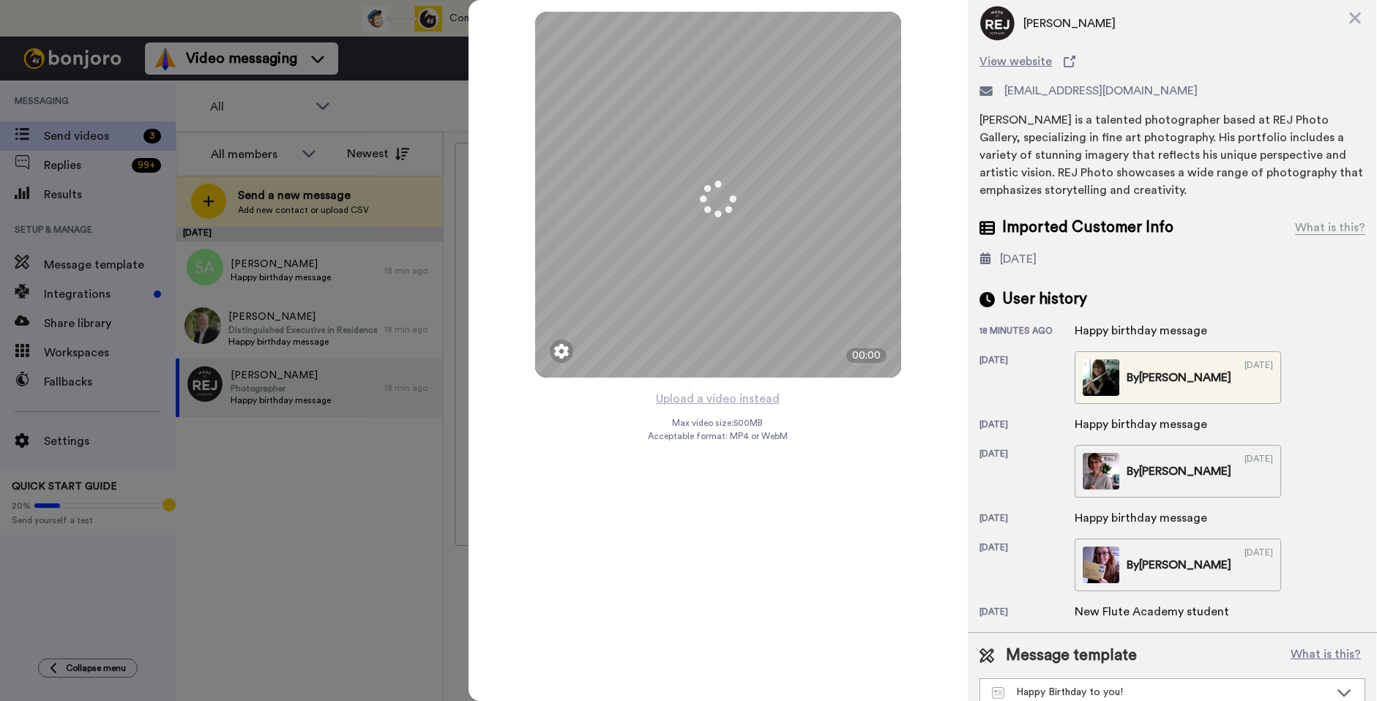
scroll to position [61, 0]
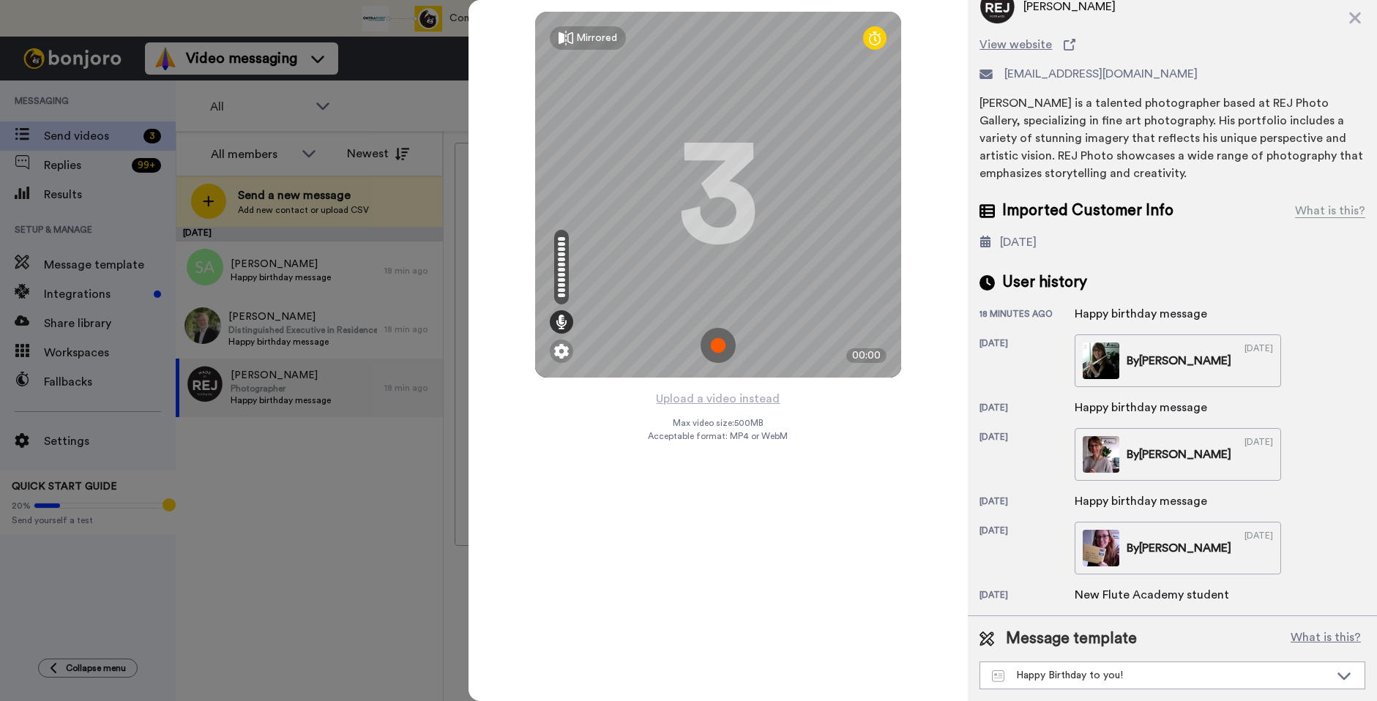
click at [715, 356] on img at bounding box center [717, 345] width 35 height 35
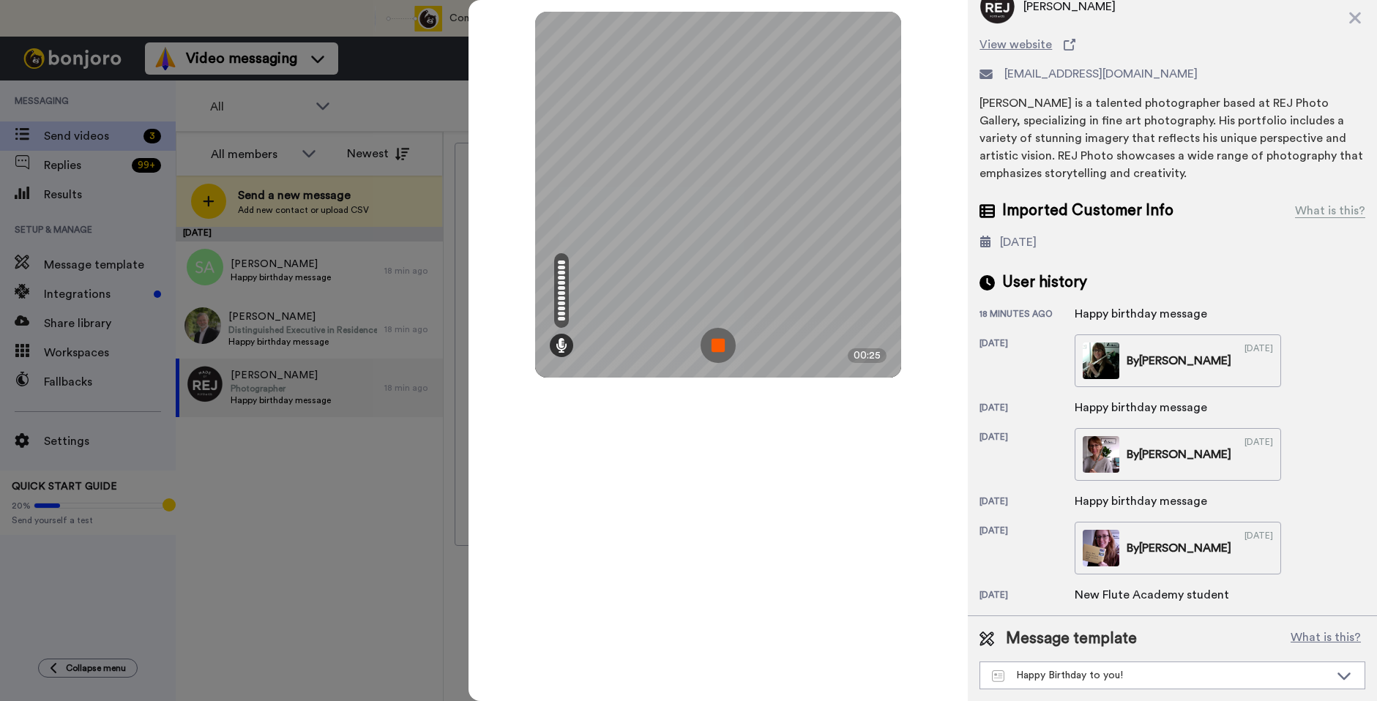
click at [714, 356] on img at bounding box center [717, 345] width 35 height 35
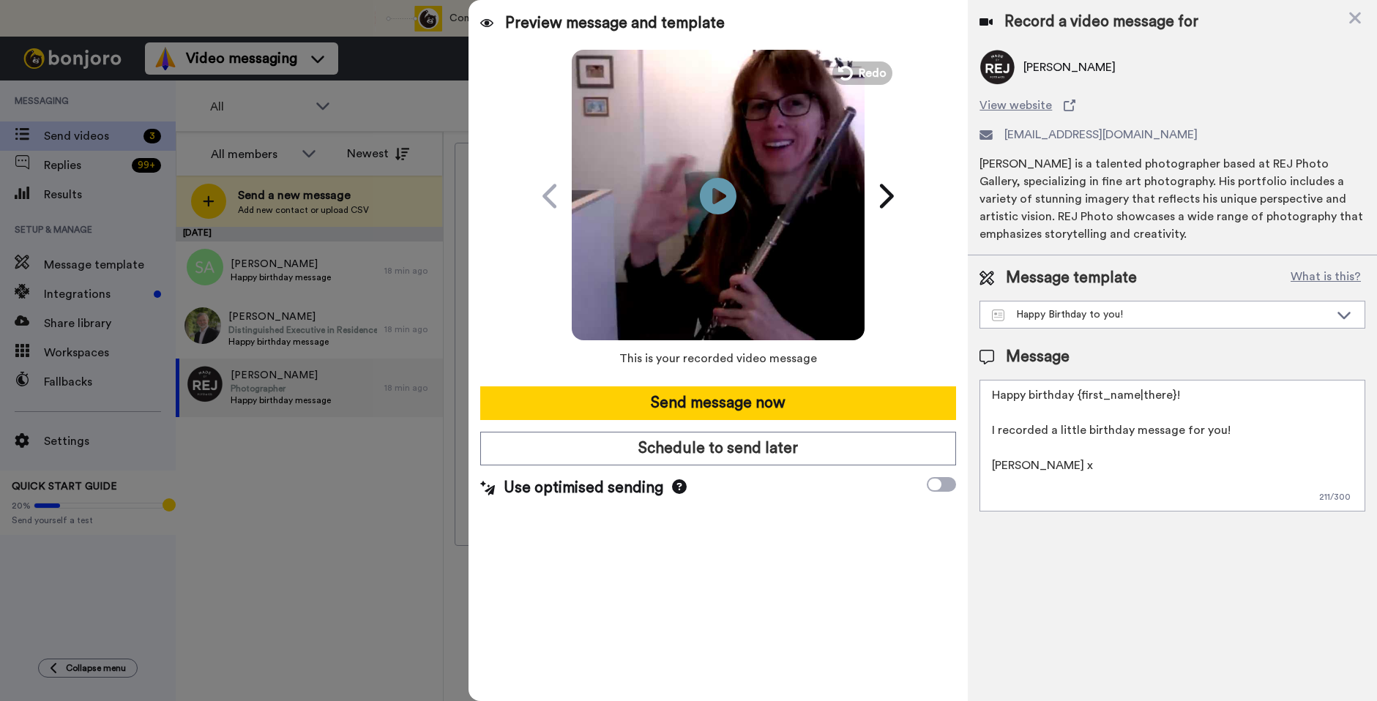
scroll to position [0, 0]
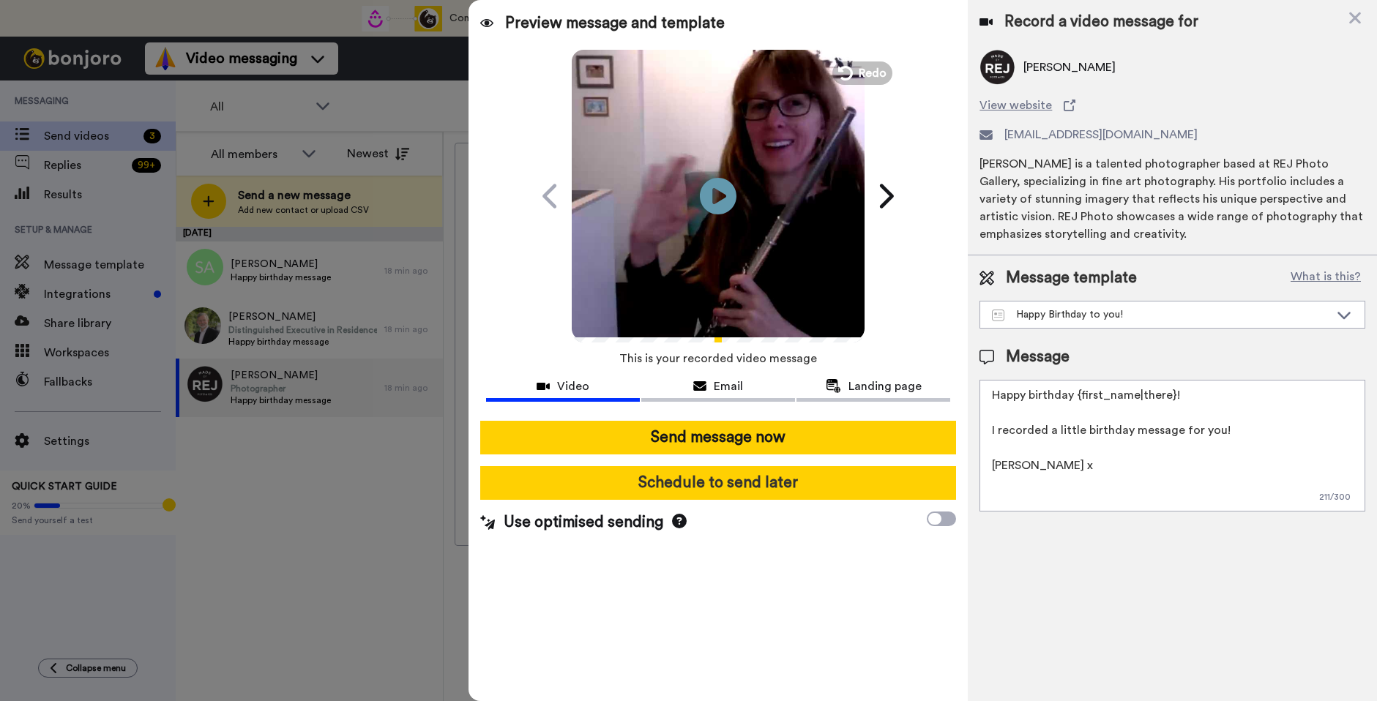
click at [747, 486] on button "Schedule to send later" at bounding box center [718, 483] width 476 height 34
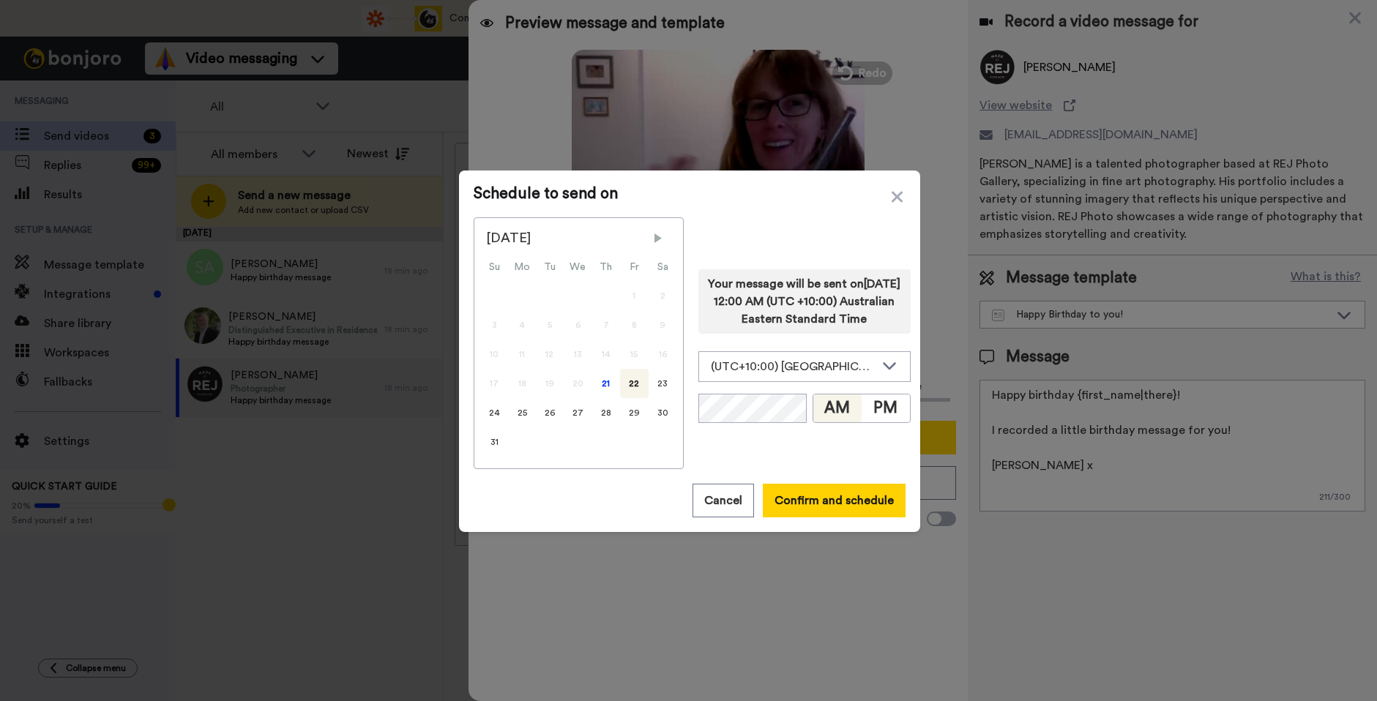
click at [651, 239] on span "Next Month" at bounding box center [658, 238] width 15 height 15
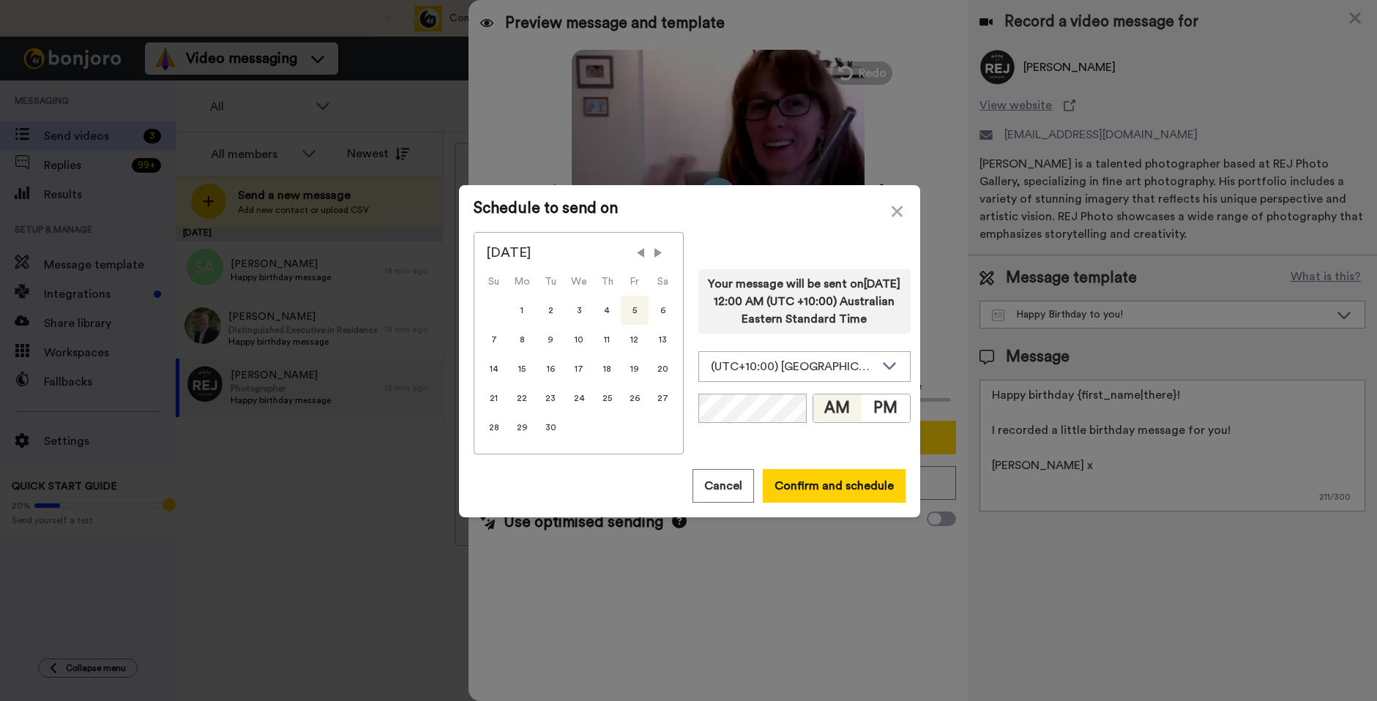
click at [632, 316] on div "5" at bounding box center [635, 310] width 28 height 29
click at [875, 421] on button "PM" at bounding box center [885, 408] width 48 height 28
click at [815, 481] on button "Confirm and schedule" at bounding box center [834, 486] width 143 height 34
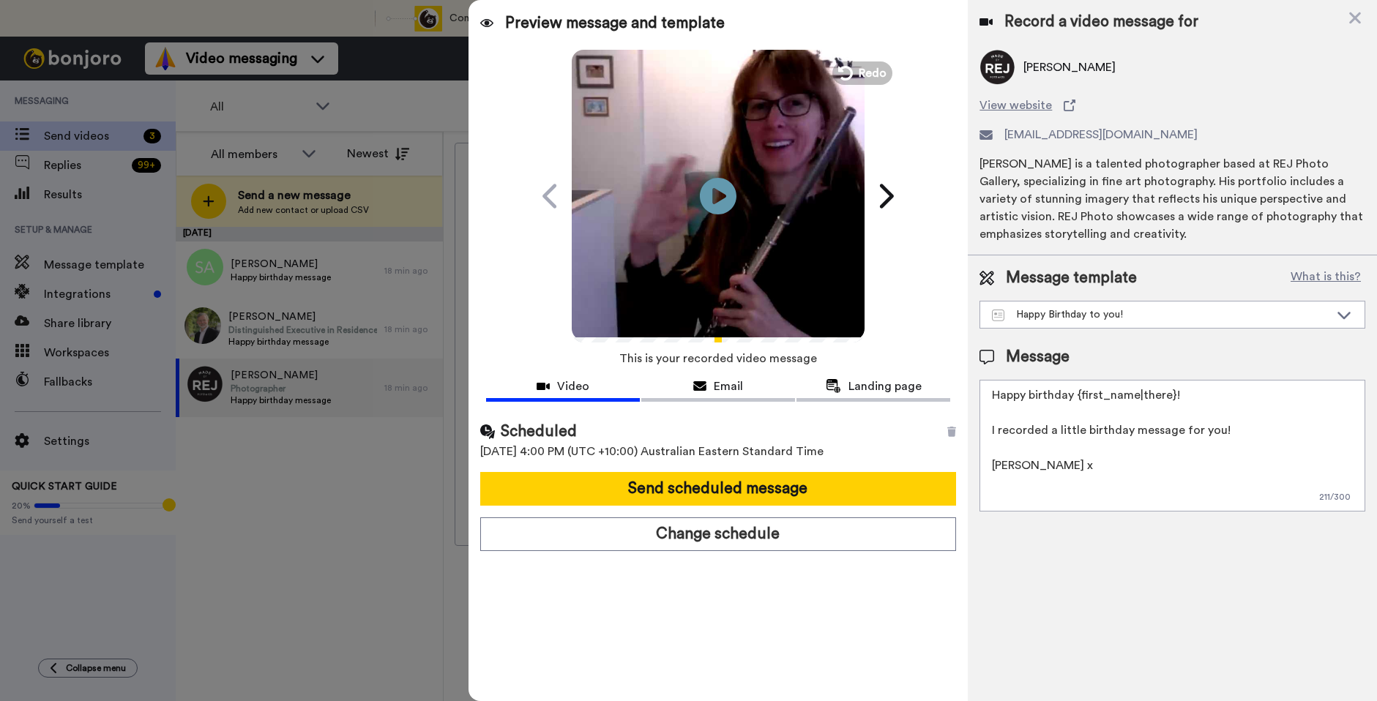
drag, startPoint x: 818, startPoint y: 486, endPoint x: 787, endPoint y: 464, distance: 37.8
click at [817, 486] on button "Send scheduled message" at bounding box center [718, 489] width 476 height 34
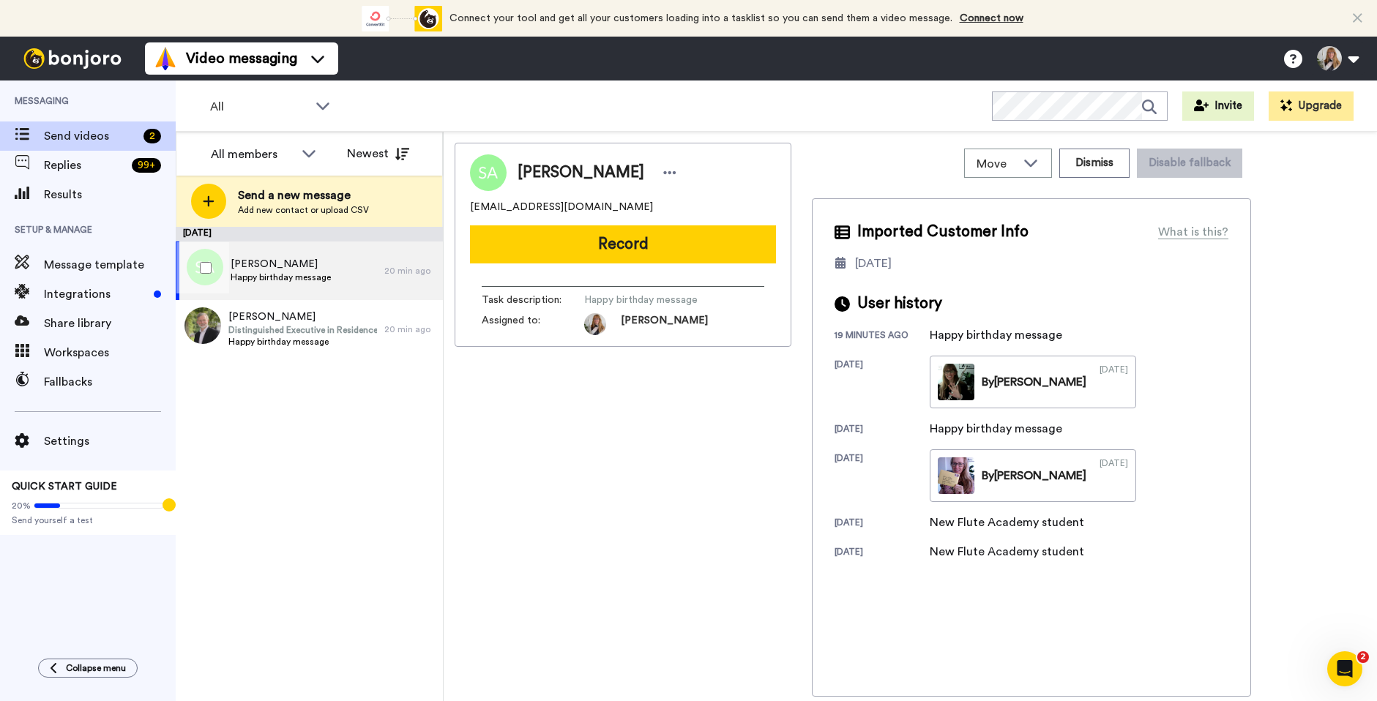
click at [343, 283] on div "[PERSON_NAME] Happy birthday message" at bounding box center [280, 271] width 209 height 59
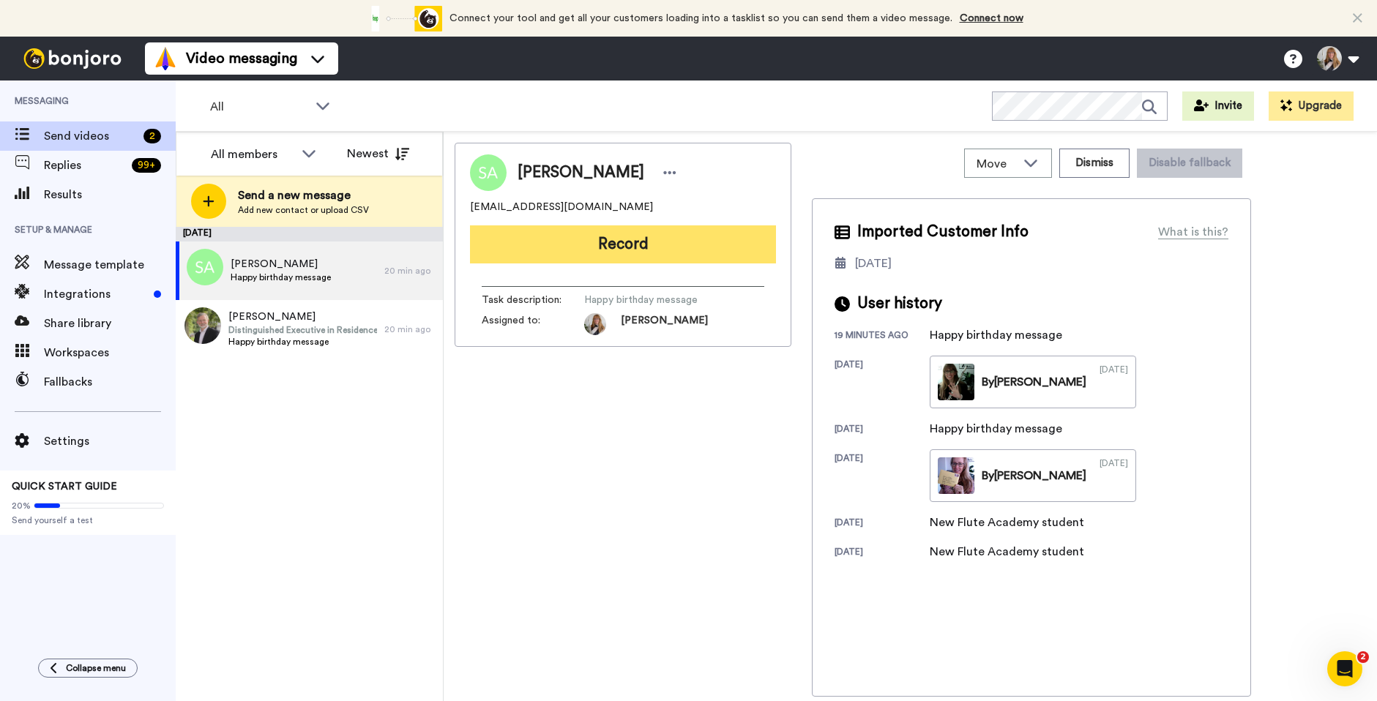
click at [643, 236] on button "Record" at bounding box center [623, 244] width 306 height 38
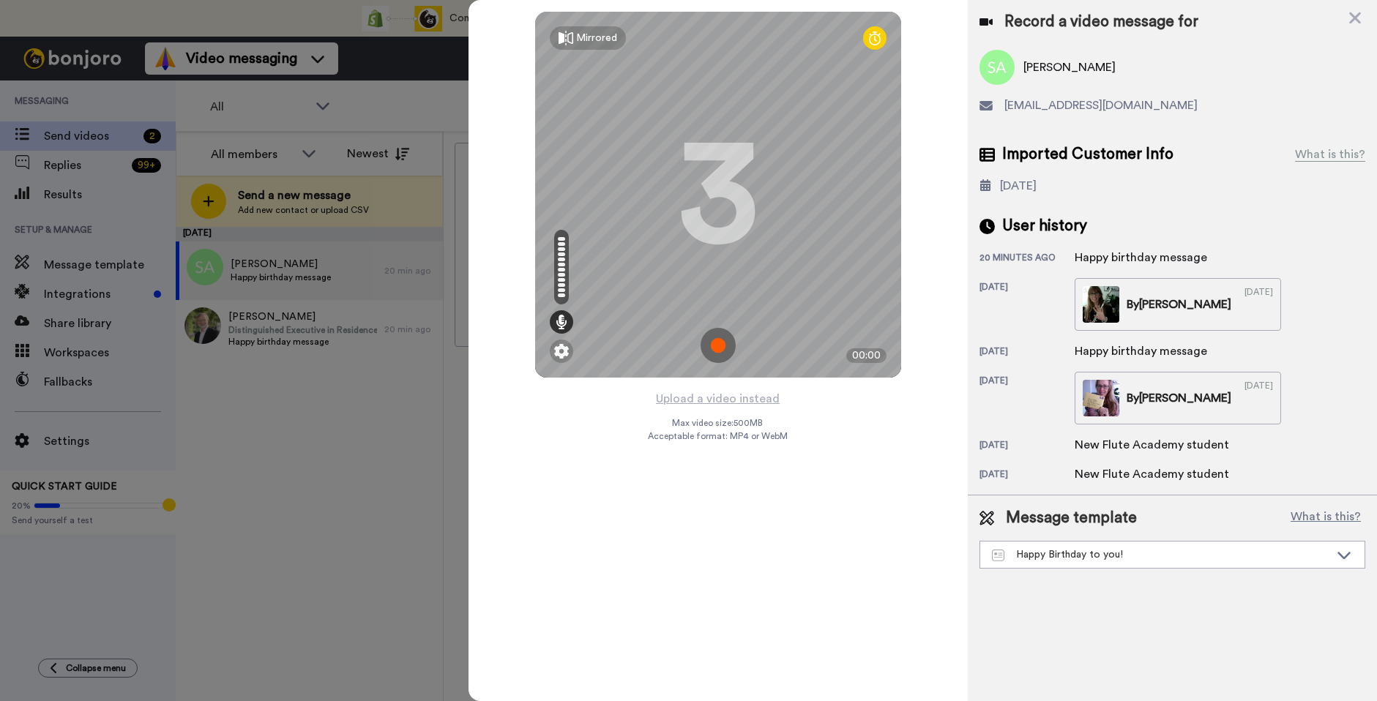
click at [711, 340] on img at bounding box center [717, 345] width 35 height 35
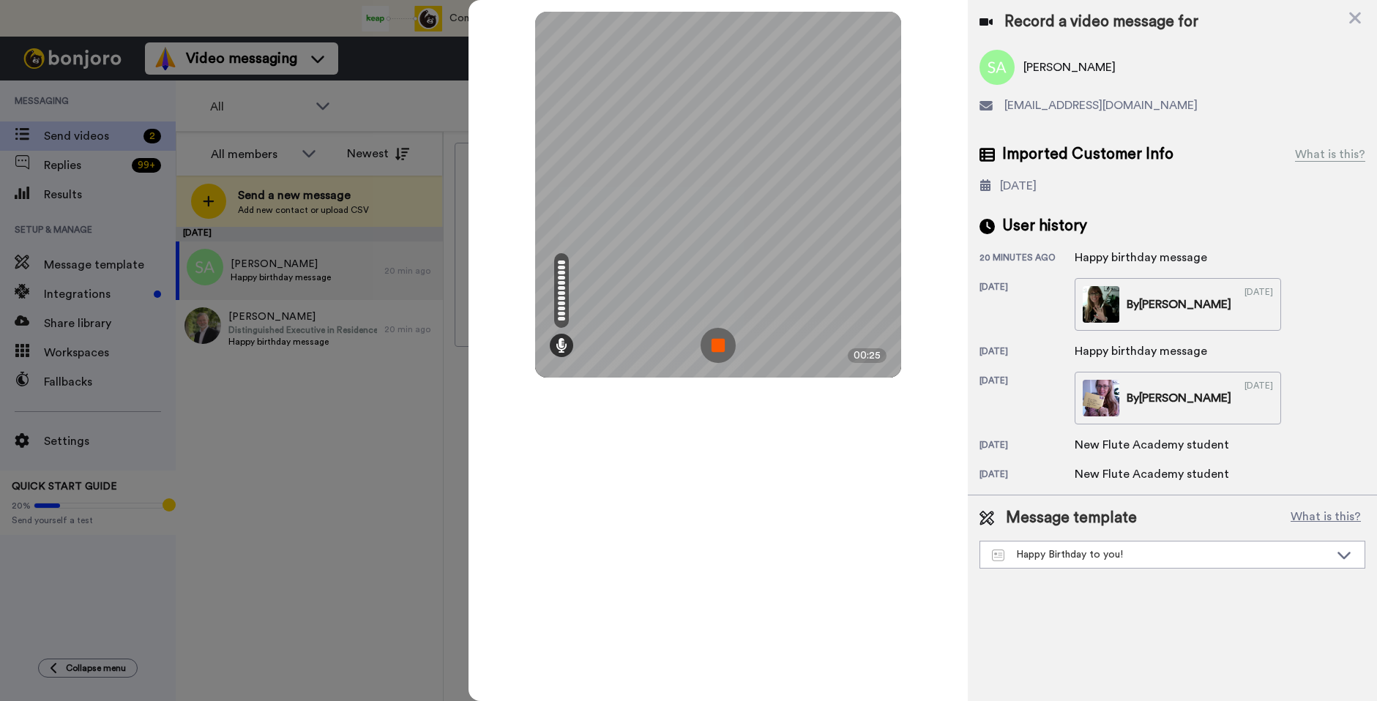
click at [711, 346] on img at bounding box center [717, 345] width 35 height 35
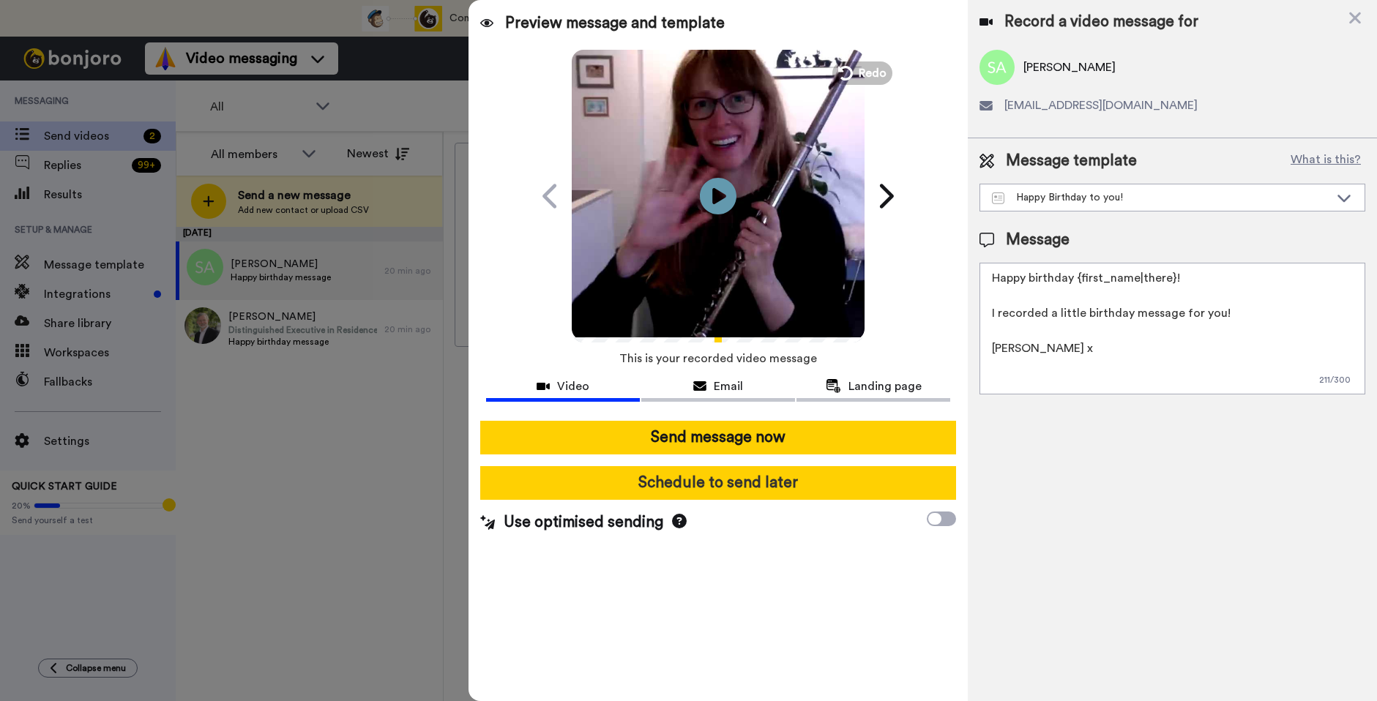
click at [779, 482] on button "Schedule to send later" at bounding box center [718, 483] width 476 height 34
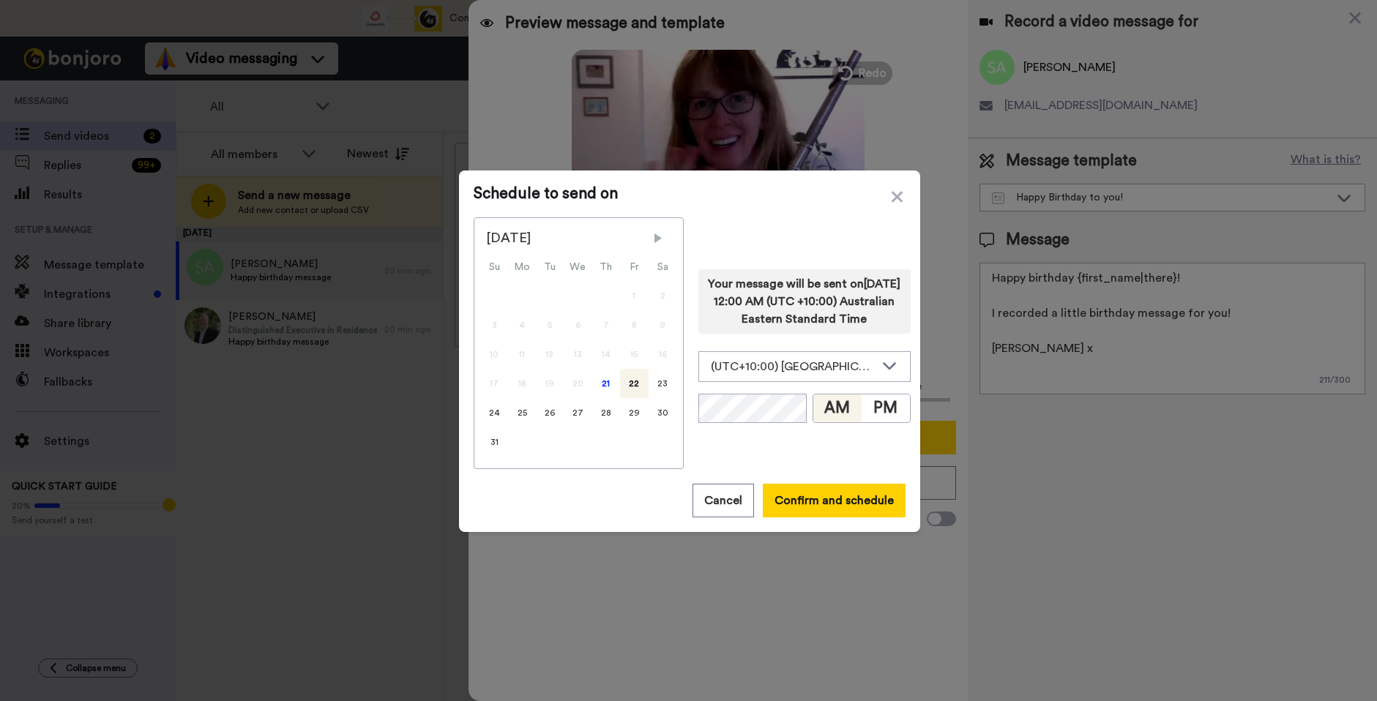
click at [651, 240] on span "Next Month" at bounding box center [658, 238] width 15 height 15
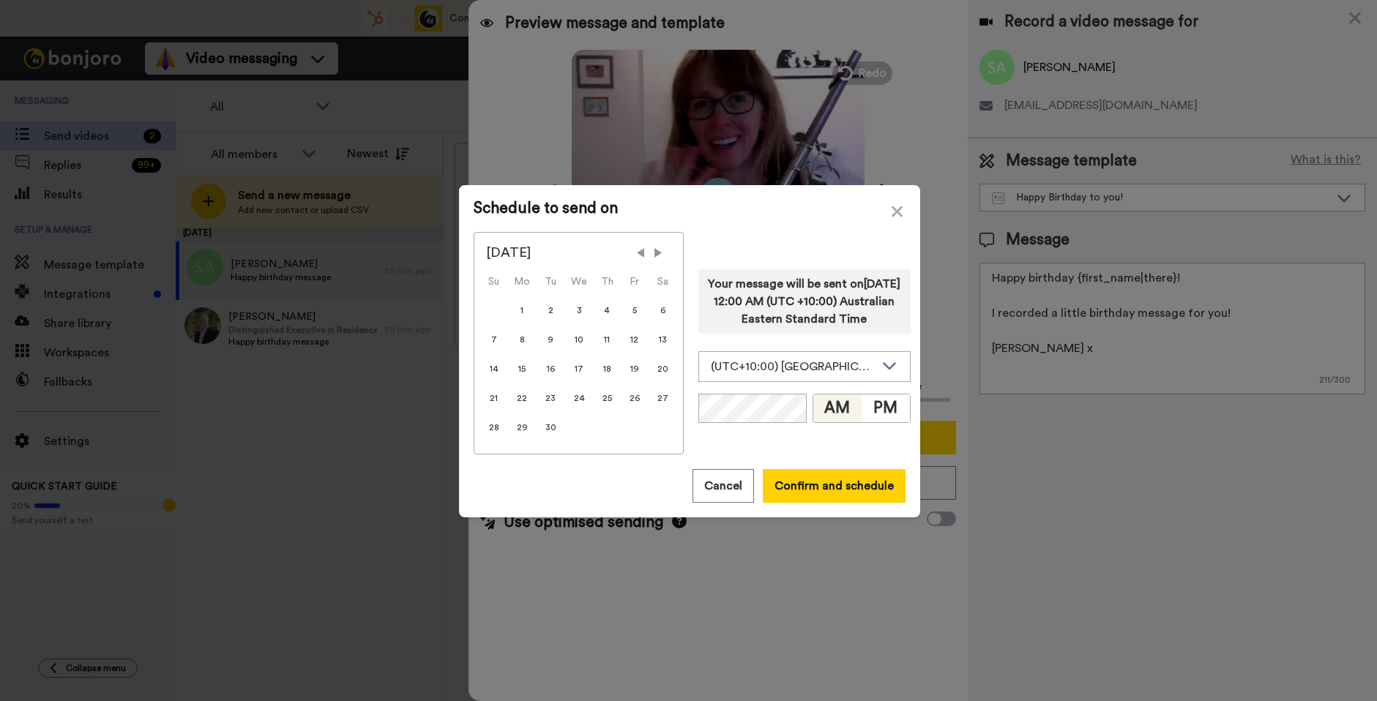
drag, startPoint x: 632, startPoint y: 310, endPoint x: 696, endPoint y: 354, distance: 77.4
click at [632, 310] on div "5" at bounding box center [635, 310] width 28 height 29
click at [887, 422] on button "PM" at bounding box center [885, 408] width 48 height 28
click at [798, 482] on button "Confirm and schedule" at bounding box center [834, 486] width 143 height 34
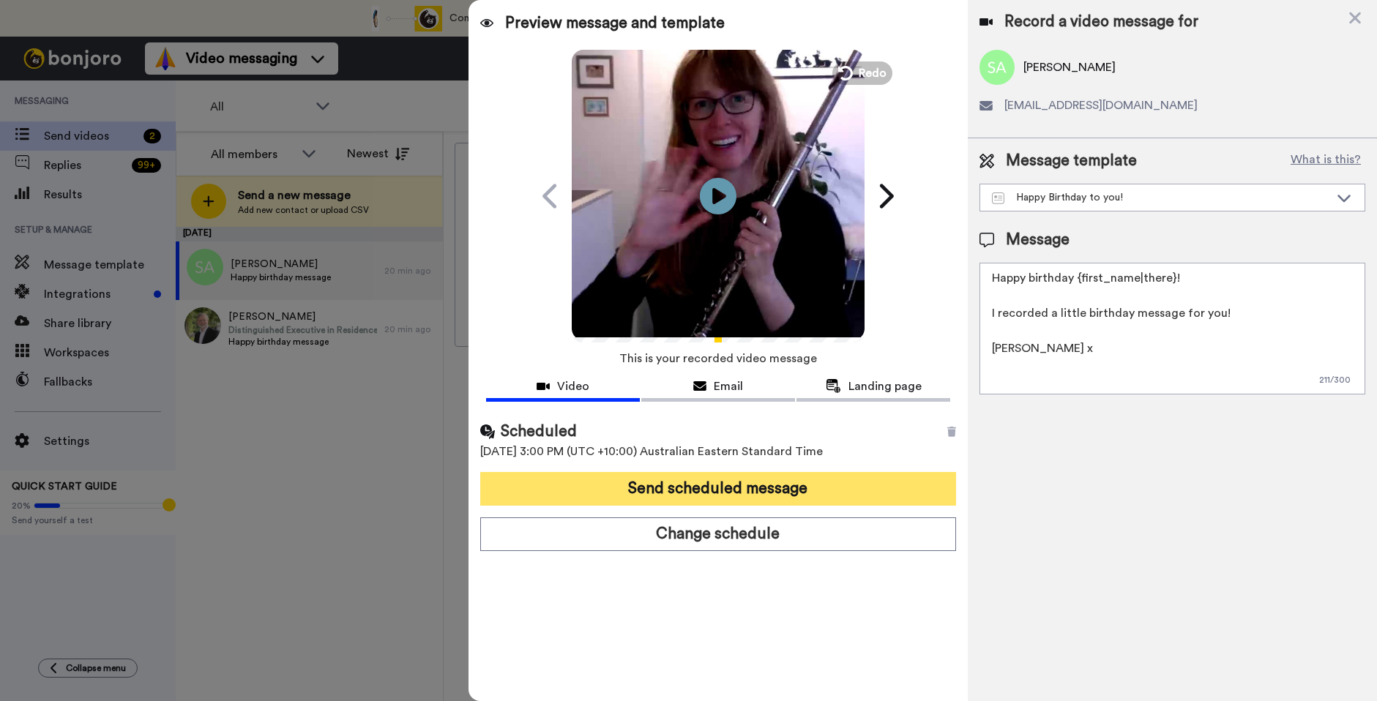
click at [800, 478] on button "Send scheduled message" at bounding box center [718, 489] width 476 height 34
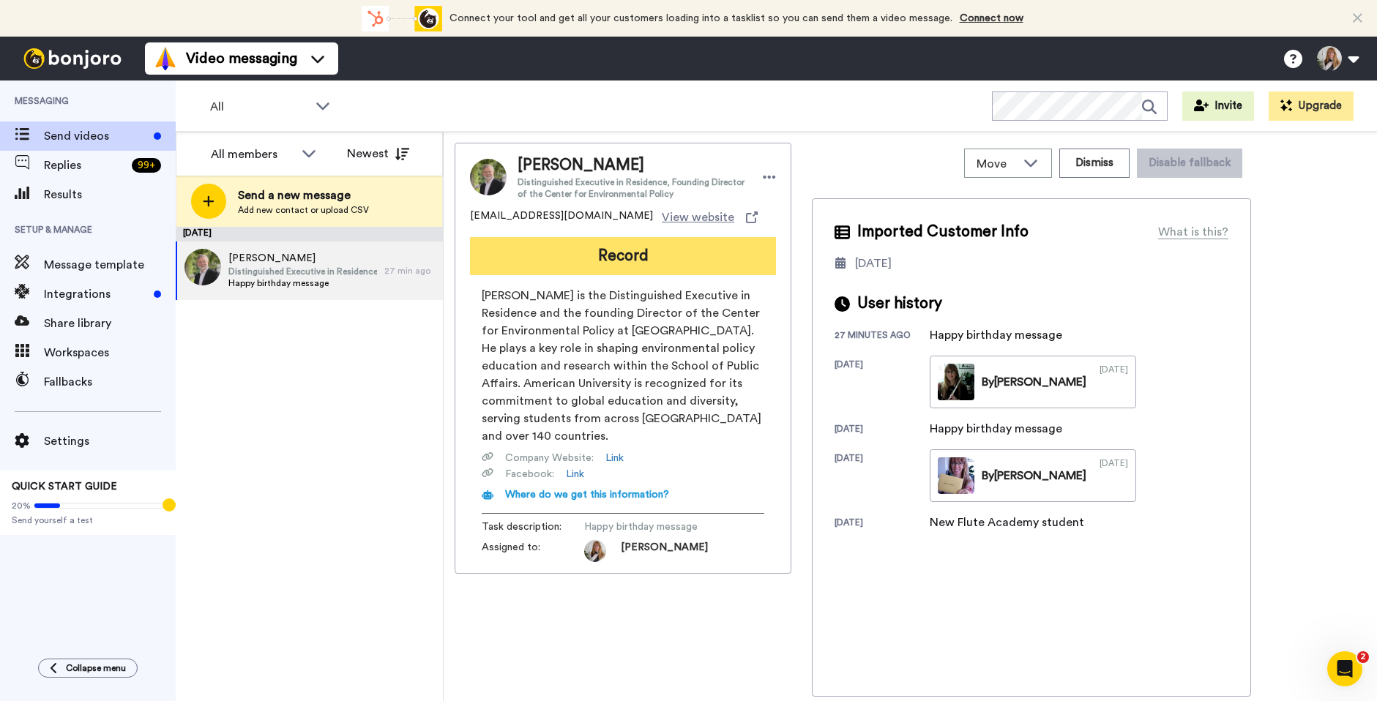
click at [624, 257] on button "Record" at bounding box center [623, 256] width 306 height 38
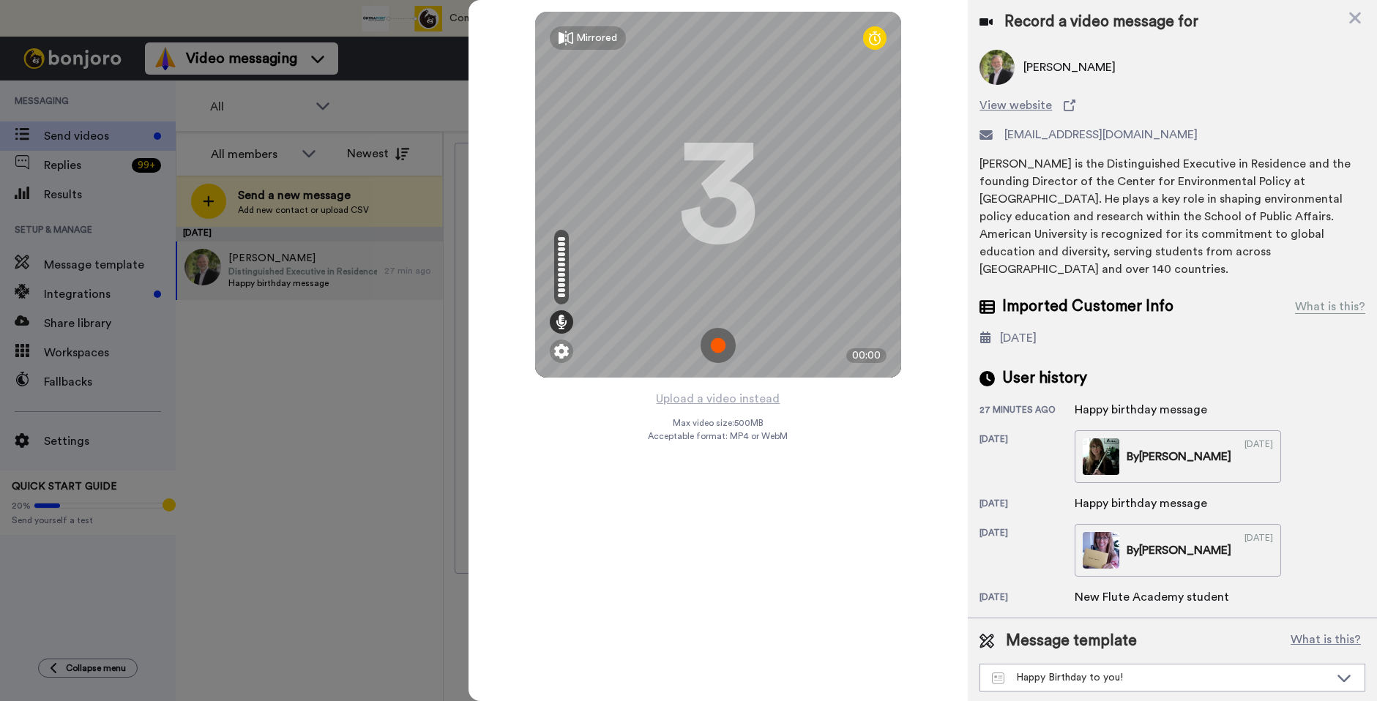
click at [725, 343] on img at bounding box center [717, 345] width 35 height 35
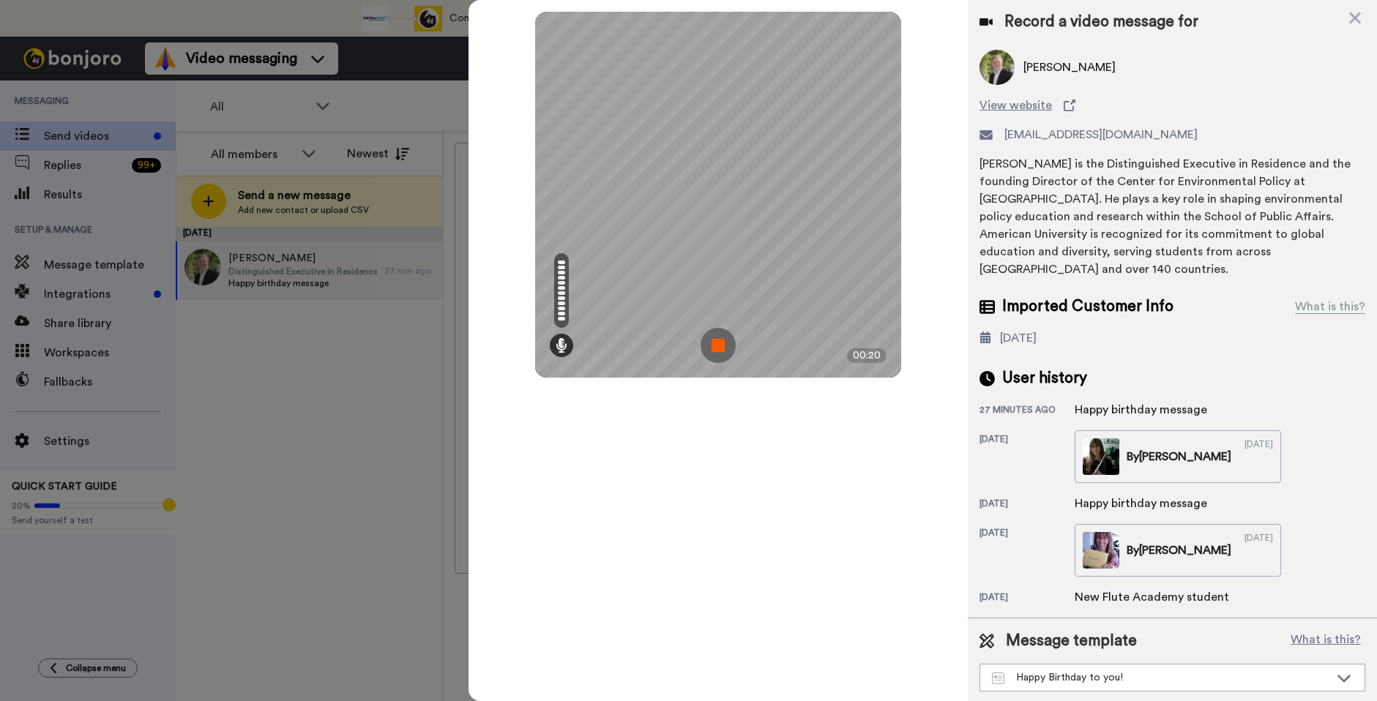
click at [725, 343] on img at bounding box center [717, 345] width 35 height 35
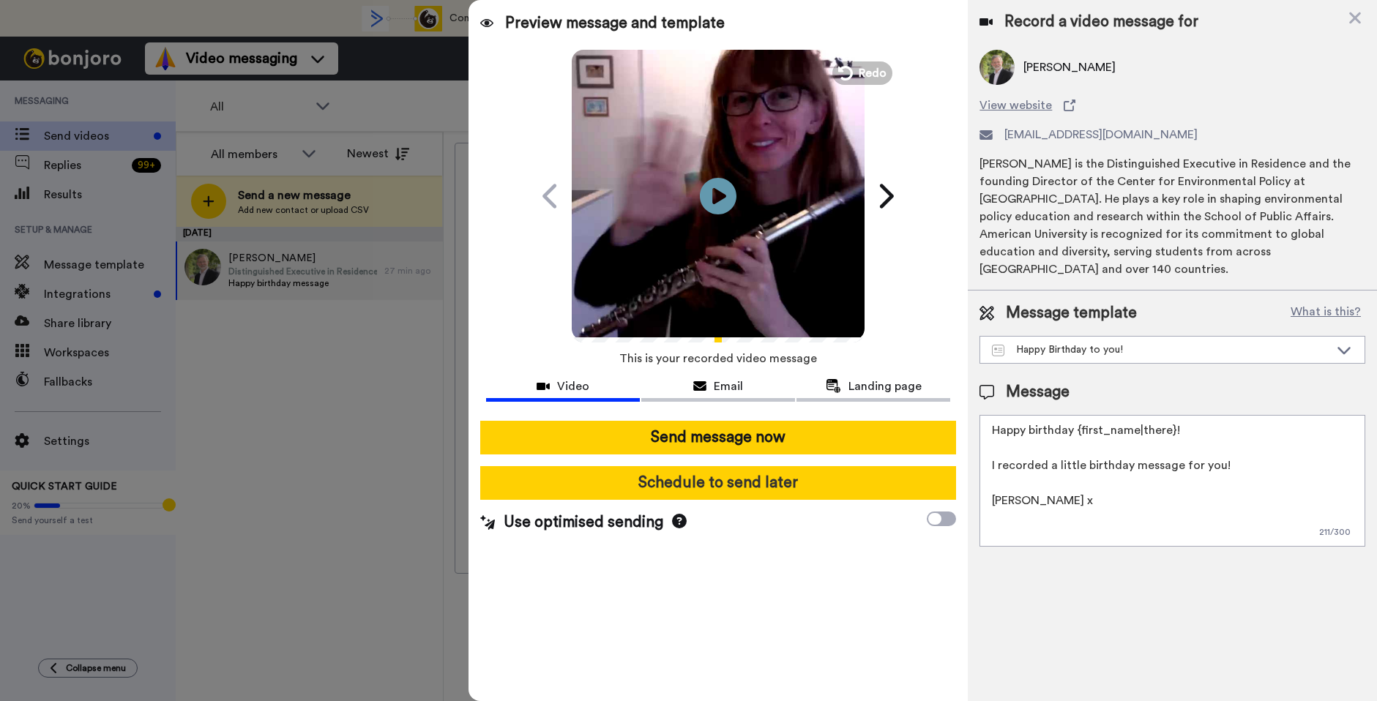
click at [803, 490] on button "Schedule to send later" at bounding box center [718, 483] width 476 height 34
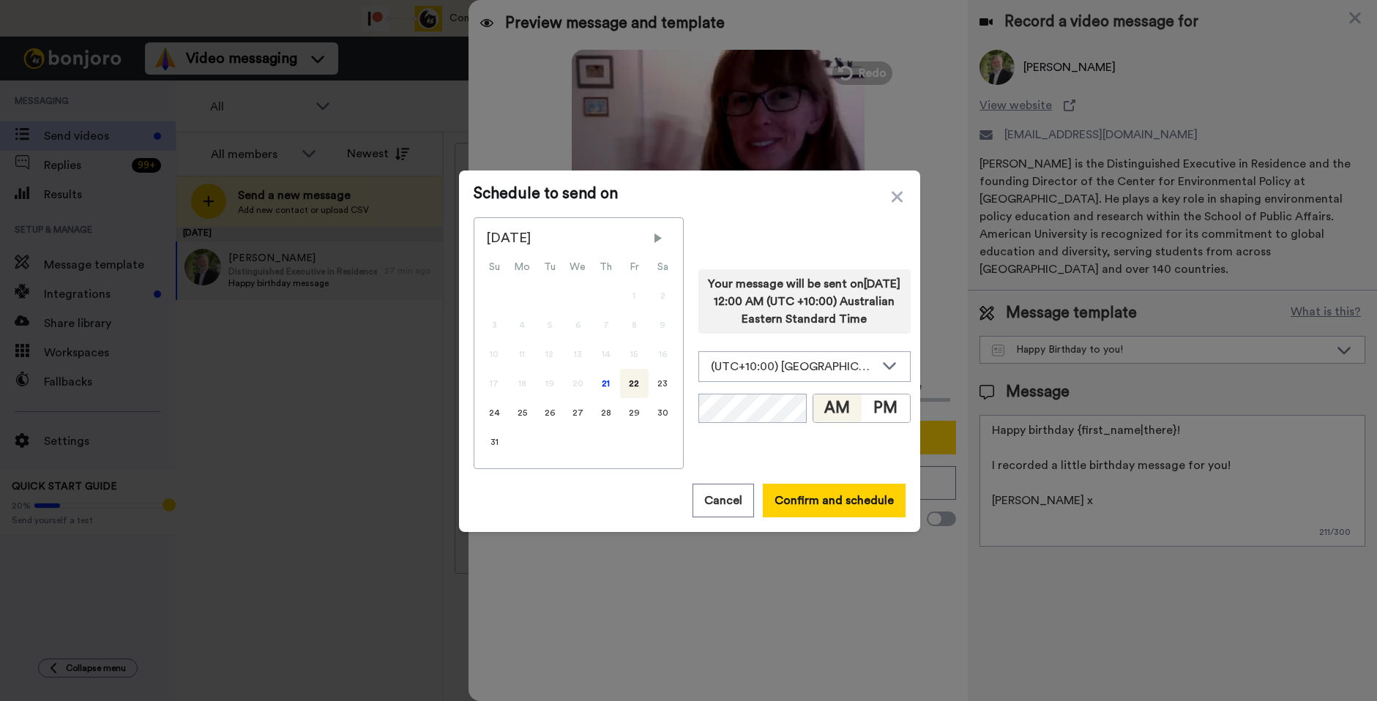
click at [651, 236] on span "Next Month" at bounding box center [658, 238] width 15 height 15
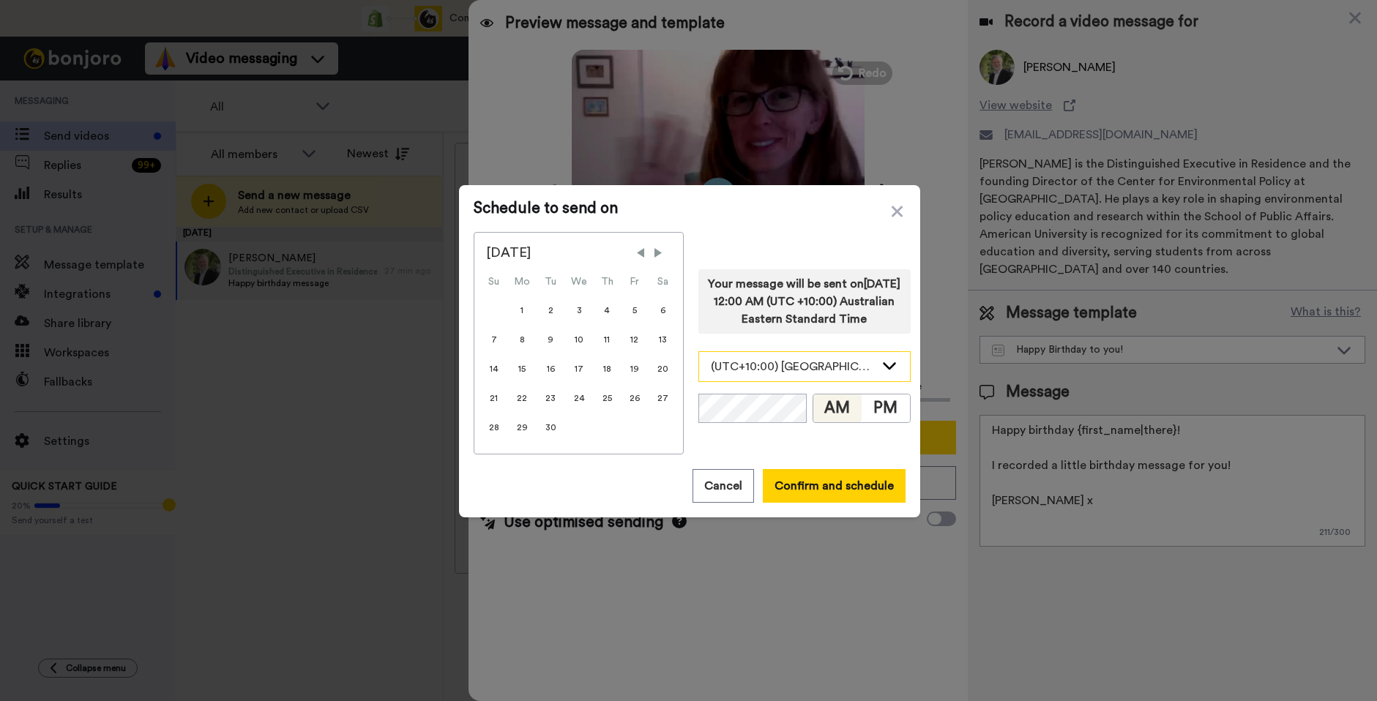
drag, startPoint x: 498, startPoint y: 340, endPoint x: 701, endPoint y: 376, distance: 205.9
click at [500, 340] on div "7" at bounding box center [494, 339] width 28 height 29
click at [898, 422] on button "PM" at bounding box center [885, 408] width 48 height 28
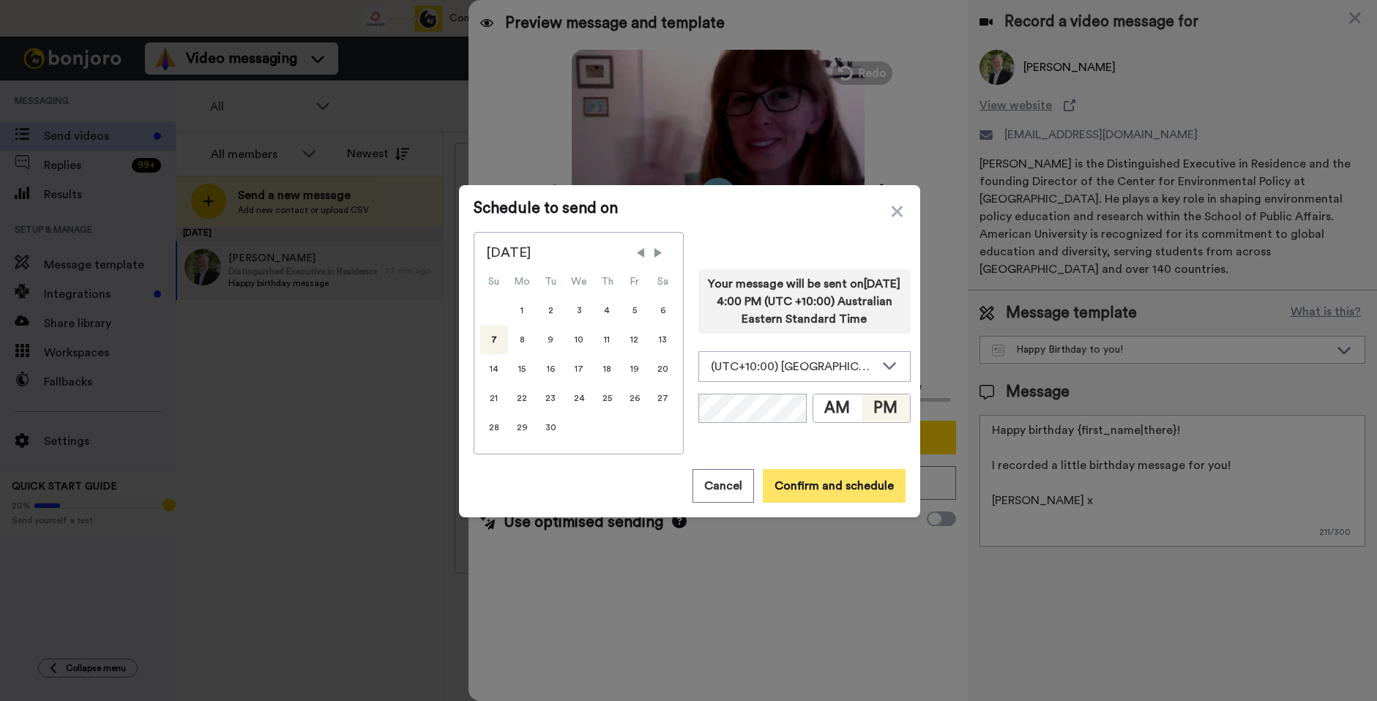
click at [820, 477] on button "Confirm and schedule" at bounding box center [834, 486] width 143 height 34
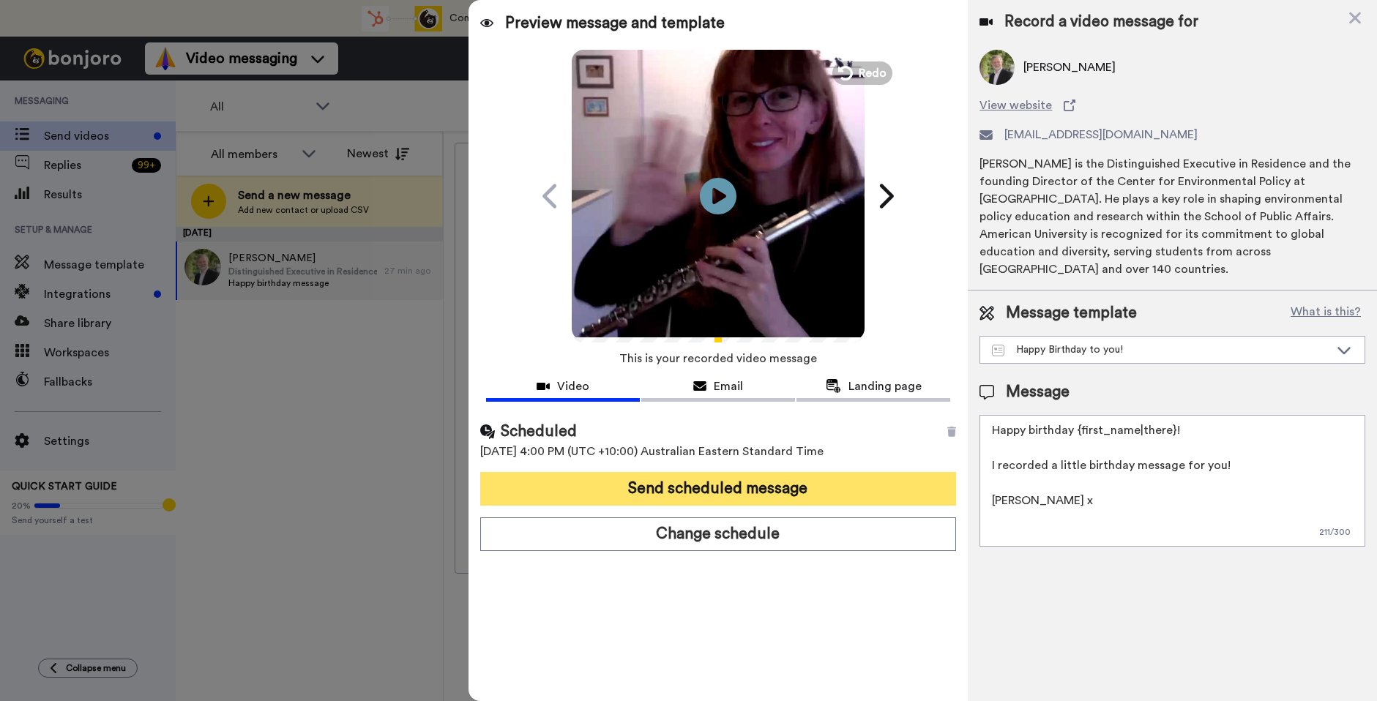
click at [818, 483] on button "Send scheduled message" at bounding box center [718, 489] width 476 height 34
